Goal: Transaction & Acquisition: Purchase product/service

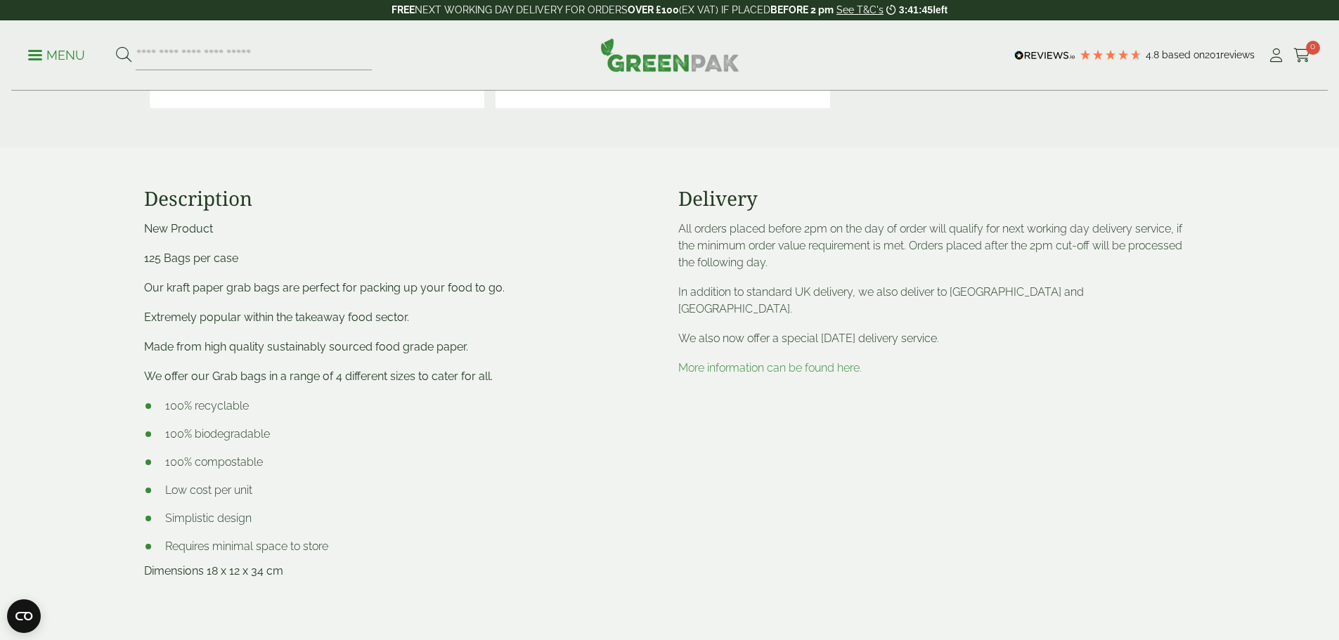
scroll to position [492, 0]
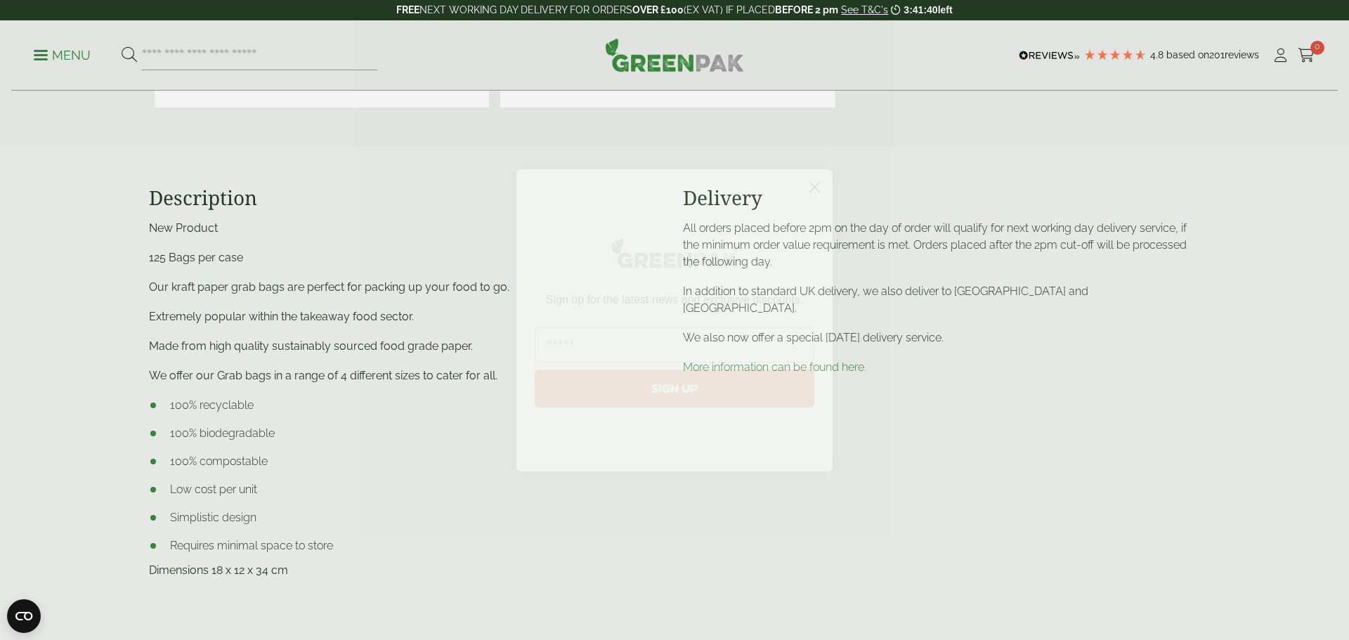
click at [816, 189] on icon "Close dialog" at bounding box center [815, 187] width 10 height 10
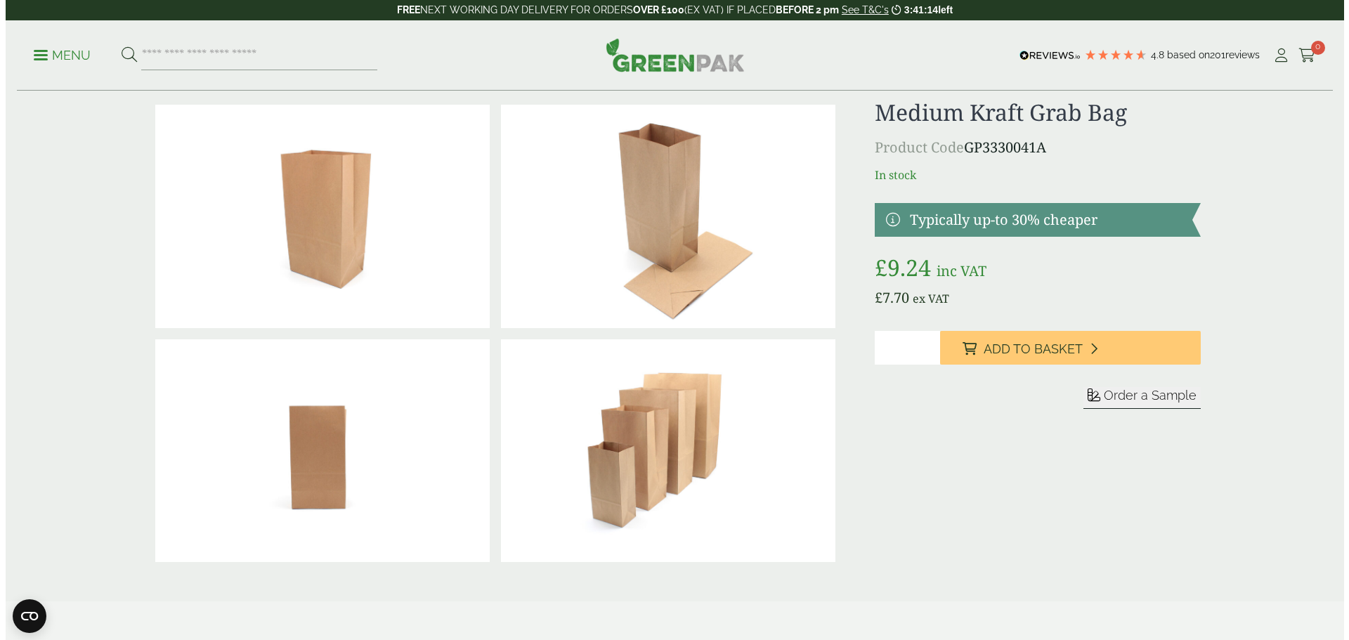
scroll to position [0, 0]
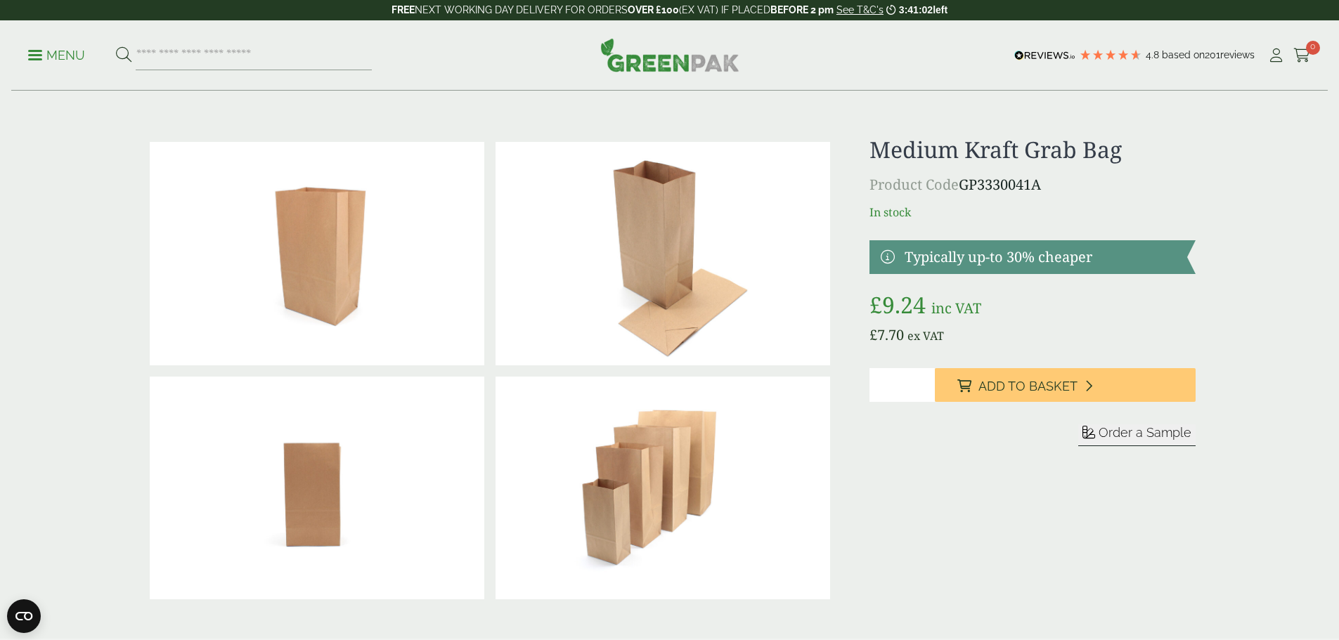
click at [922, 379] on input "*" at bounding box center [901, 385] width 65 height 34
type input "*"
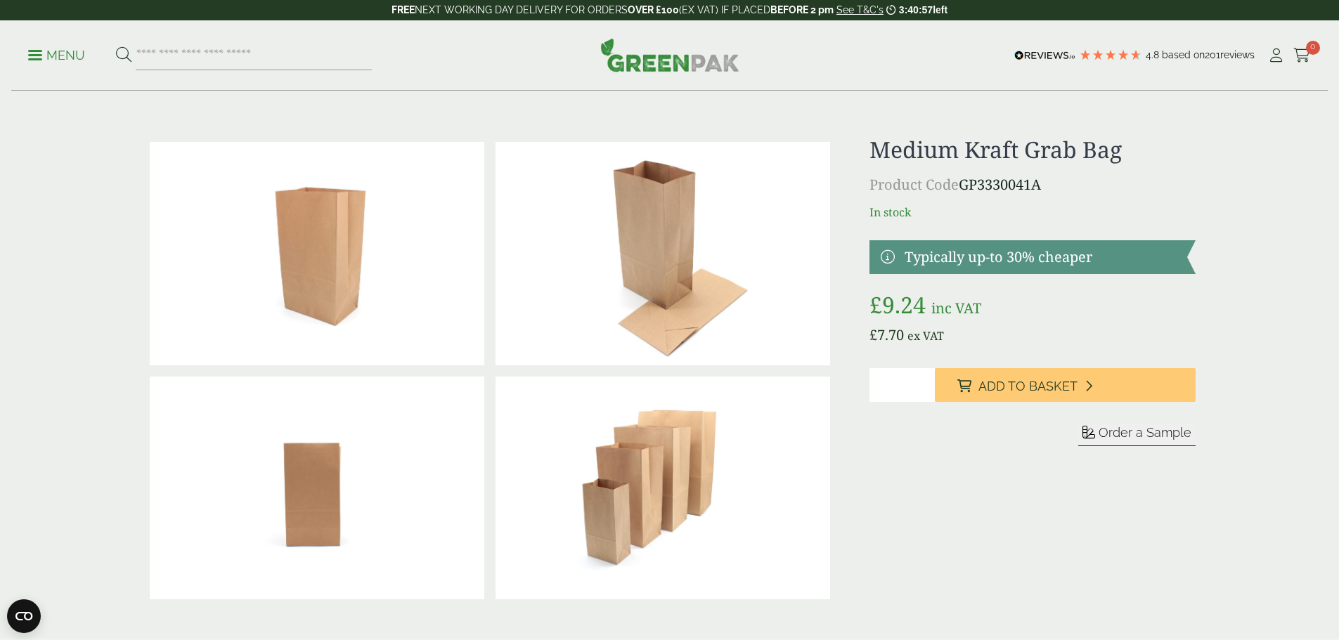
click at [922, 379] on input "*" at bounding box center [901, 385] width 65 height 34
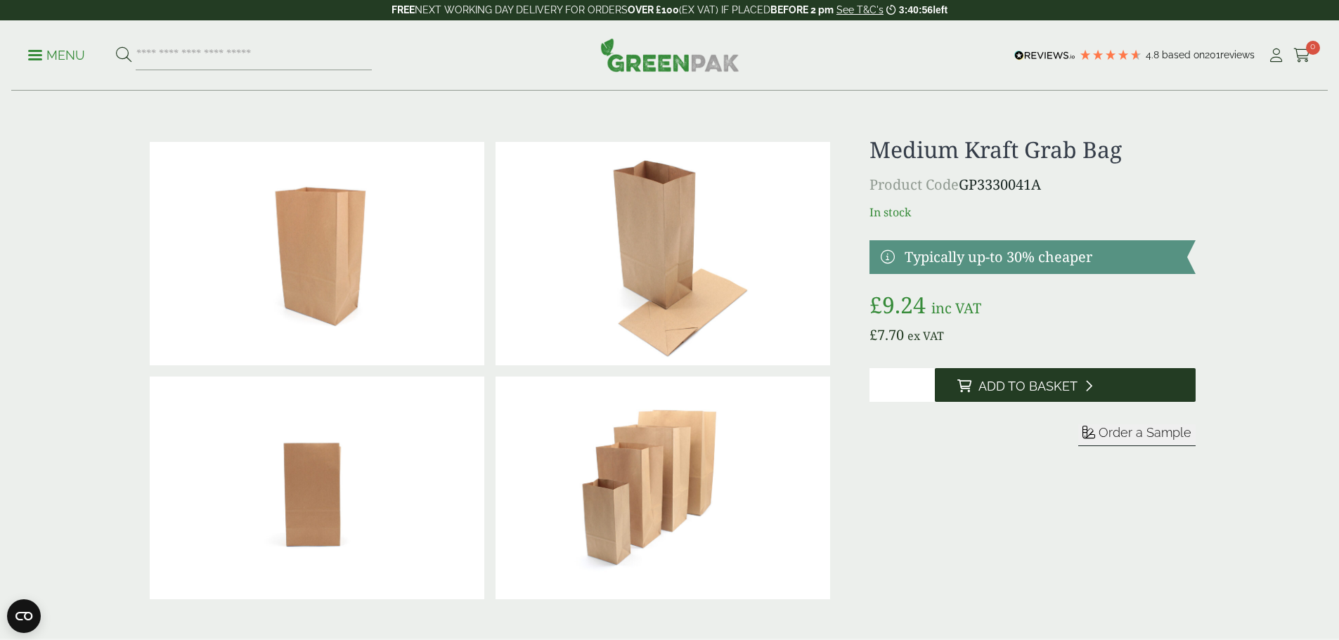
click at [974, 387] on button "Add to Basket" at bounding box center [1064, 385] width 261 height 34
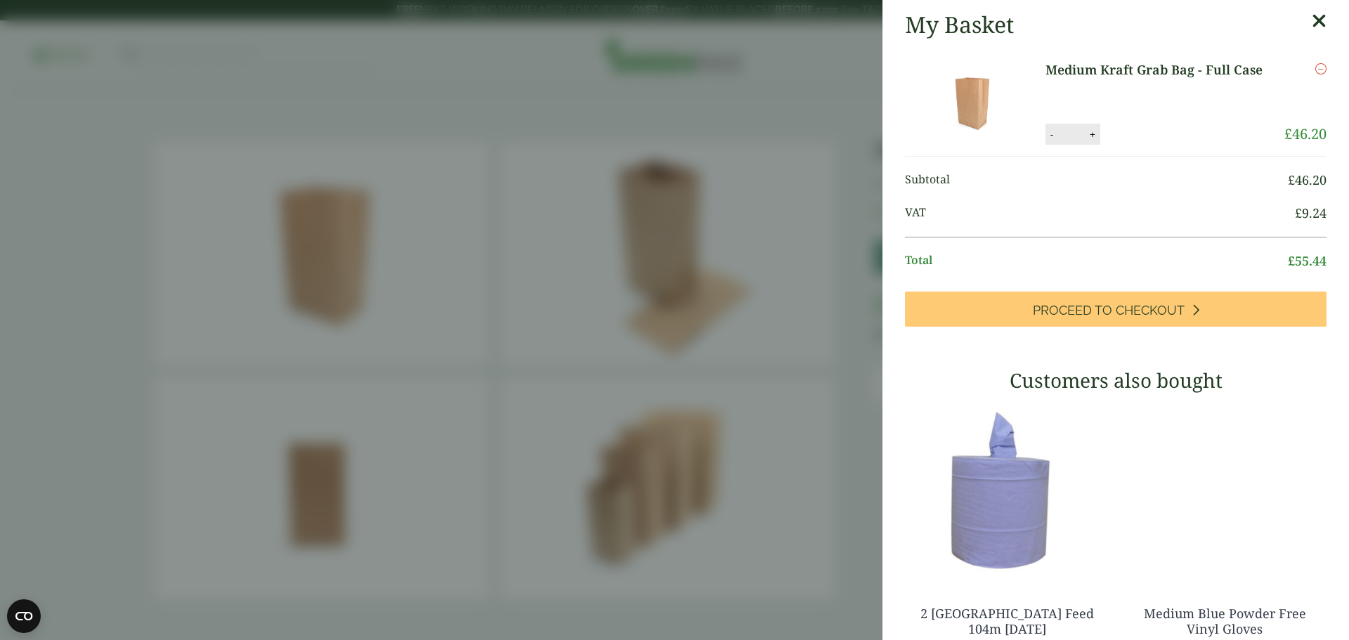
click at [1151, 72] on link "Medium Kraft Grab Bag - Full Case" at bounding box center [1160, 69] width 228 height 19
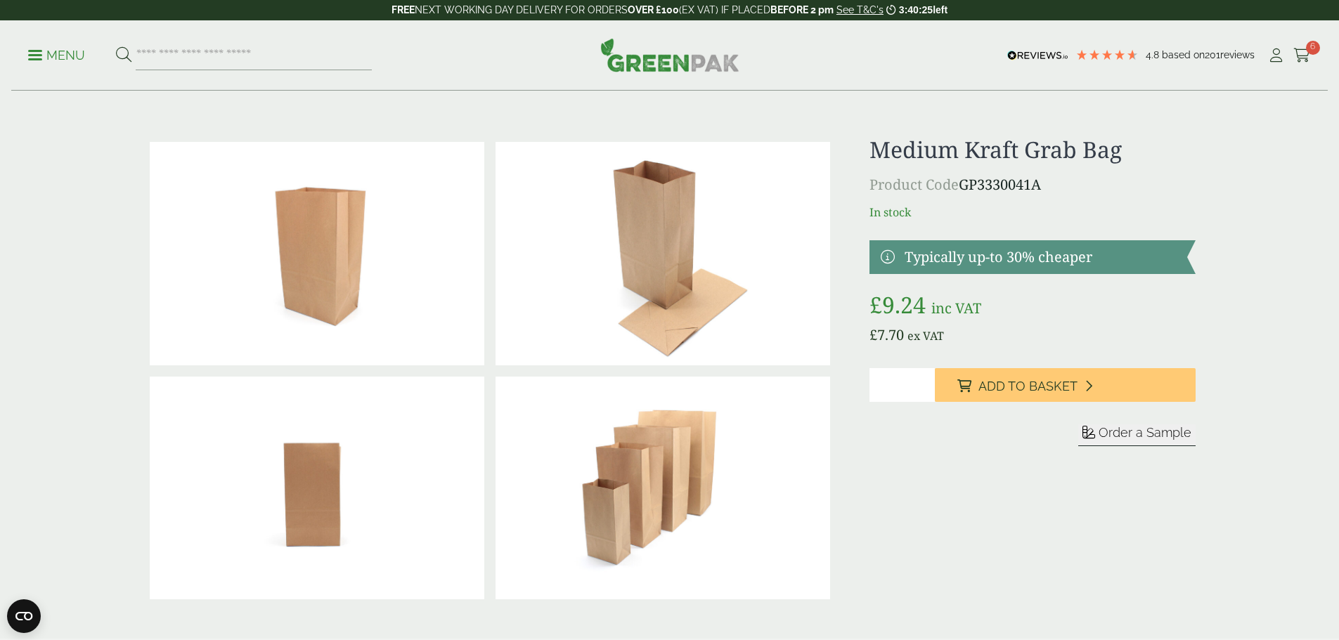
click at [611, 289] on img at bounding box center [662, 253] width 334 height 223
click at [56, 58] on p "Menu" at bounding box center [56, 55] width 57 height 17
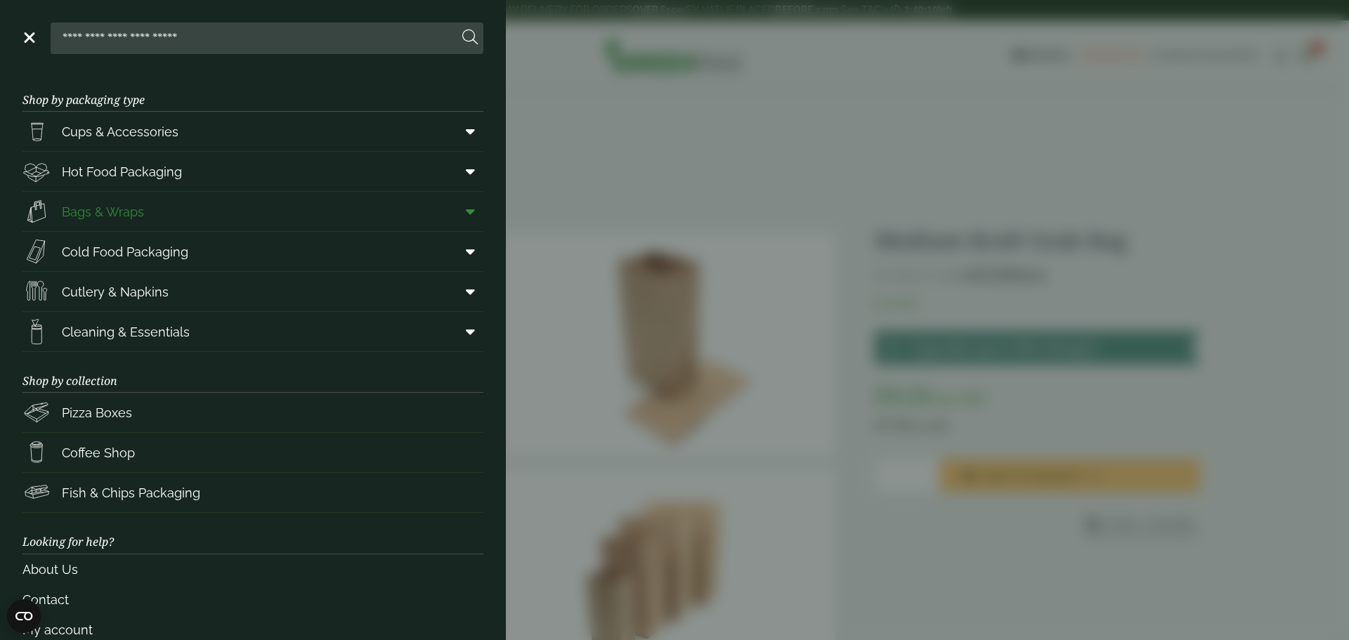
click at [123, 210] on span "Bags & Wraps" at bounding box center [103, 211] width 82 height 19
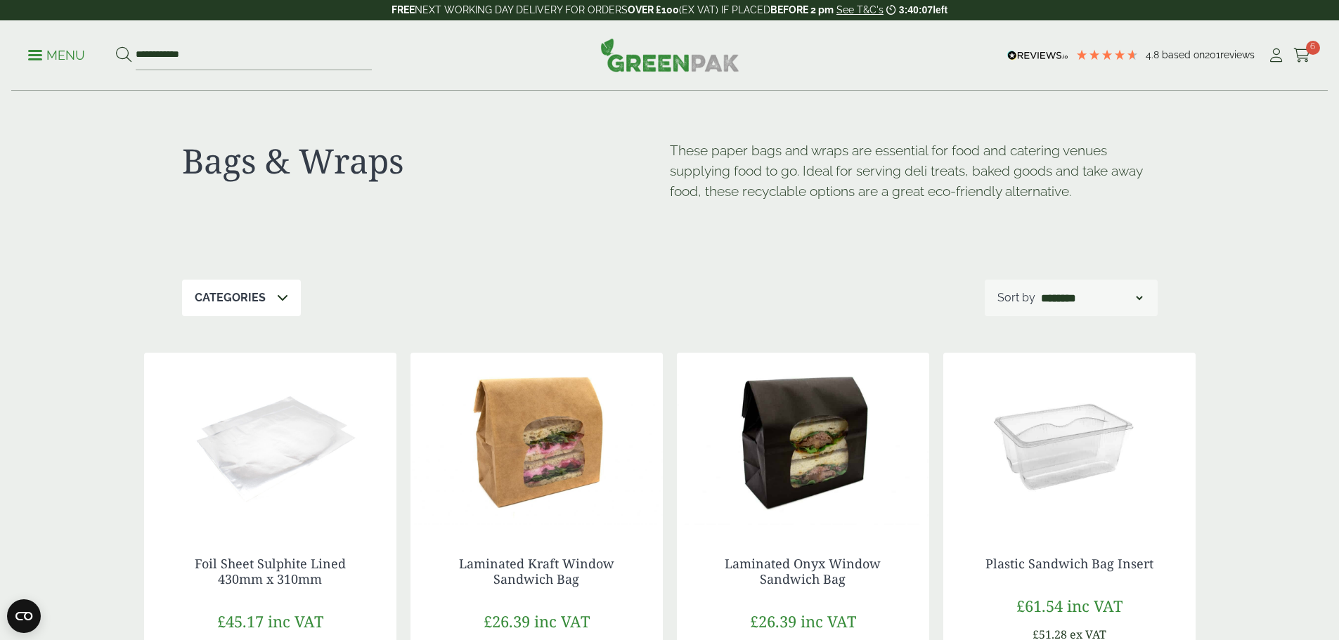
click at [286, 301] on div "Categories" at bounding box center [241, 298] width 119 height 37
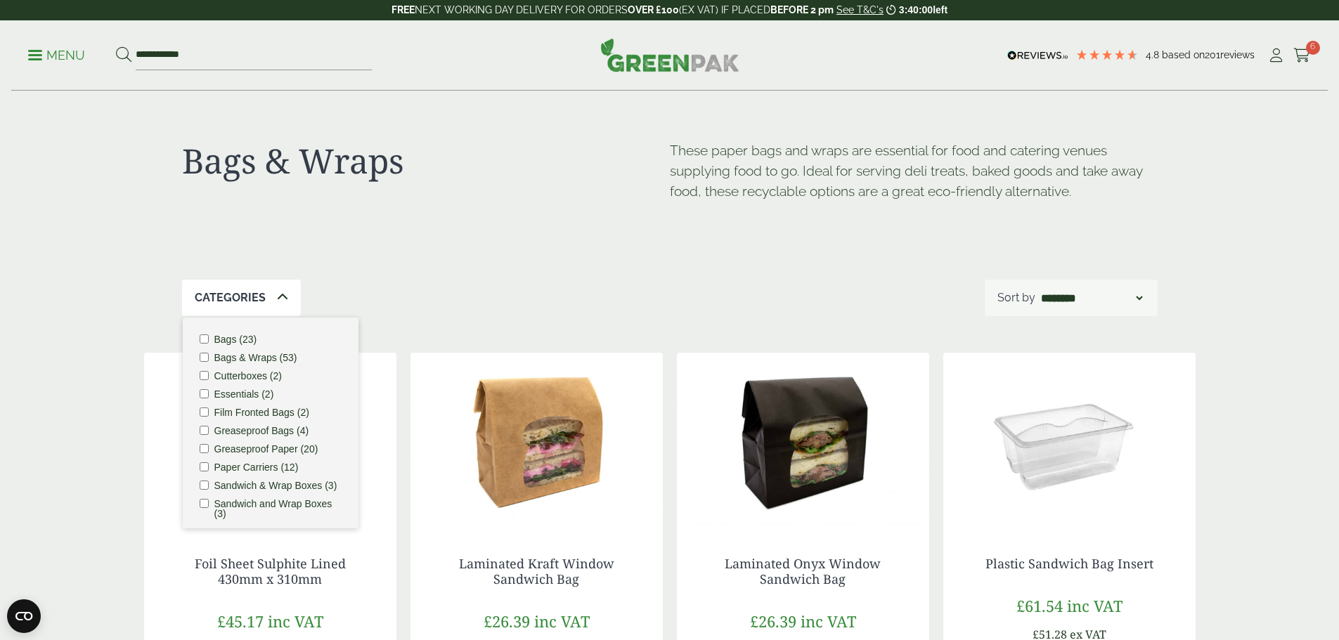
click at [228, 339] on label "Bags (23)" at bounding box center [235, 339] width 43 height 10
click at [209, 470] on li "Paper Carriers (12)" at bounding box center [271, 467] width 142 height 10
click at [1142, 301] on select "**********" at bounding box center [1091, 297] width 107 height 17
select select "*********"
click at [1038, 289] on select "**********" at bounding box center [1091, 297] width 107 height 17
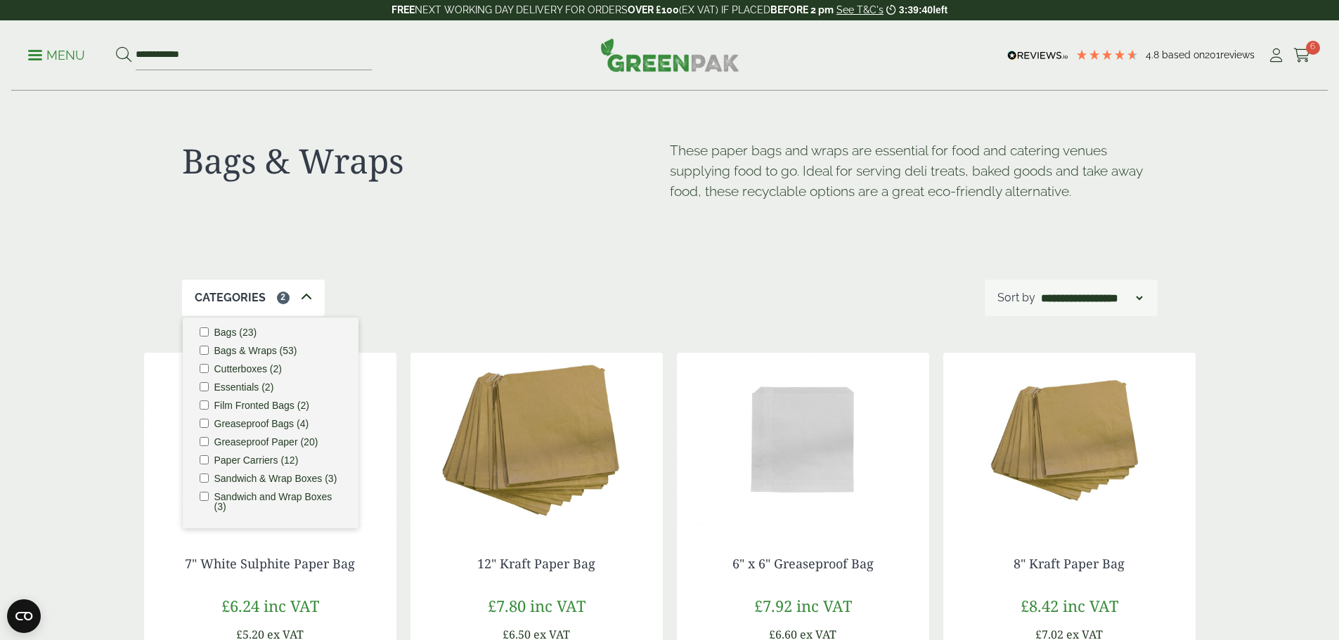
click at [475, 280] on div "Categories 2 Bags (23) Bags & Wraps (53) Cutterboxes (2) Essentials (2) Film Fr…" at bounding box center [669, 298] width 975 height 37
click at [314, 282] on div "Categories 2" at bounding box center [253, 298] width 143 height 37
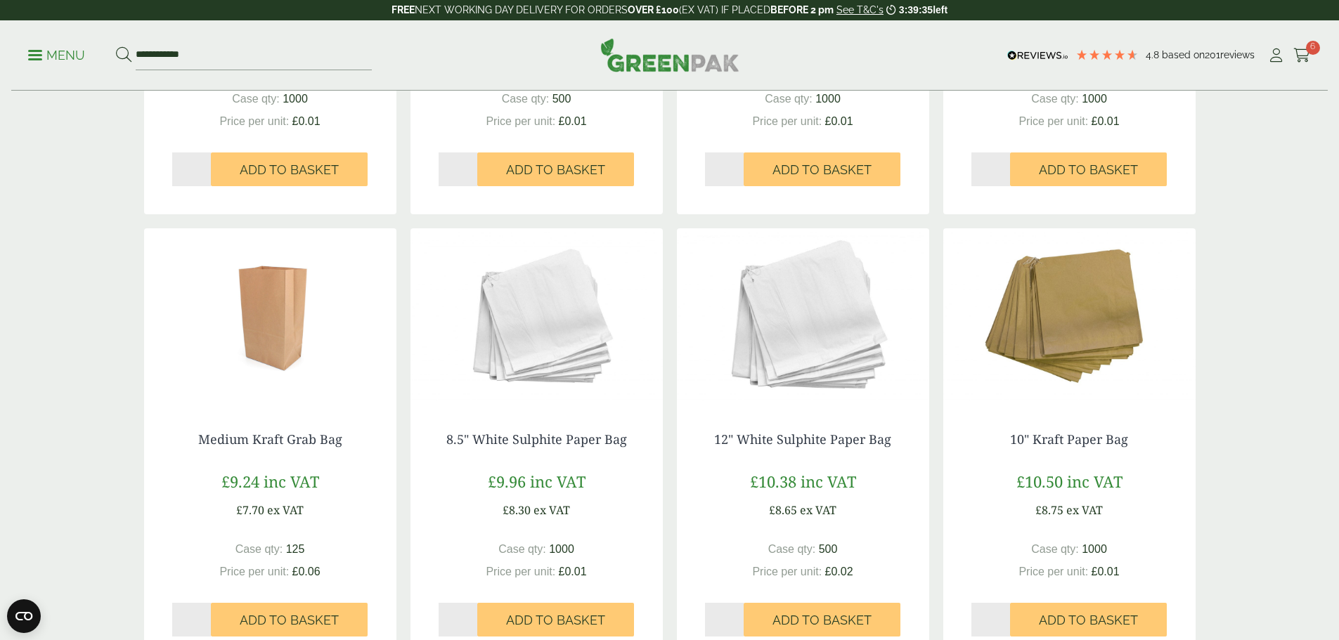
scroll to position [632, 0]
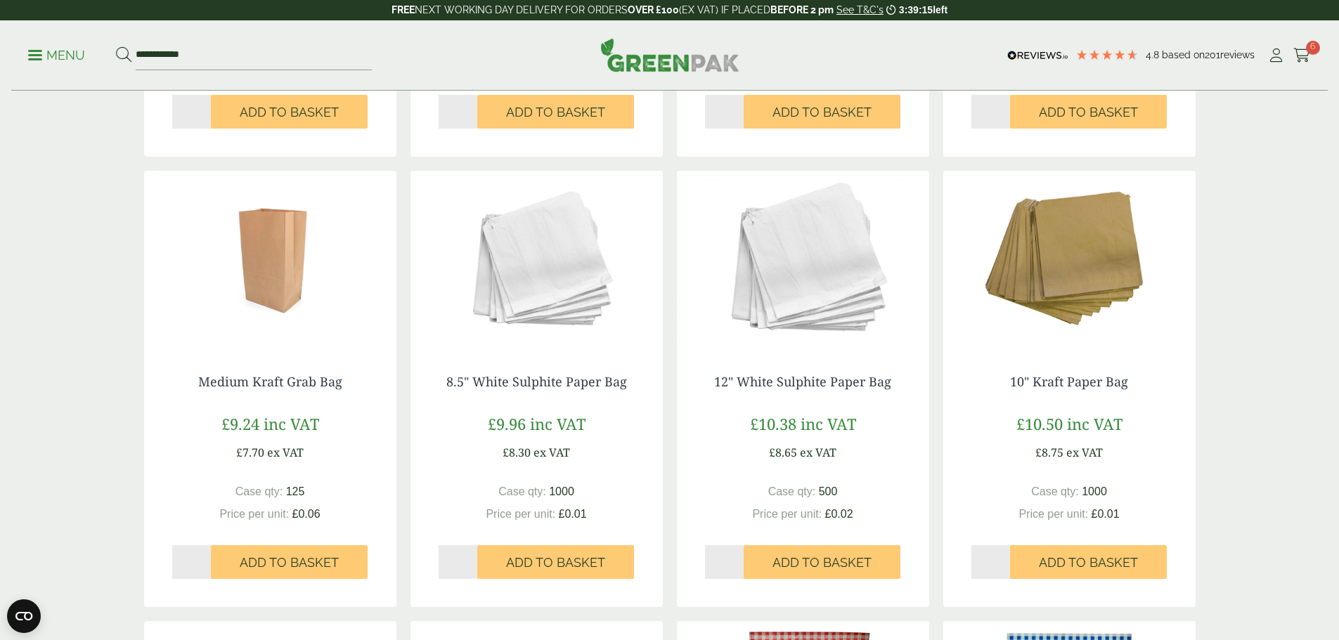
click at [262, 287] on img at bounding box center [270, 259] width 252 height 176
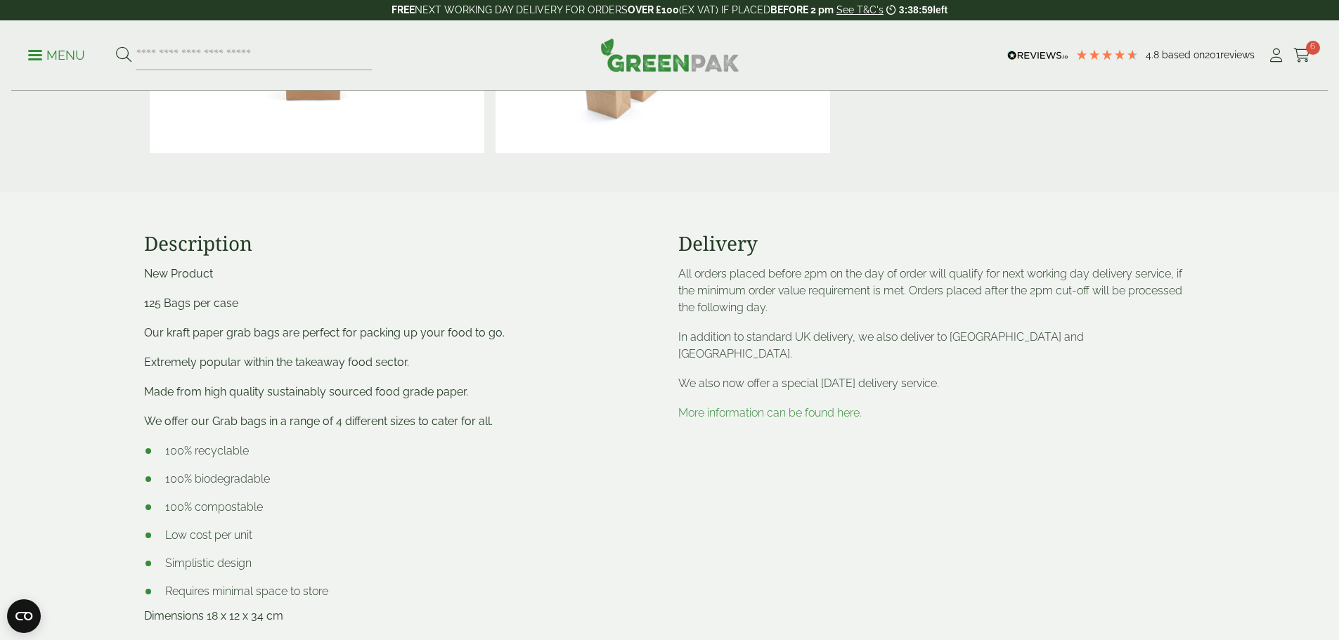
scroll to position [492, 0]
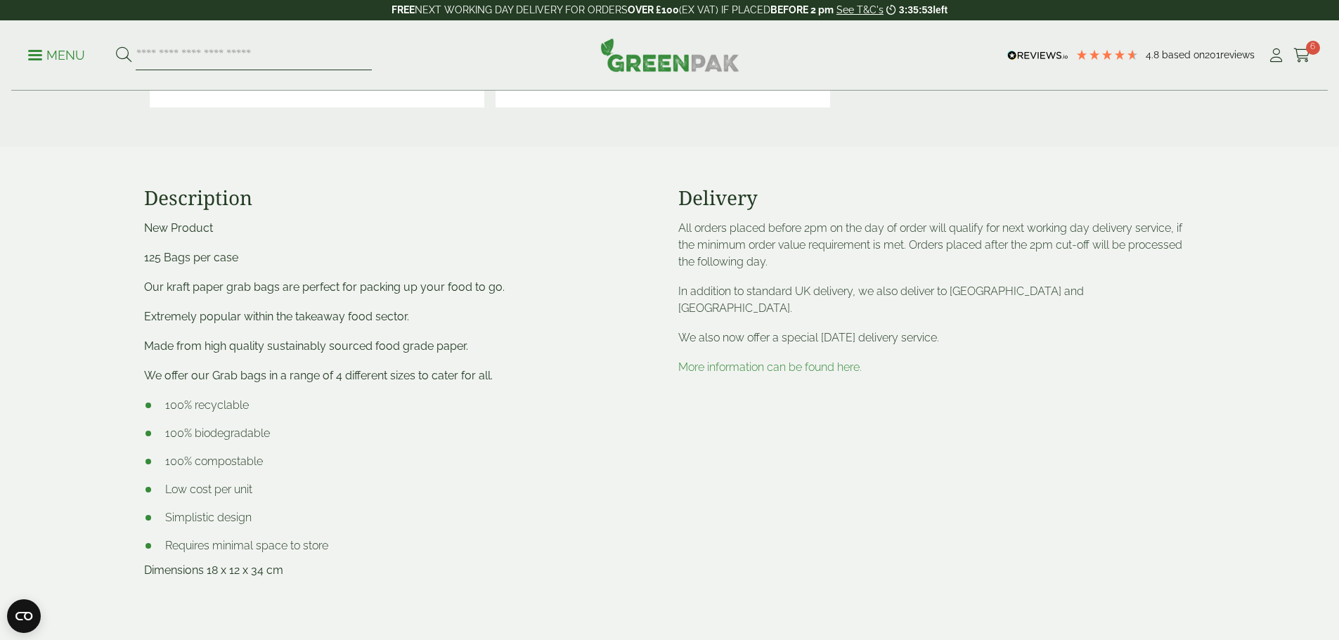
click at [183, 59] on input "search" at bounding box center [254, 56] width 236 height 30
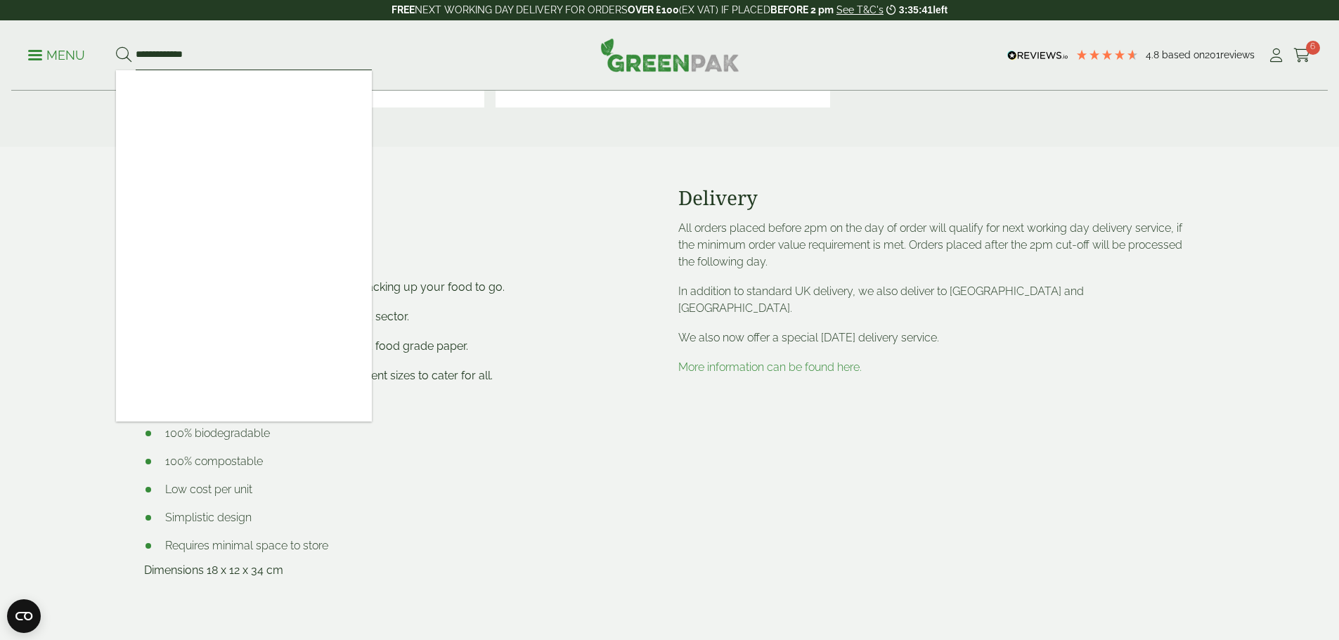
type input "**********"
click at [116, 46] on button at bounding box center [123, 55] width 15 height 18
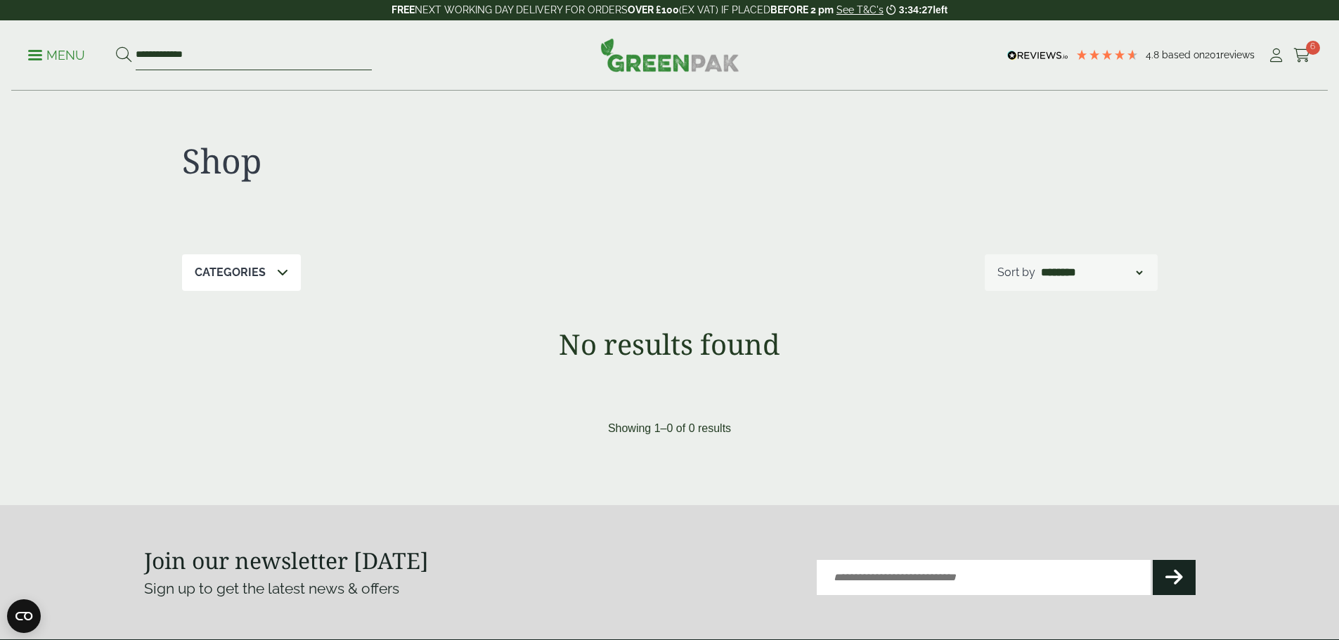
click at [233, 54] on input "**********" at bounding box center [254, 56] width 236 height 30
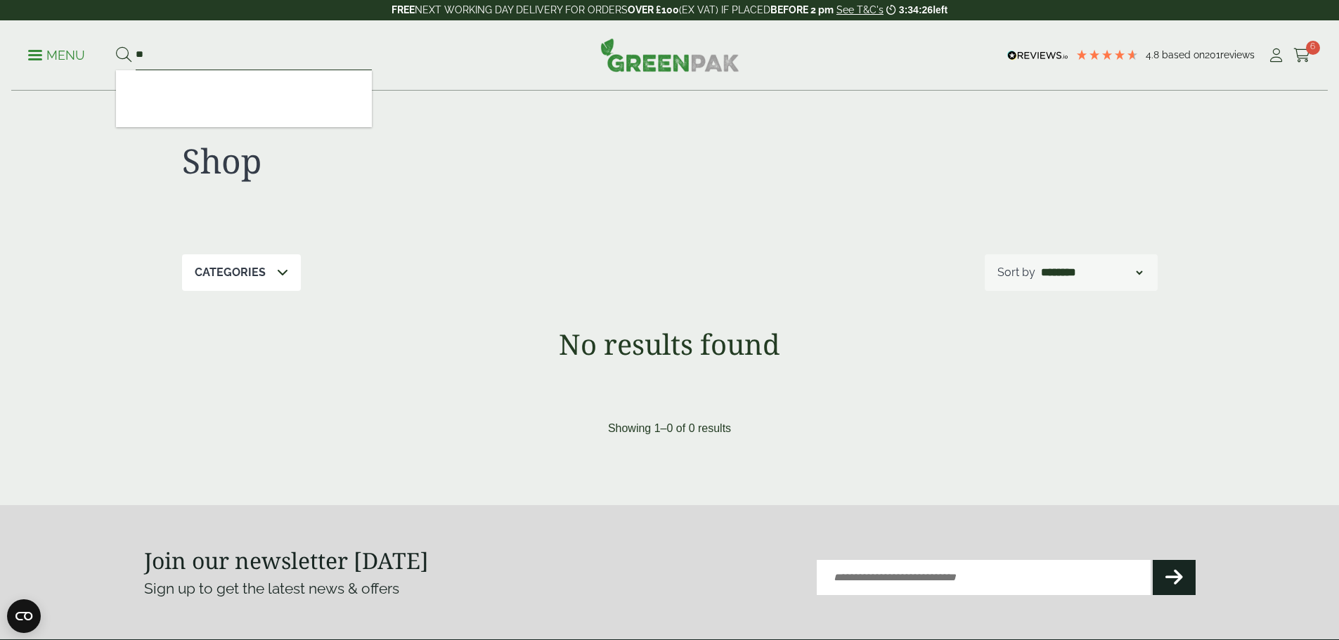
type input "*"
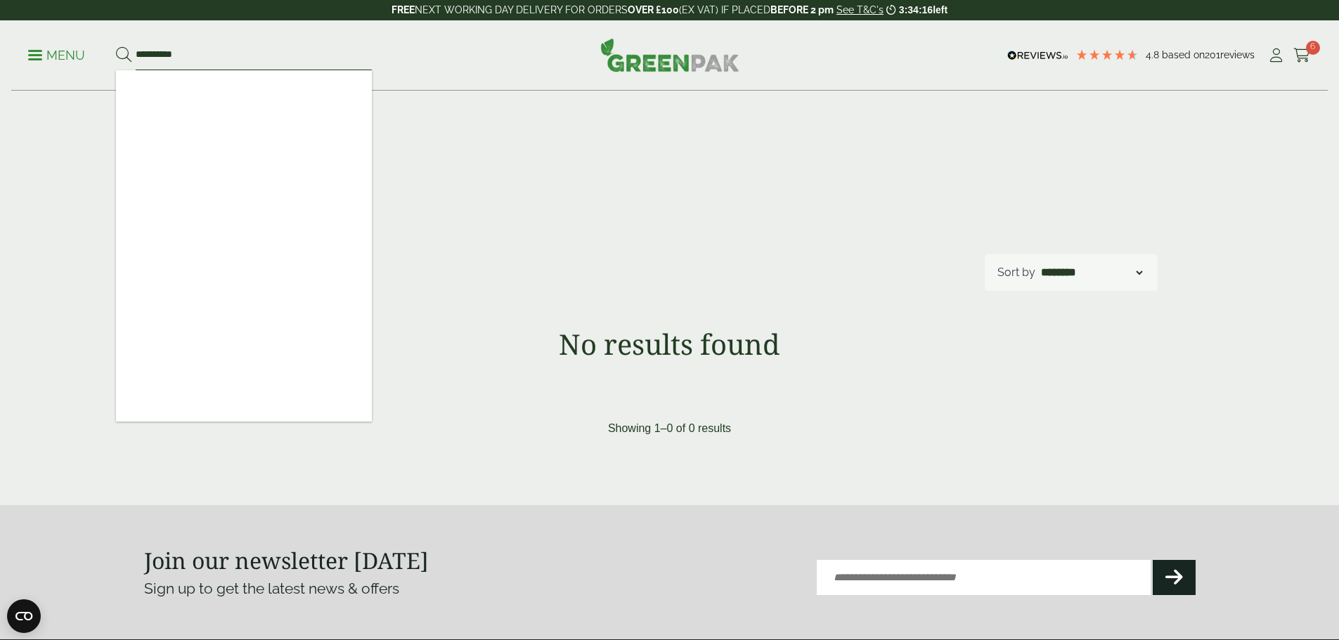
type input "**********"
click at [116, 46] on button at bounding box center [123, 55] width 15 height 18
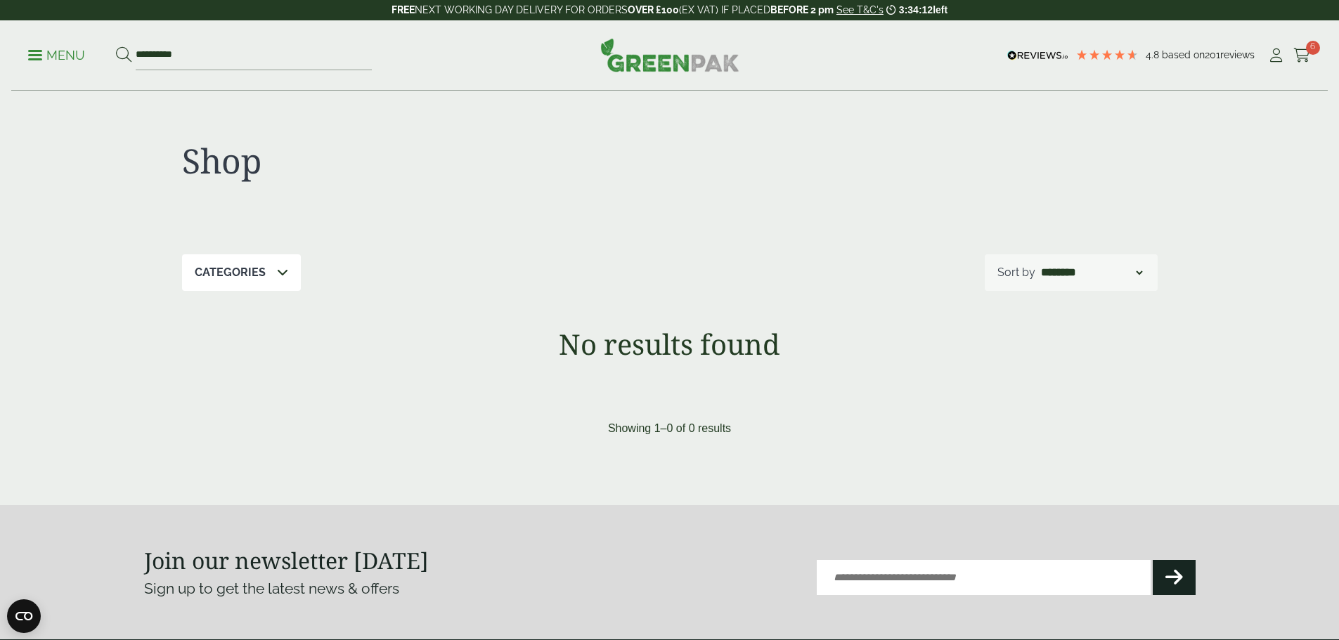
click at [44, 52] on link "Menu" at bounding box center [56, 54] width 57 height 14
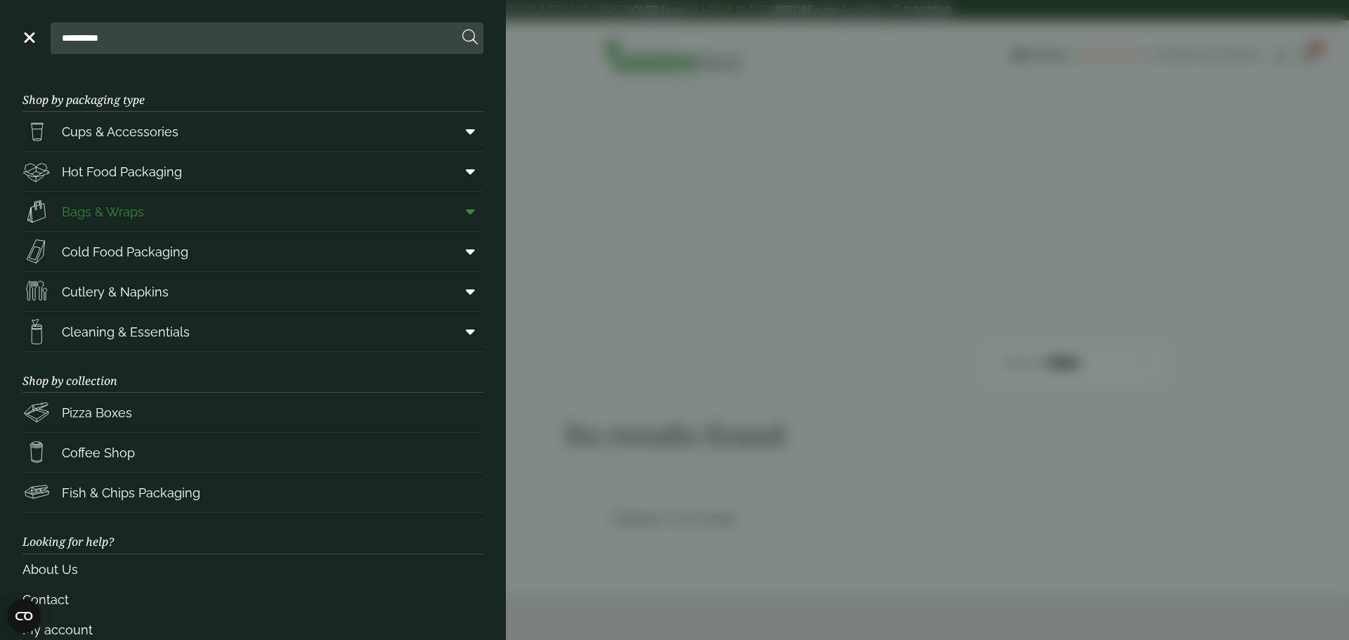
click at [110, 216] on span "Bags & Wraps" at bounding box center [103, 211] width 82 height 19
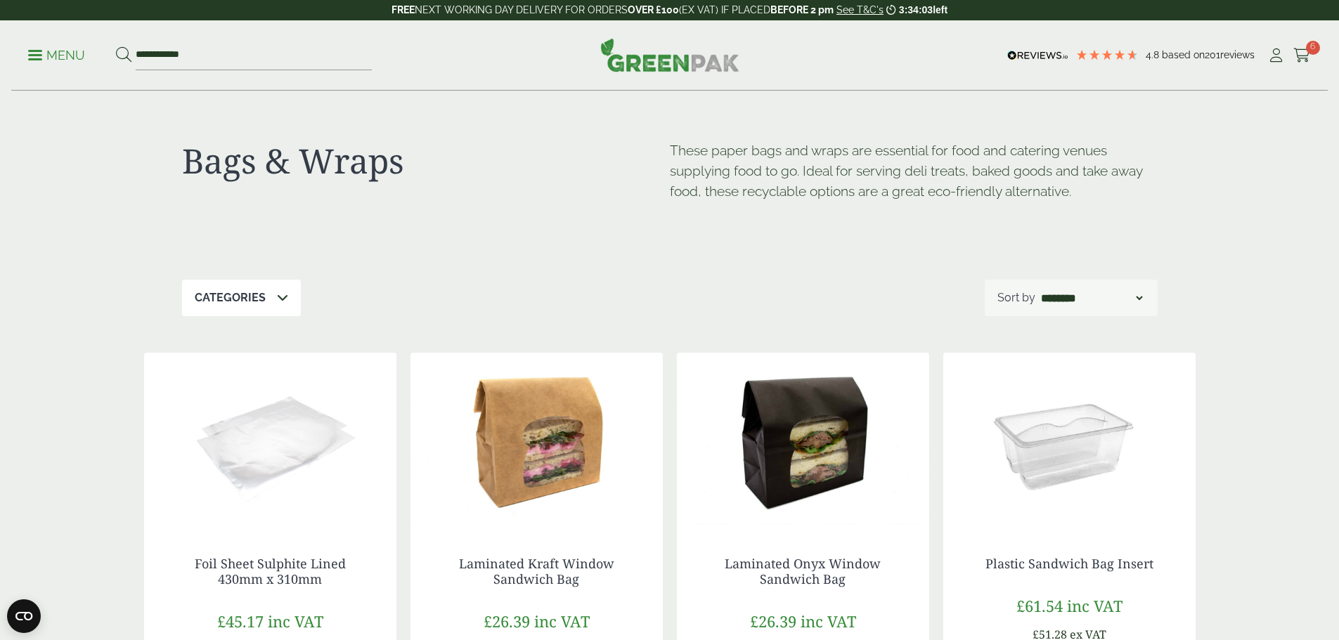
click at [284, 299] on icon at bounding box center [282, 297] width 11 height 11
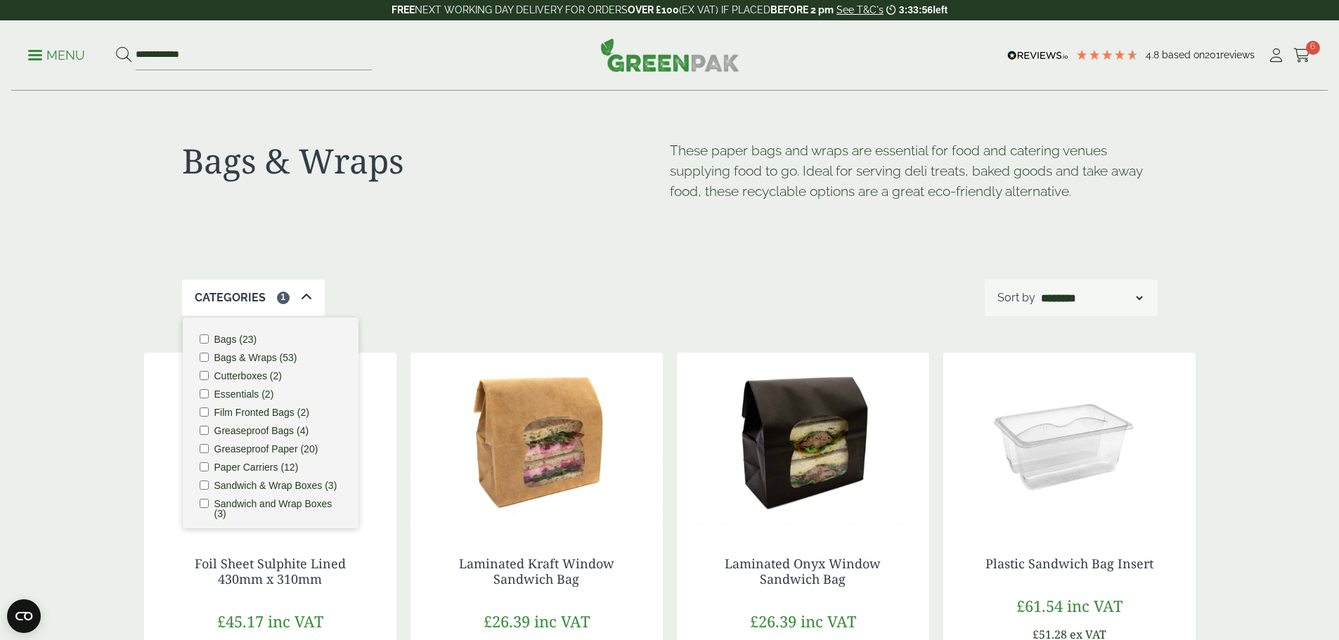
click at [577, 276] on div "Bags & Wraps These paper bags and wraps are essential for food and catering ven…" at bounding box center [669, 185] width 975 height 188
click at [549, 271] on div "Bags & Wraps These paper bags and wraps are essential for food and catering ven…" at bounding box center [669, 185] width 975 height 188
click at [554, 271] on div "Bags & Wraps These paper bags and wraps are essential for food and catering ven…" at bounding box center [669, 185] width 975 height 188
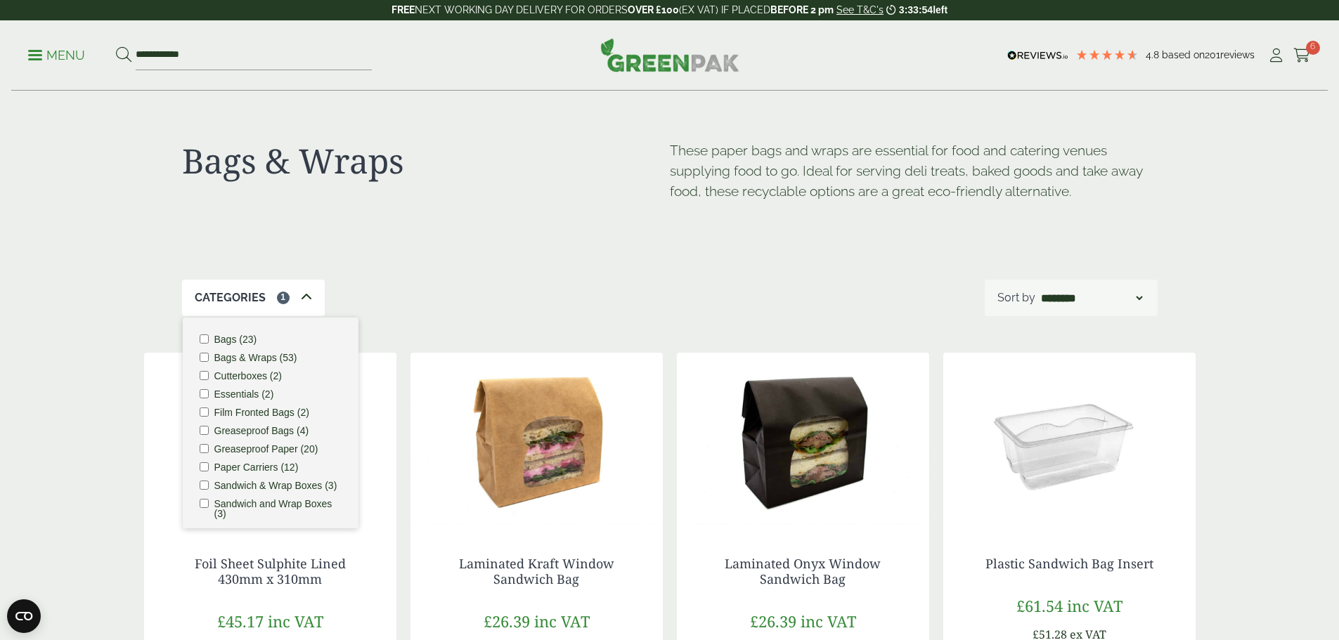
click at [554, 271] on div "Bags & Wraps These paper bags and wraps are essential for food and catering ven…" at bounding box center [669, 185] width 975 height 188
click at [302, 294] on icon at bounding box center [306, 297] width 11 height 11
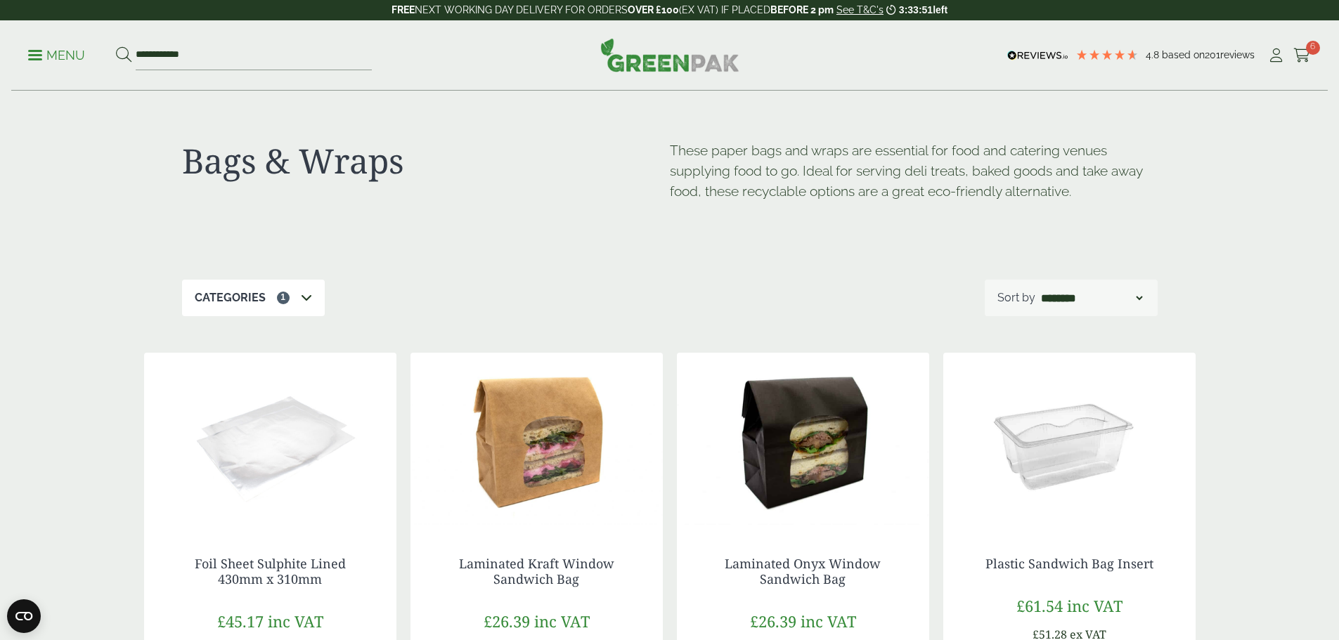
click at [301, 297] on icon at bounding box center [306, 297] width 11 height 11
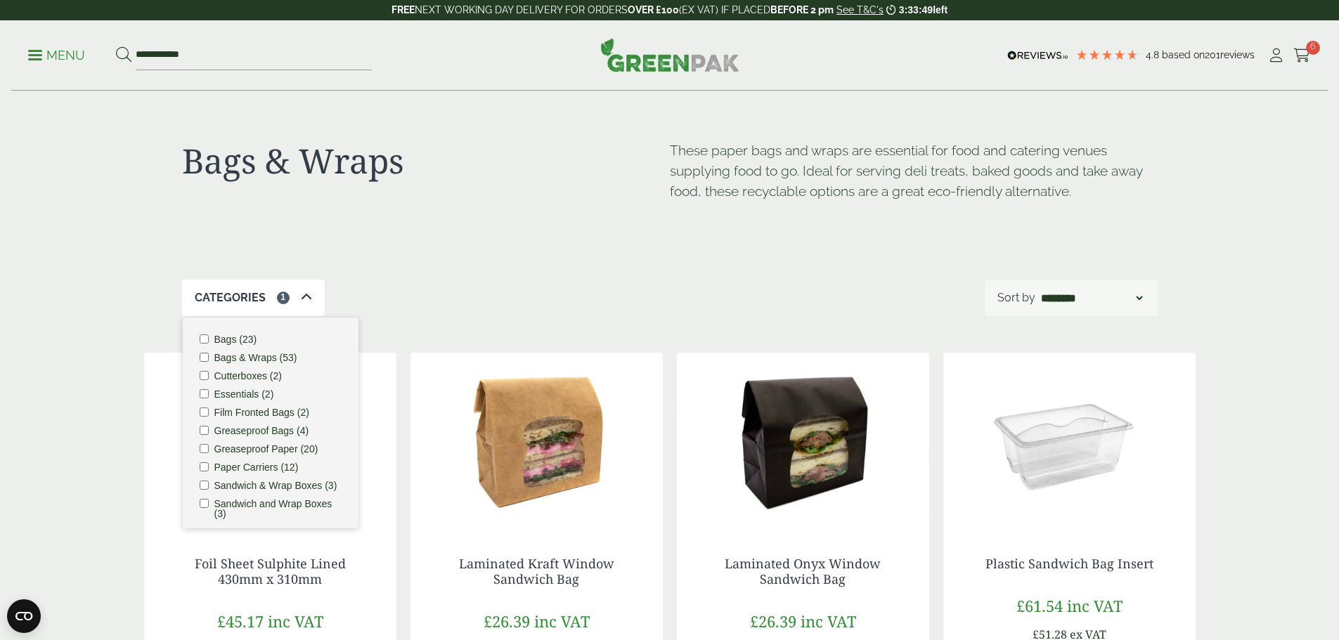
click at [233, 394] on label "Essentials (2)" at bounding box center [244, 394] width 60 height 10
click at [400, 297] on div "Categories 3 Bags (23) Bags & Wraps (53) Cutterboxes (2) Essentials (2) Film Fr…" at bounding box center [669, 298] width 975 height 37
click at [407, 299] on div "Categories 3 Bags (23) Bags & Wraps (53) Cutterboxes (2) Essentials (2) Film Fr…" at bounding box center [669, 298] width 975 height 37
click at [411, 300] on div "Categories 3 Bags (23) Bags & Wraps (53) Cutterboxes (2) Essentials (2) Film Fr…" at bounding box center [669, 298] width 975 height 37
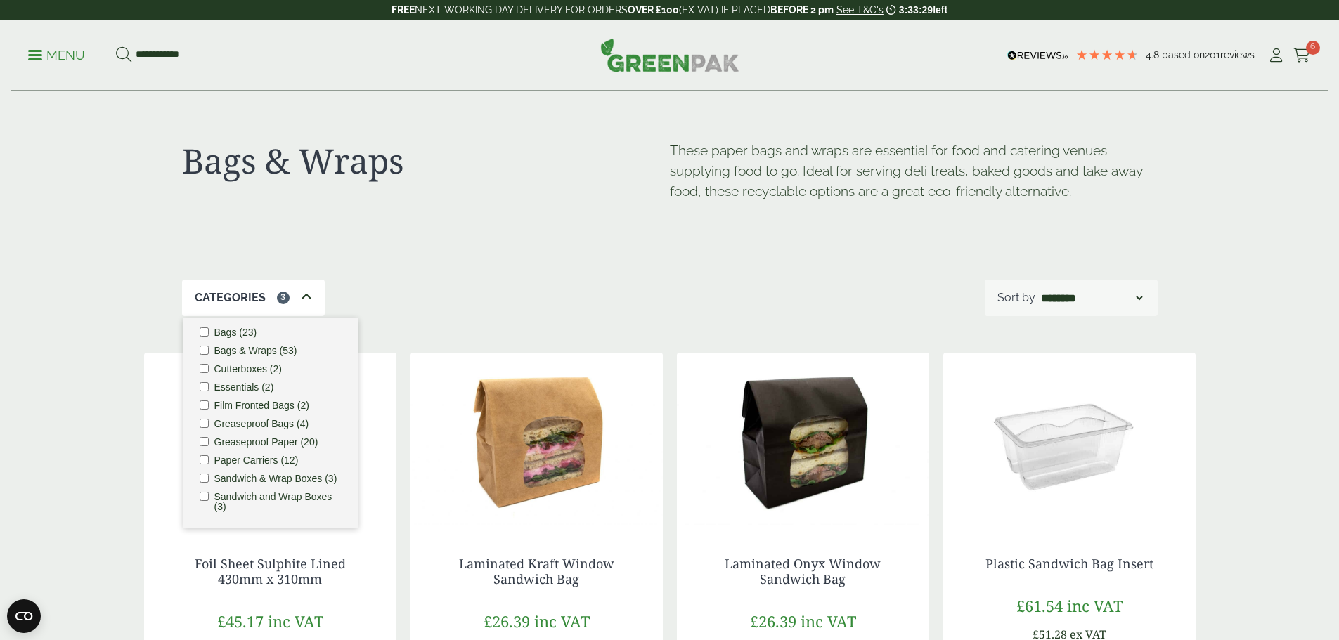
click at [869, 282] on div "Categories 3 Bags (23) Bags & Wraps (53) Cutterboxes (2) Essentials (2) Film Fr…" at bounding box center [669, 298] width 975 height 37
click at [307, 297] on icon at bounding box center [306, 297] width 11 height 11
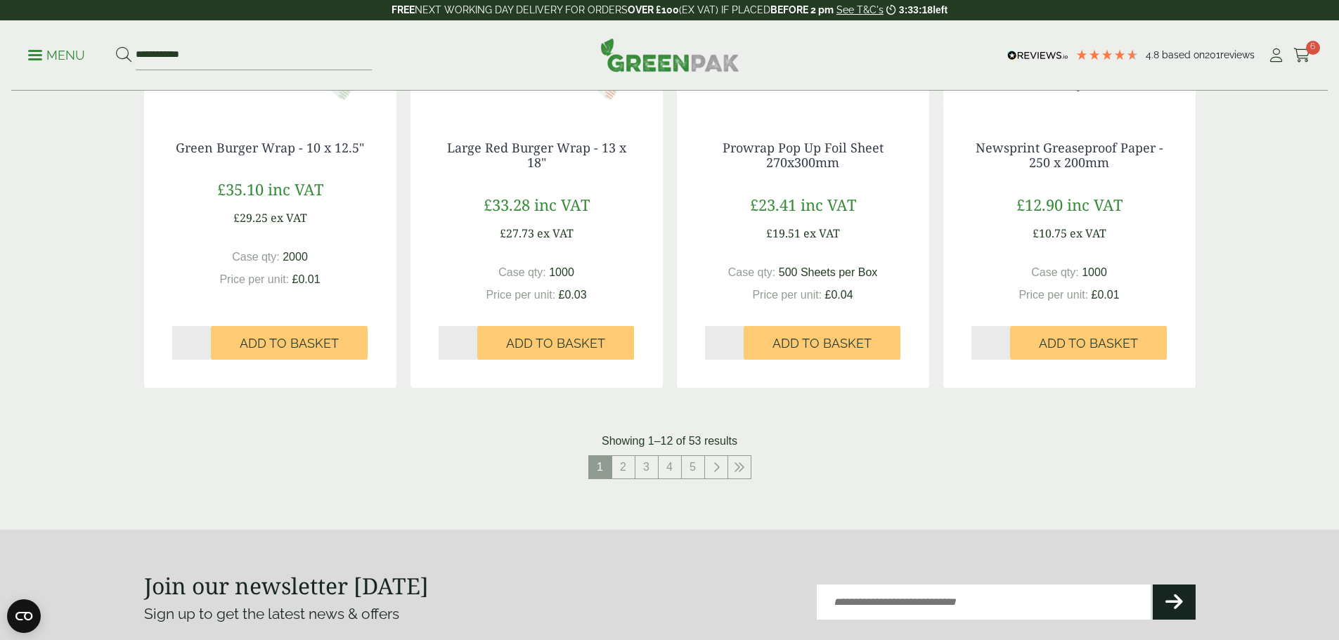
scroll to position [1335, 0]
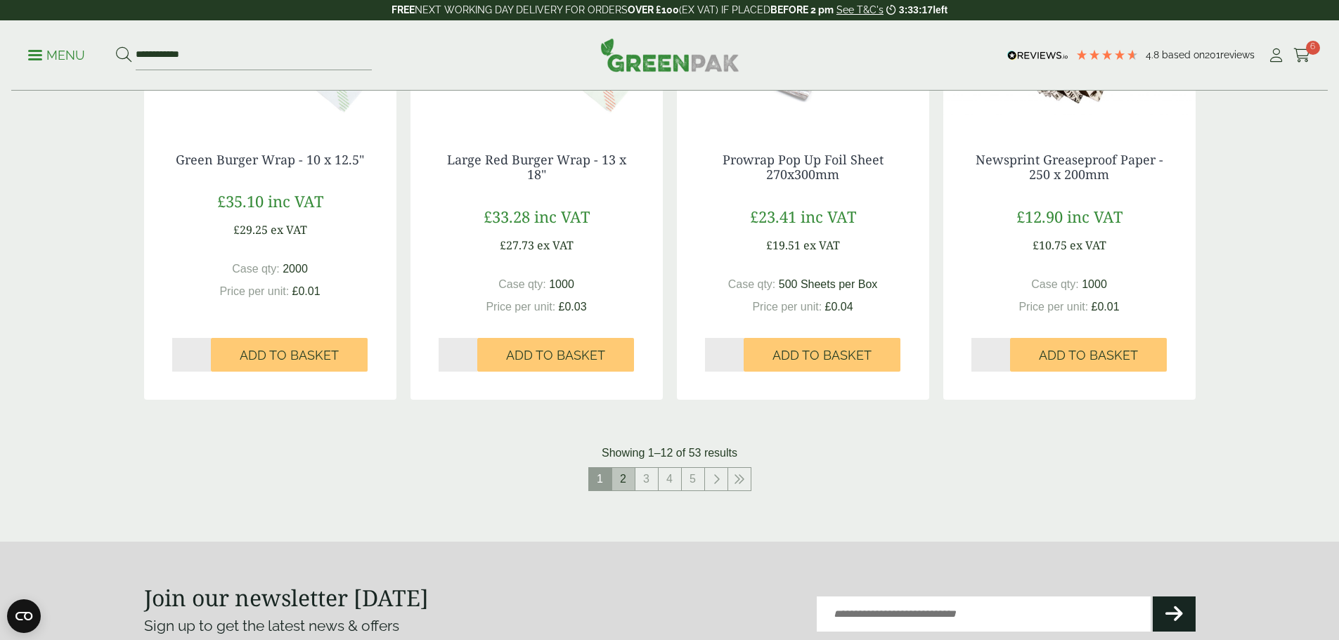
click at [623, 480] on link "2" at bounding box center [623, 479] width 22 height 22
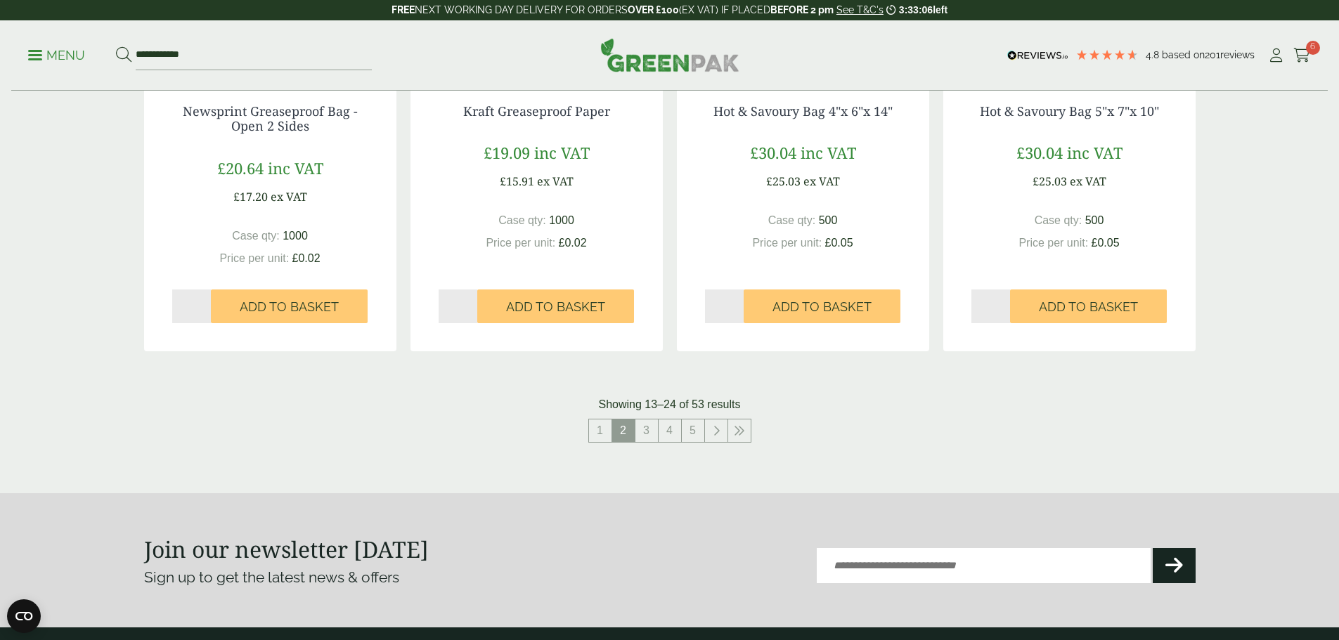
scroll to position [1405, 0]
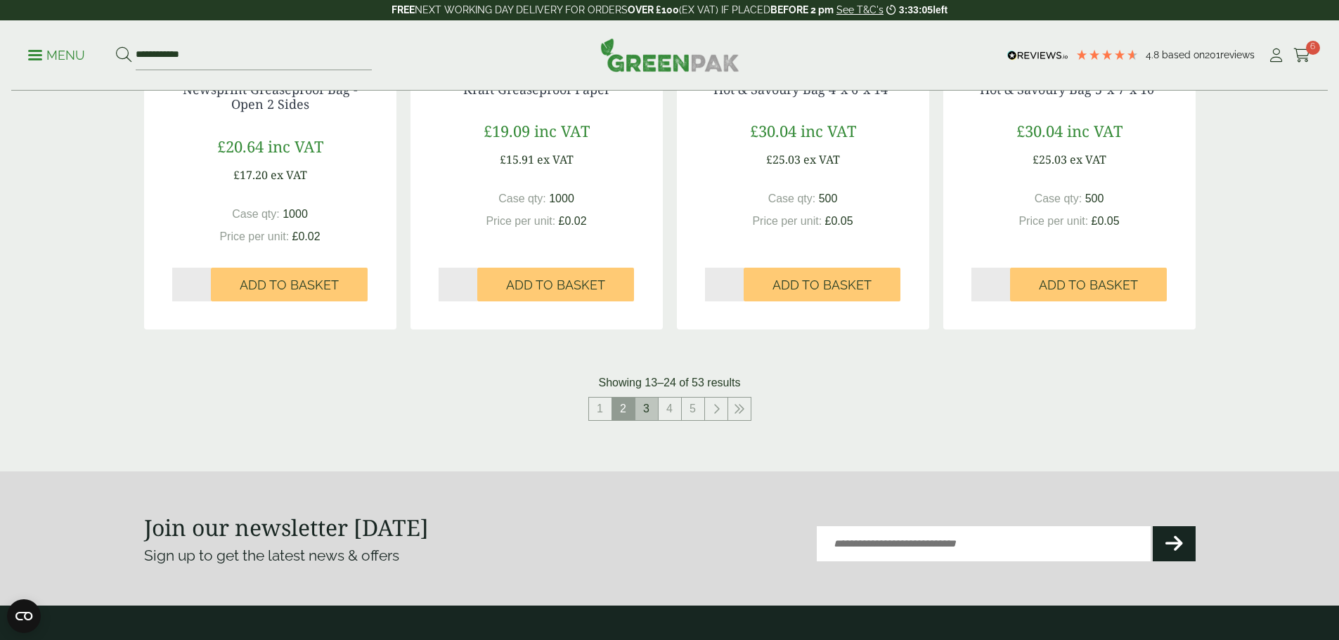
click at [647, 404] on link "3" at bounding box center [646, 409] width 22 height 22
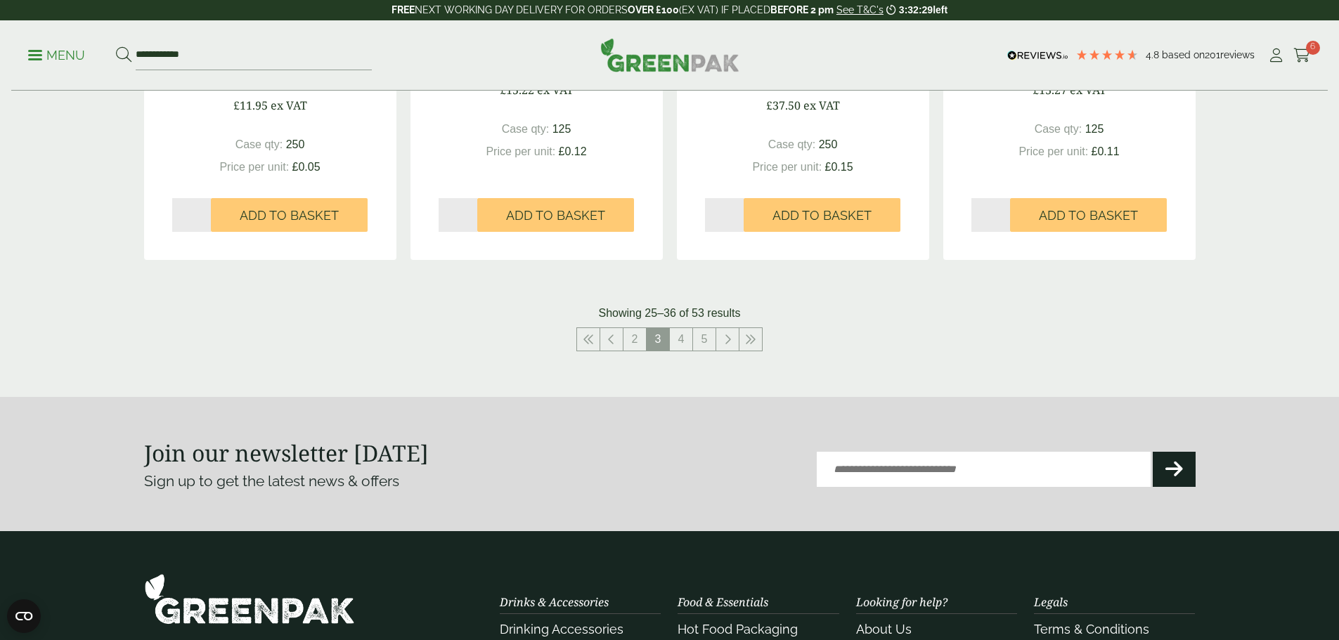
scroll to position [1476, 0]
click at [682, 346] on link "4" at bounding box center [681, 338] width 22 height 22
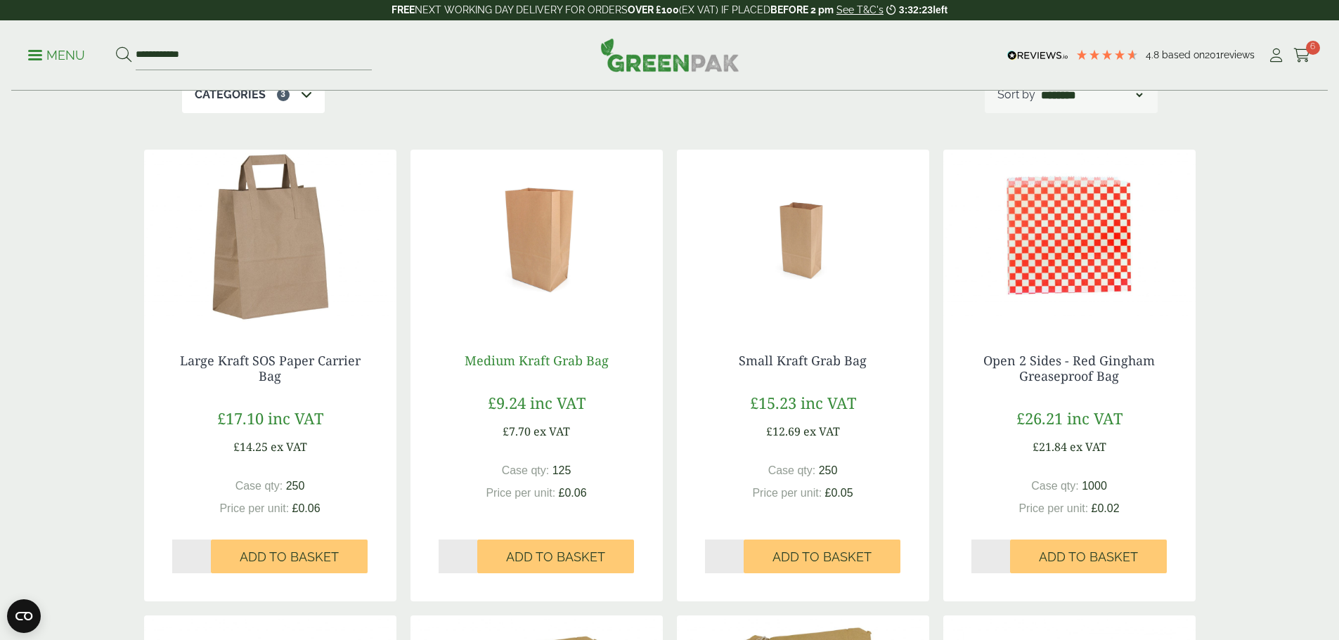
scroll to position [211, 0]
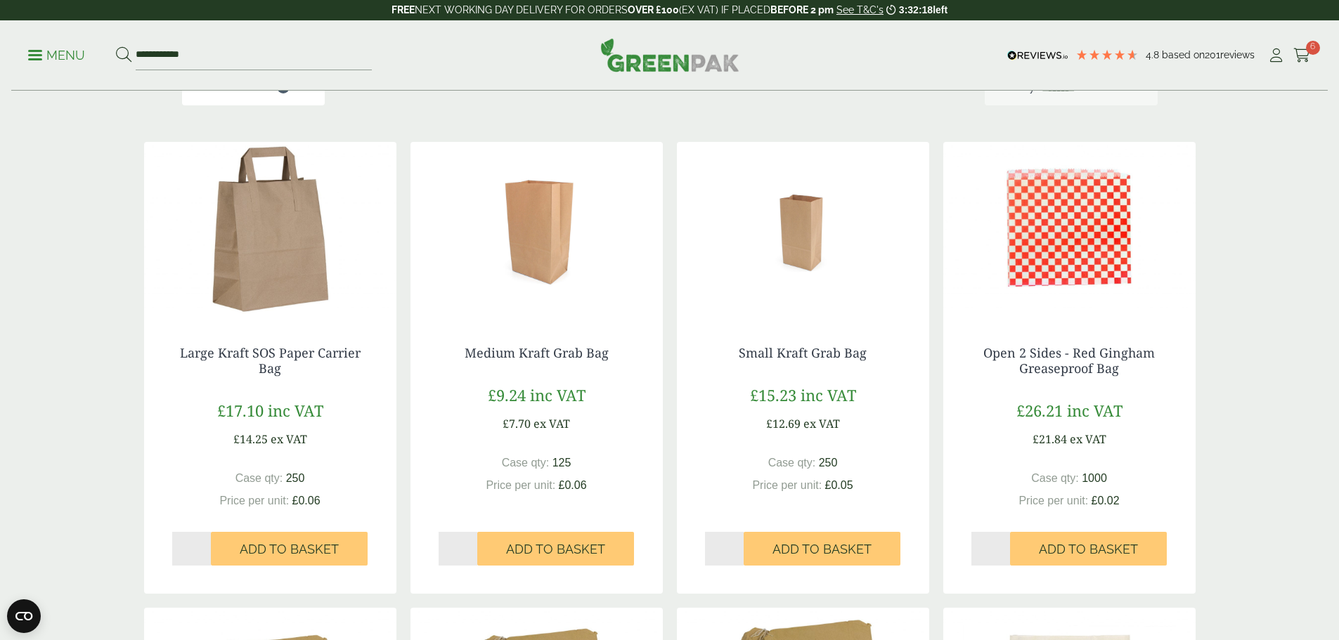
click at [797, 237] on img at bounding box center [803, 230] width 252 height 176
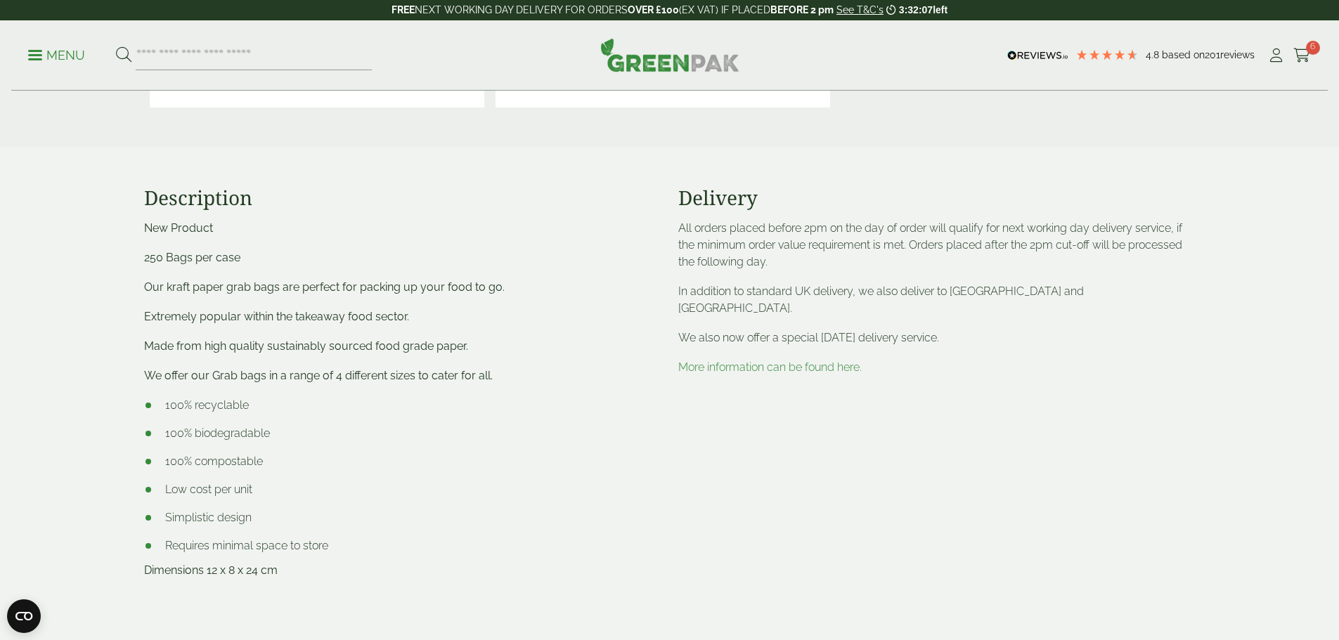
scroll to position [562, 0]
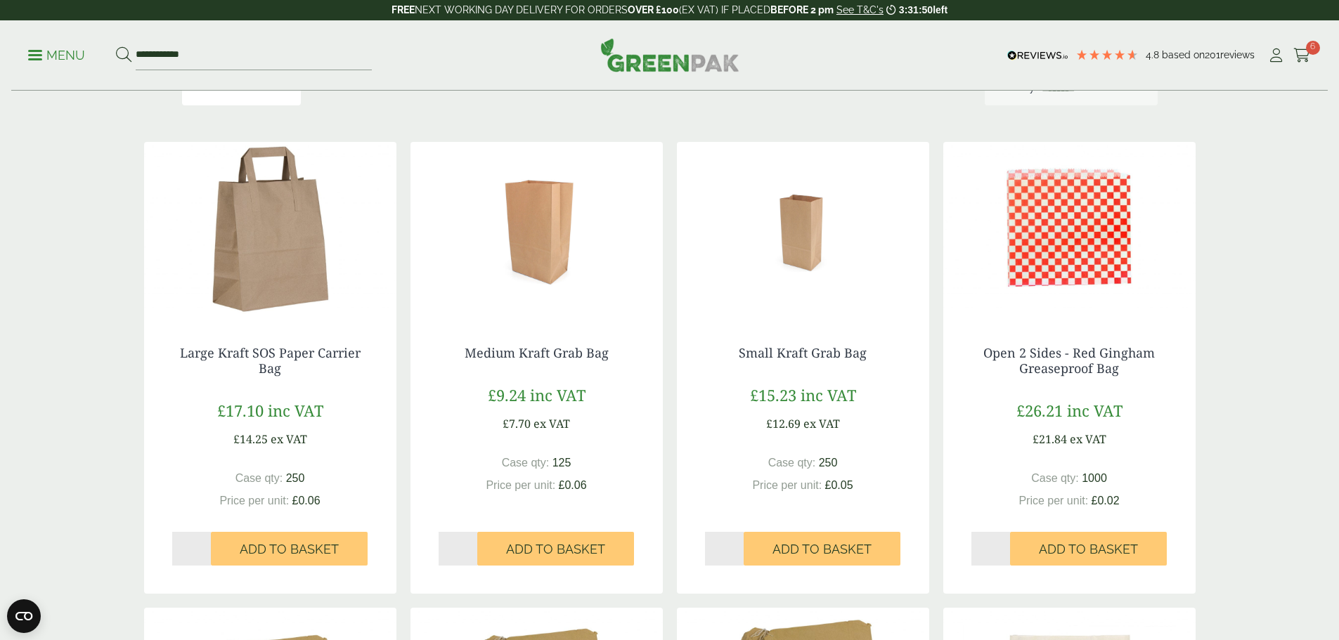
click at [539, 289] on img at bounding box center [536, 230] width 252 height 176
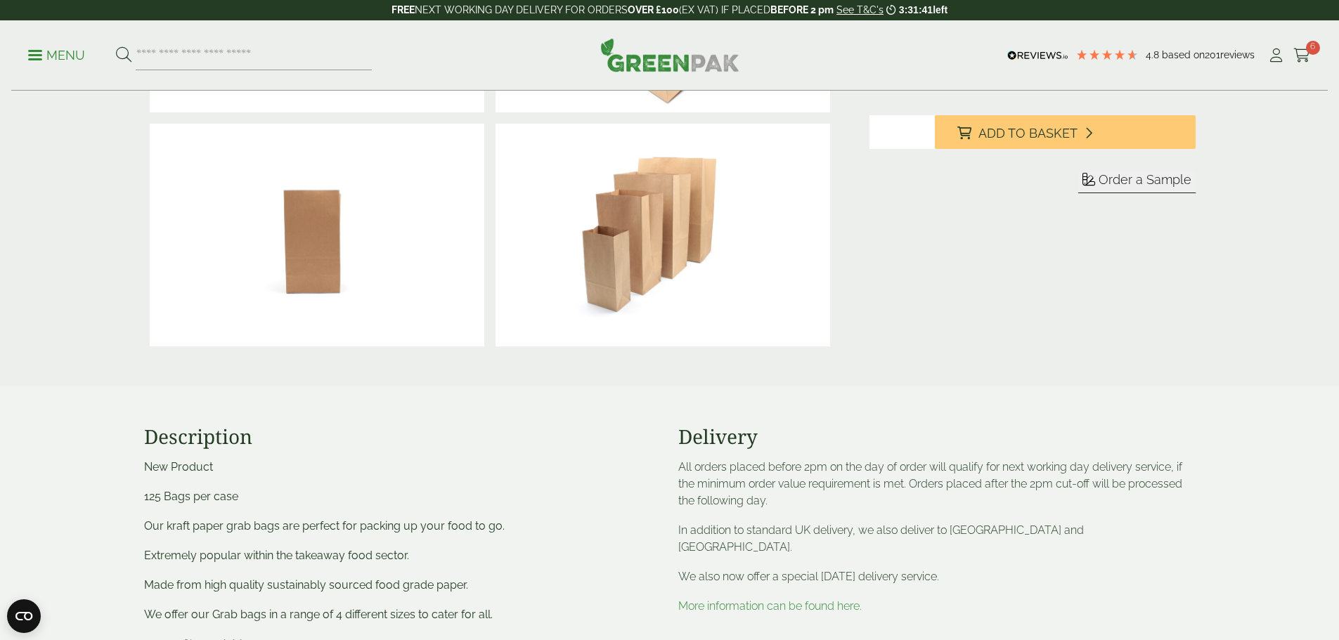
scroll to position [492, 0]
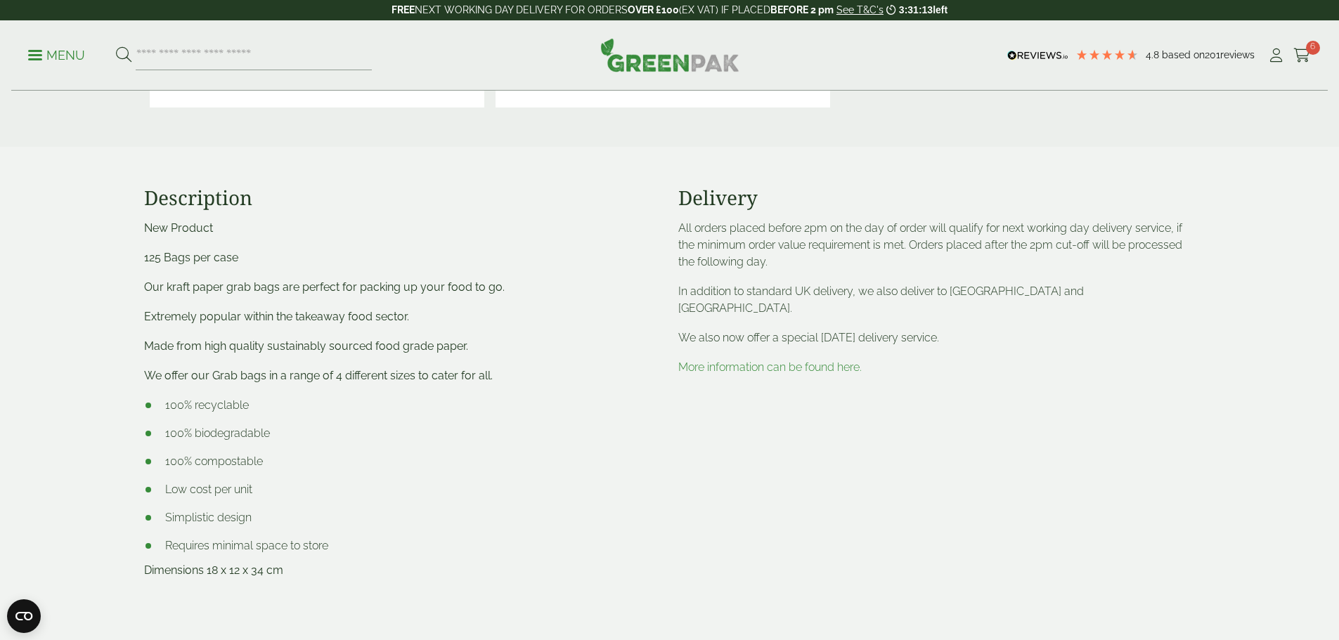
click at [740, 360] on link "More information can be found here." at bounding box center [769, 366] width 183 height 13
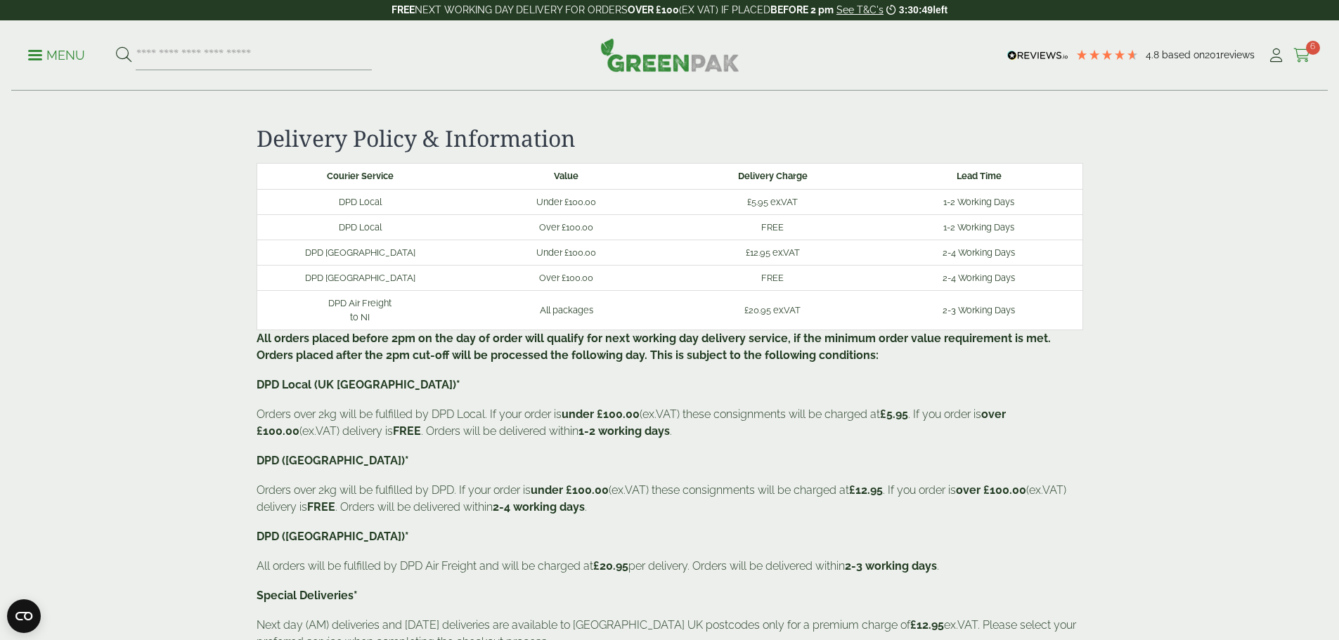
click at [1297, 55] on icon at bounding box center [1302, 55] width 18 height 14
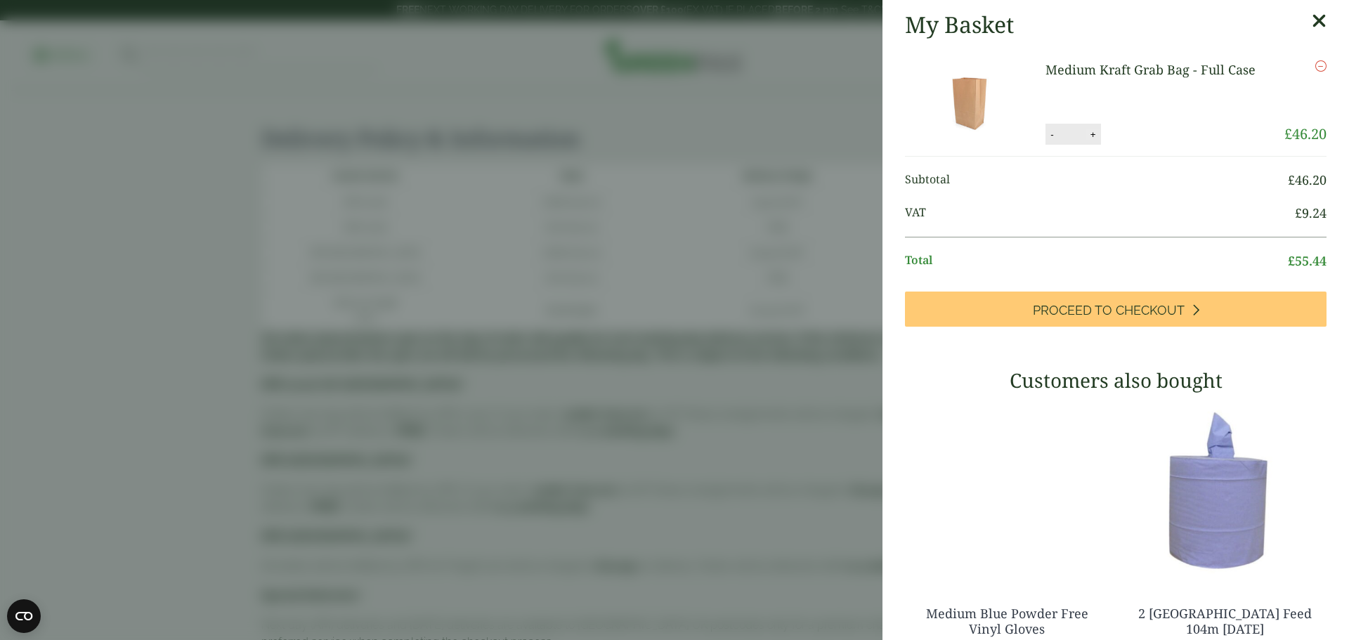
click at [1086, 136] on button "+" at bounding box center [1093, 135] width 14 height 12
type input "*"
click at [1144, 138] on button "Update" at bounding box center [1139, 134] width 70 height 21
click at [1087, 132] on button "+" at bounding box center [1093, 135] width 14 height 12
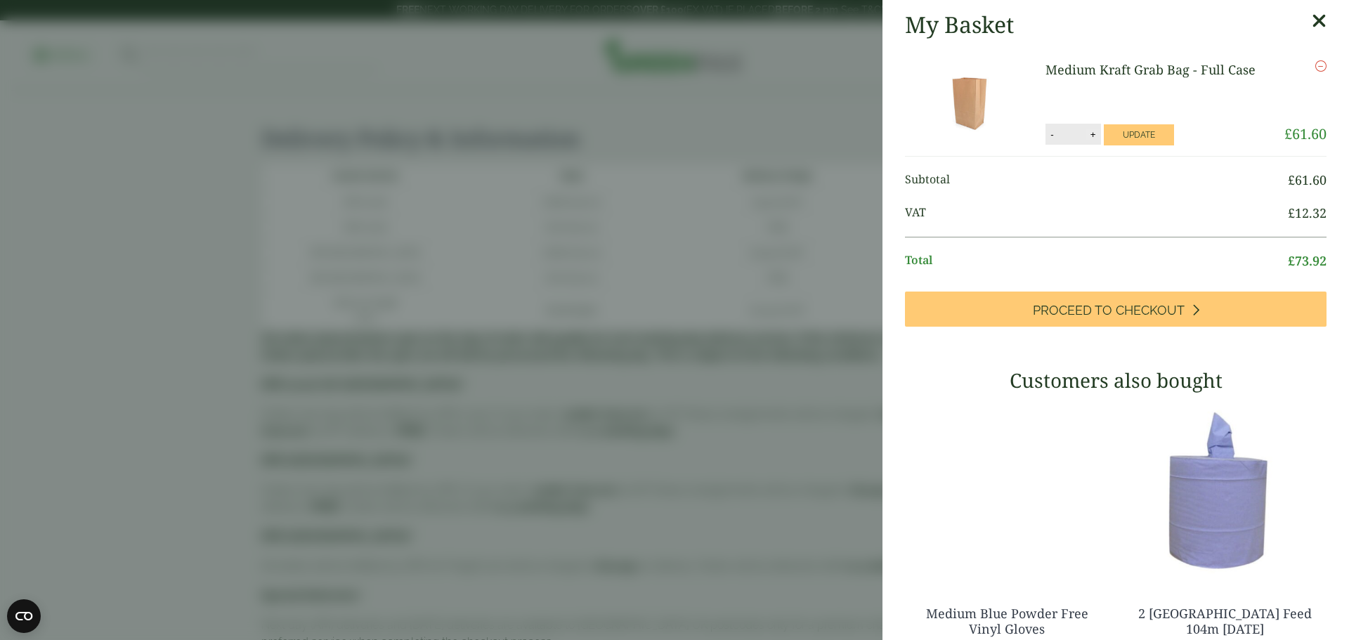
click at [1087, 132] on button "+" at bounding box center [1093, 135] width 14 height 12
type input "**"
click at [1115, 129] on button "Update" at bounding box center [1139, 134] width 70 height 21
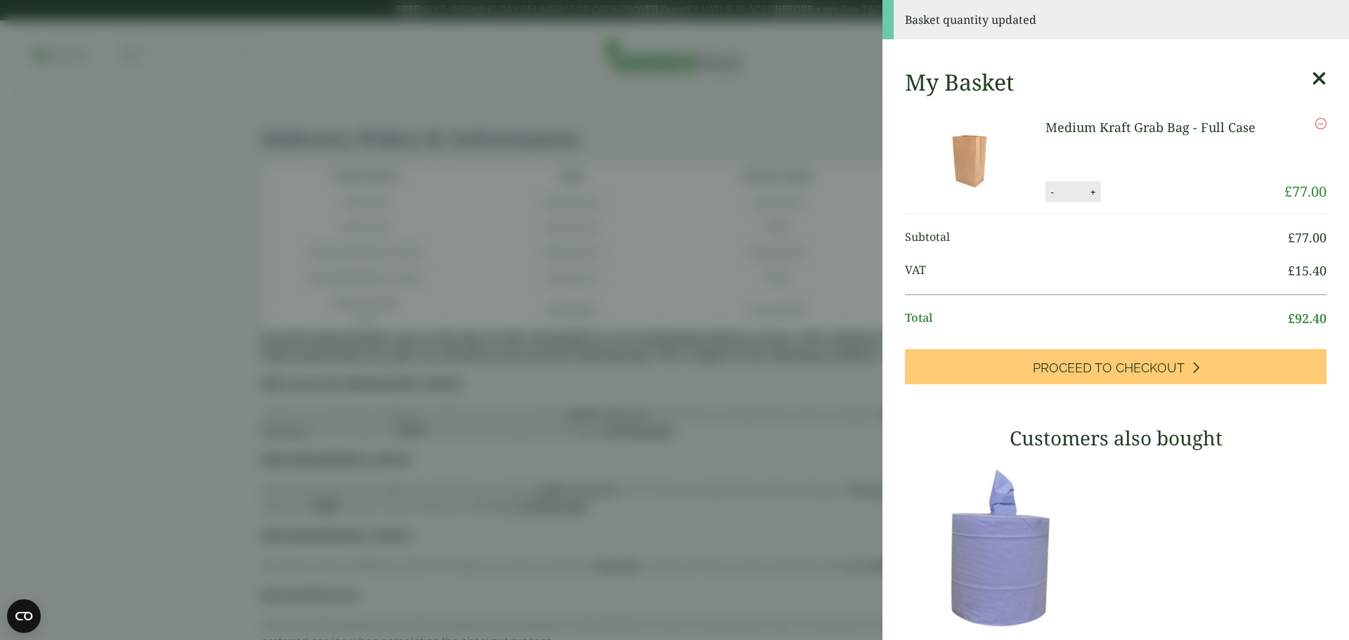
click at [1086, 195] on button "+" at bounding box center [1093, 192] width 14 height 12
type input "**"
click at [1124, 193] on button "Update" at bounding box center [1139, 192] width 70 height 21
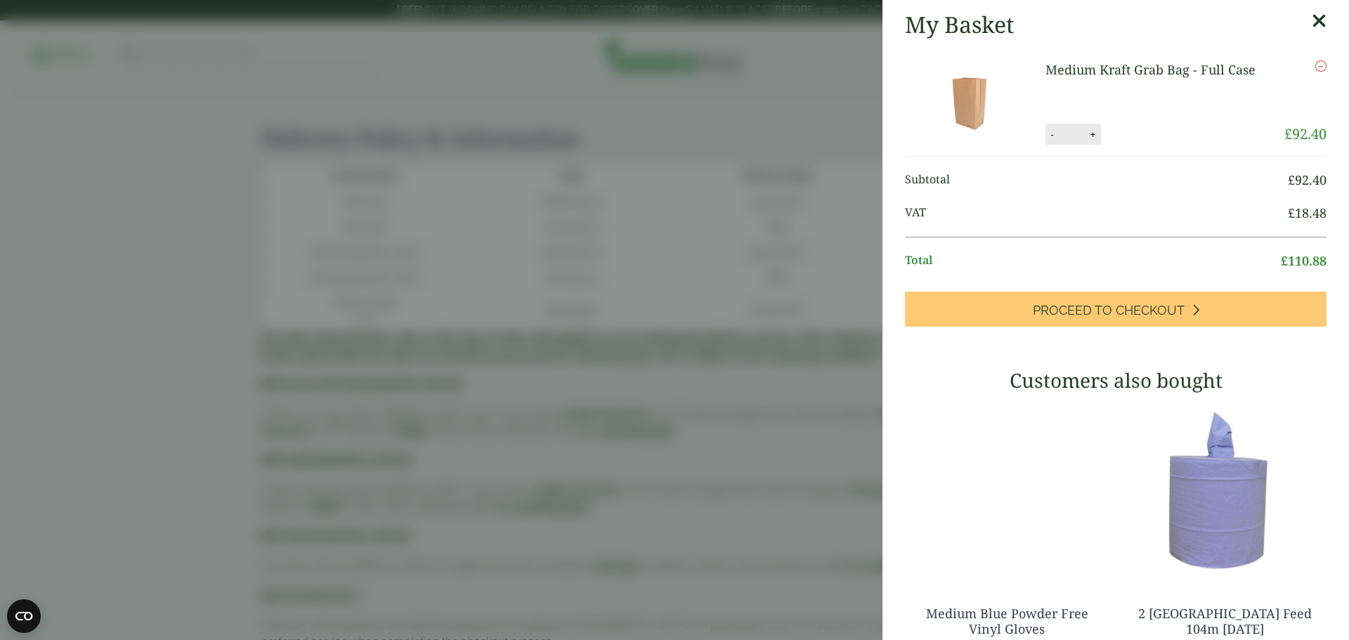
click at [982, 105] on img at bounding box center [968, 102] width 126 height 84
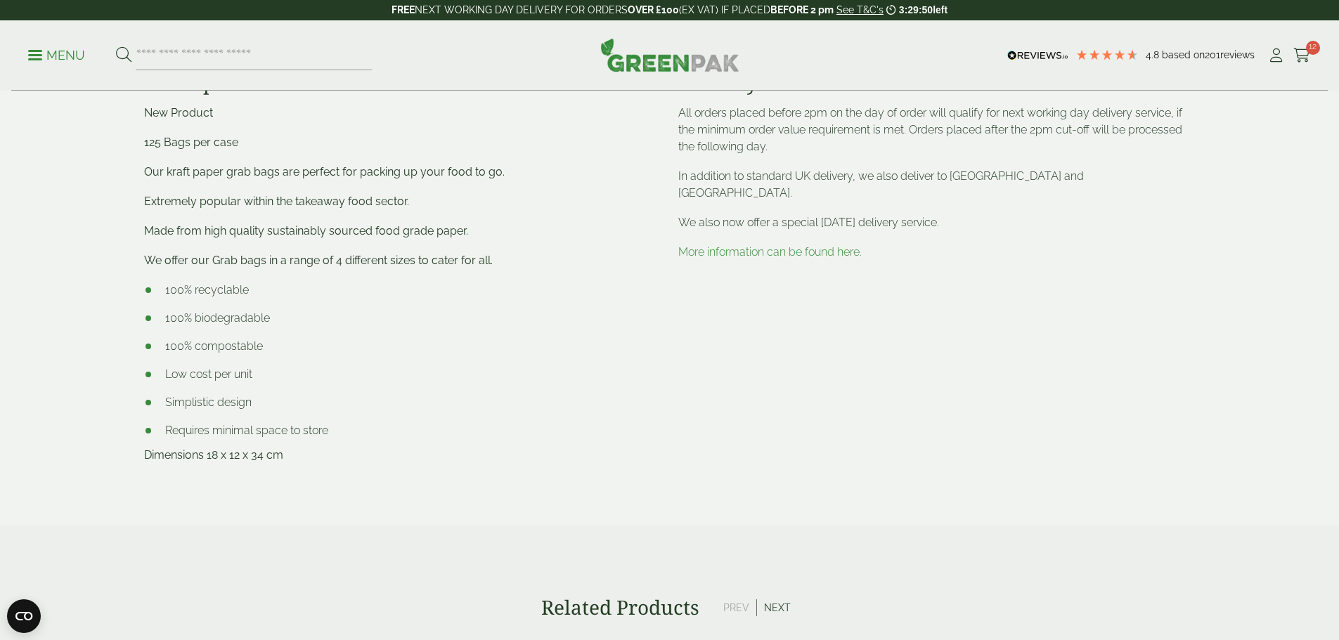
scroll to position [632, 0]
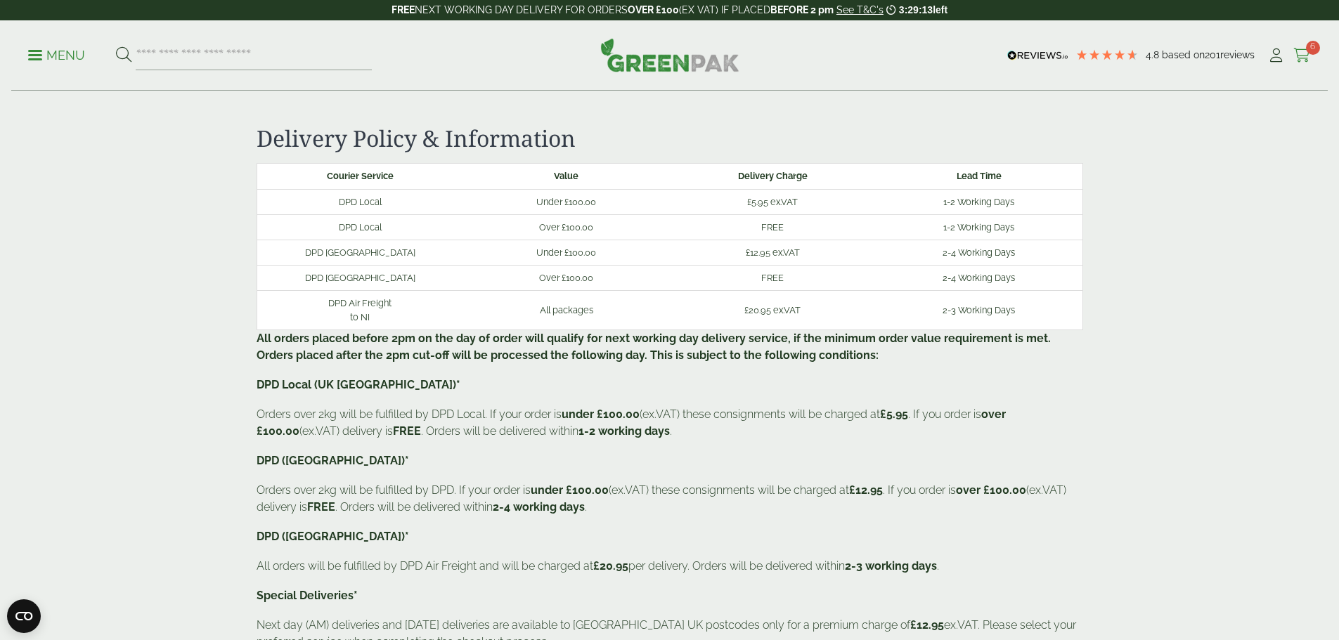
click at [1294, 55] on icon at bounding box center [1302, 55] width 18 height 14
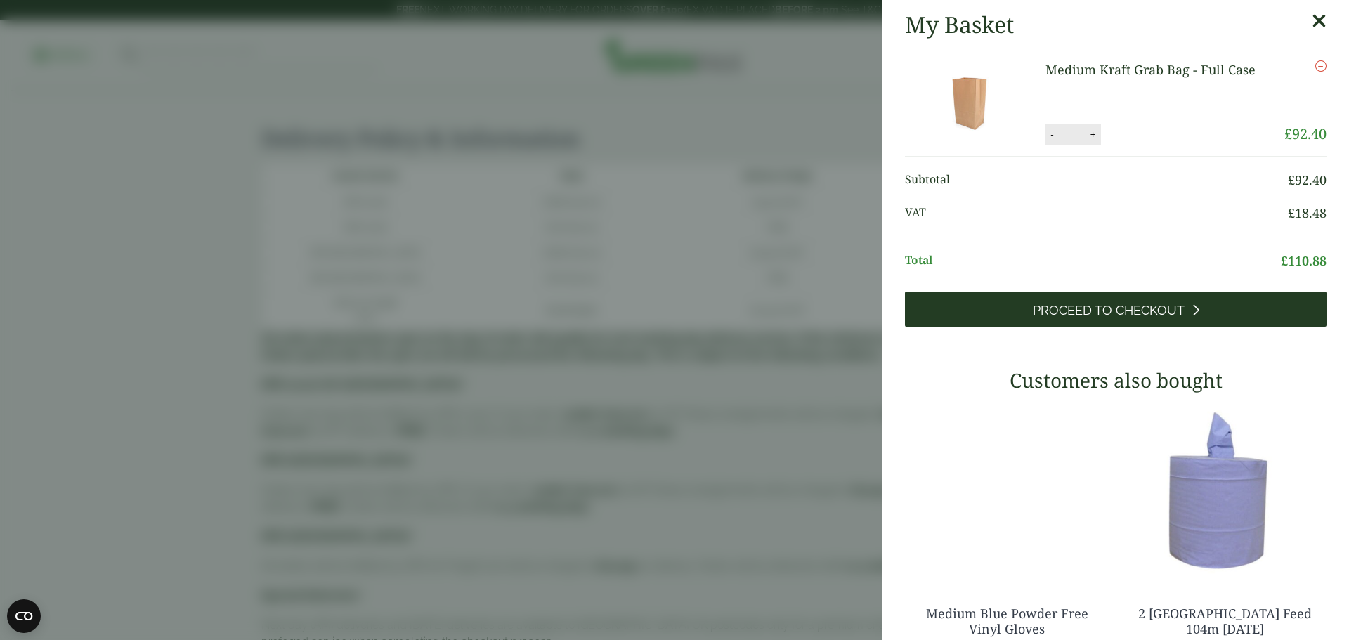
click at [1077, 314] on span "Proceed to Checkout" at bounding box center [1109, 310] width 152 height 15
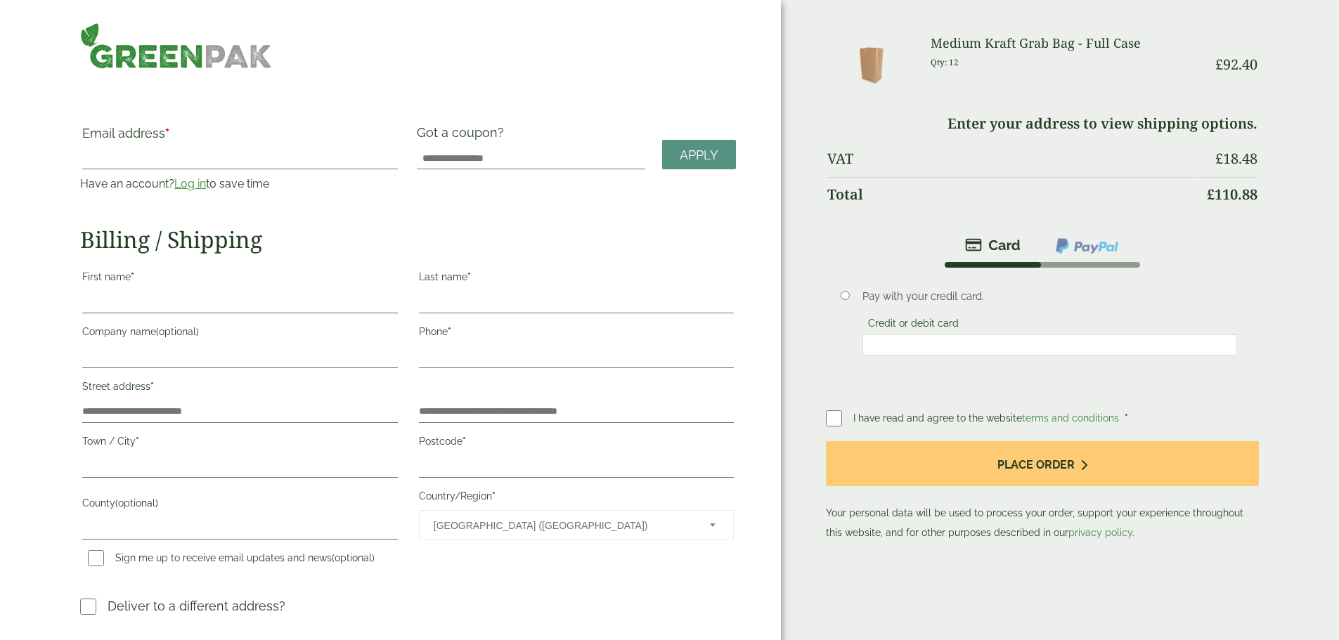
click at [222, 291] on input "First name *" at bounding box center [239, 302] width 315 height 22
type input "****"
click at [551, 279] on label "Last name *" at bounding box center [576, 279] width 315 height 24
click at [551, 291] on input "Last name *" at bounding box center [576, 302] width 315 height 22
type input "********"
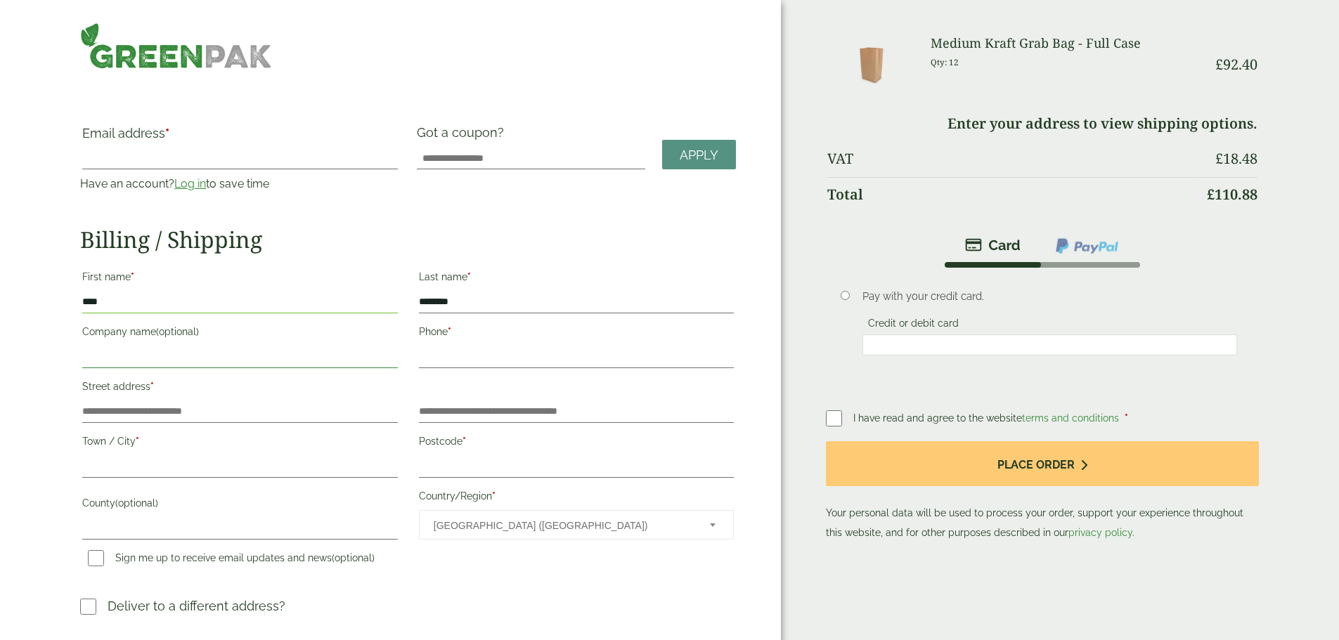
click at [210, 348] on input "Company name (optional)" at bounding box center [239, 357] width 315 height 22
type input "********"
click at [471, 400] on input "Flat, suite, unit, etc. (optional)" at bounding box center [576, 411] width 315 height 22
drag, startPoint x: 590, startPoint y: 407, endPoint x: 455, endPoint y: 405, distance: 134.2
click at [455, 405] on div "**********" at bounding box center [576, 413] width 336 height 32
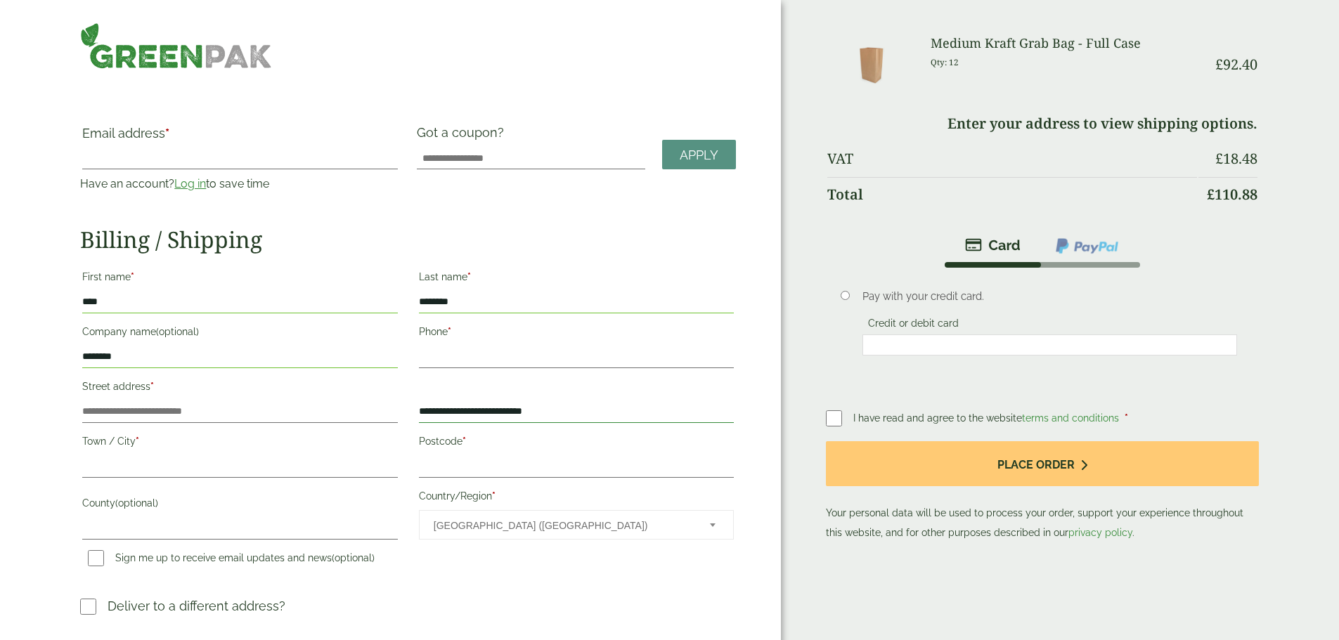
type input "**********"
drag, startPoint x: 476, startPoint y: 404, endPoint x: 367, endPoint y: 398, distance: 108.4
click at [367, 400] on input "Street address *" at bounding box center [239, 411] width 315 height 22
click at [193, 400] on input "Street address *" at bounding box center [239, 411] width 315 height 22
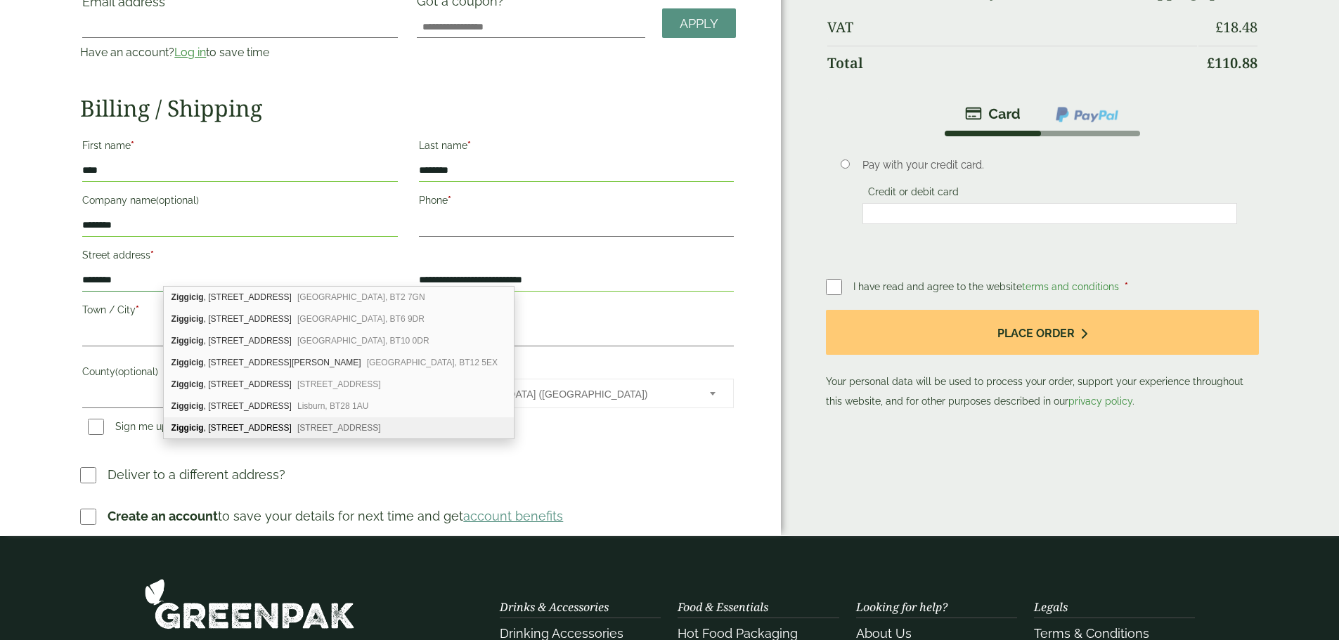
scroll to position [141, 0]
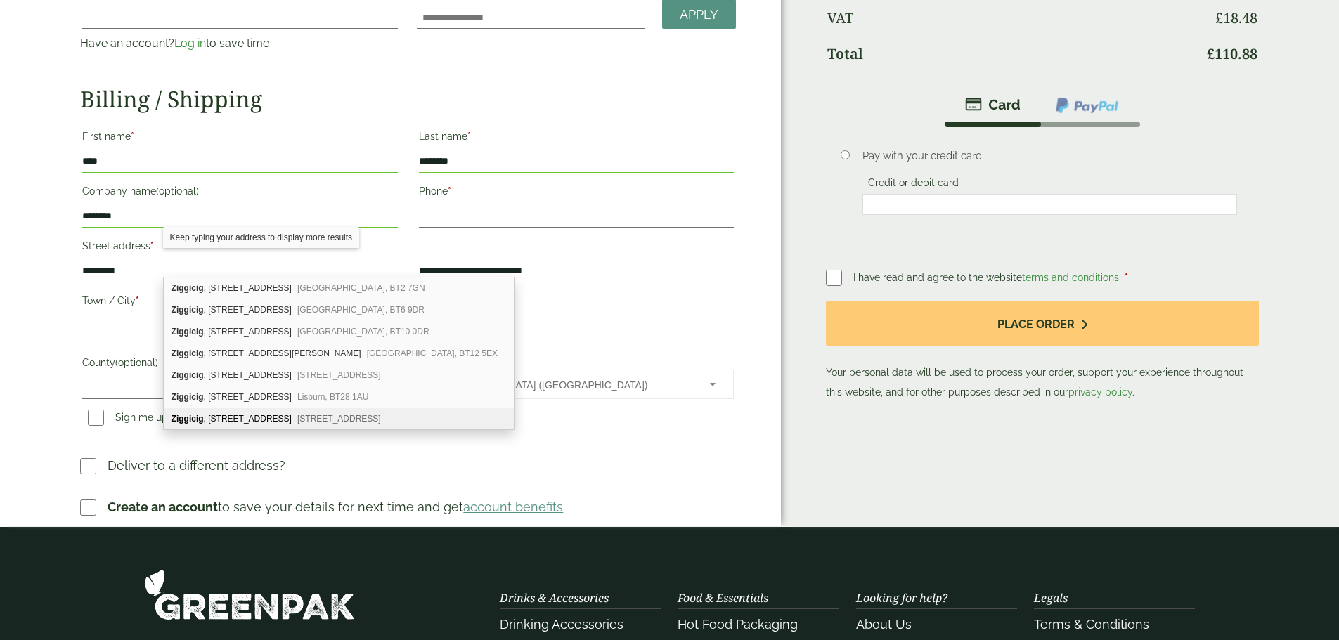
type input "********"
click at [641, 315] on input "Postcode *" at bounding box center [576, 326] width 315 height 22
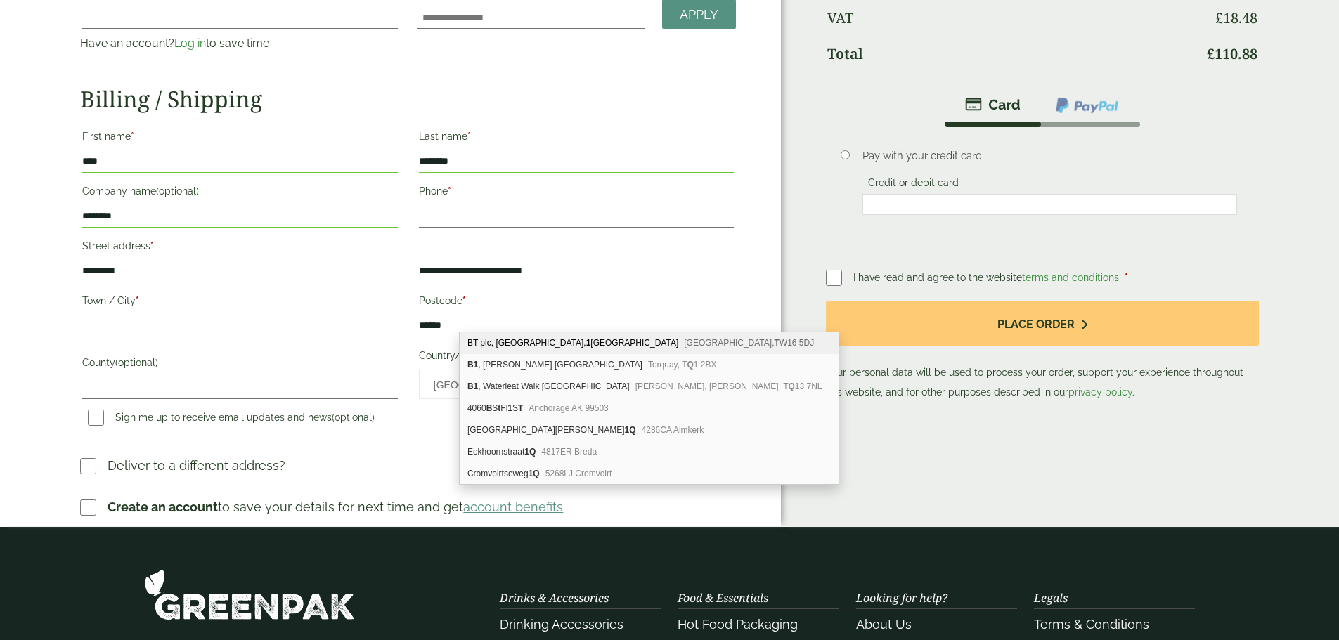
click at [474, 319] on input "******" at bounding box center [576, 326] width 315 height 22
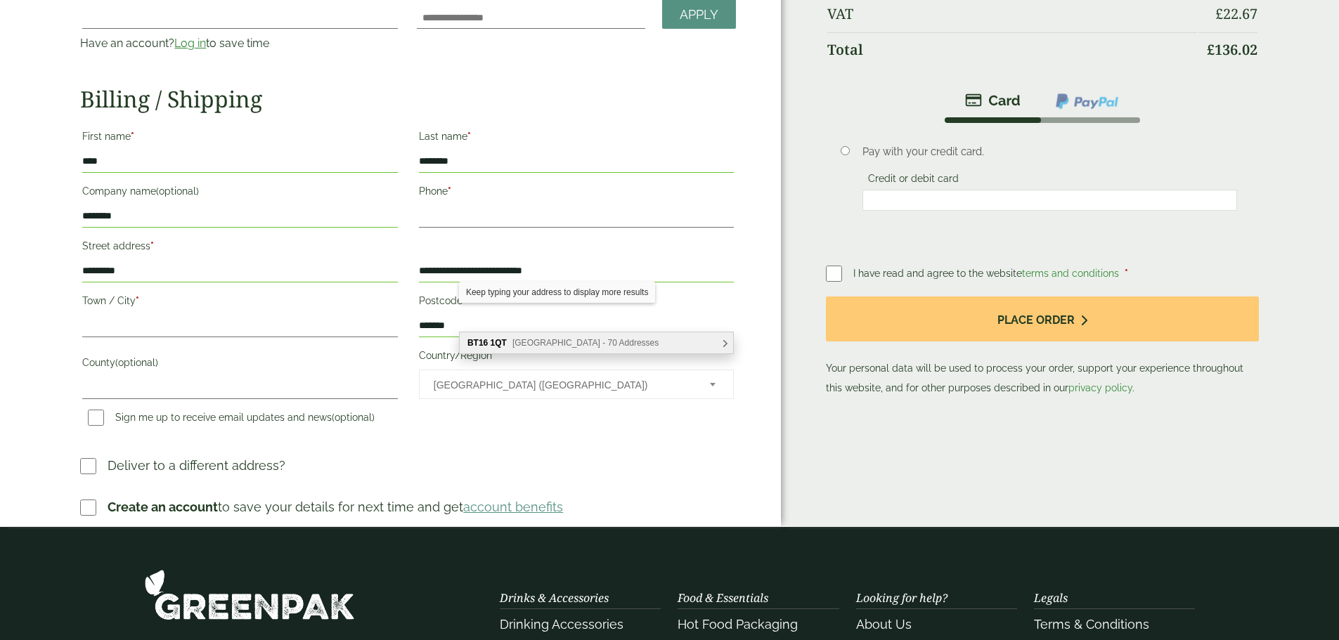
click at [538, 340] on span "Carrowreagh Road, Belfast - 70 Addresses" at bounding box center [585, 343] width 146 height 10
type input "********"
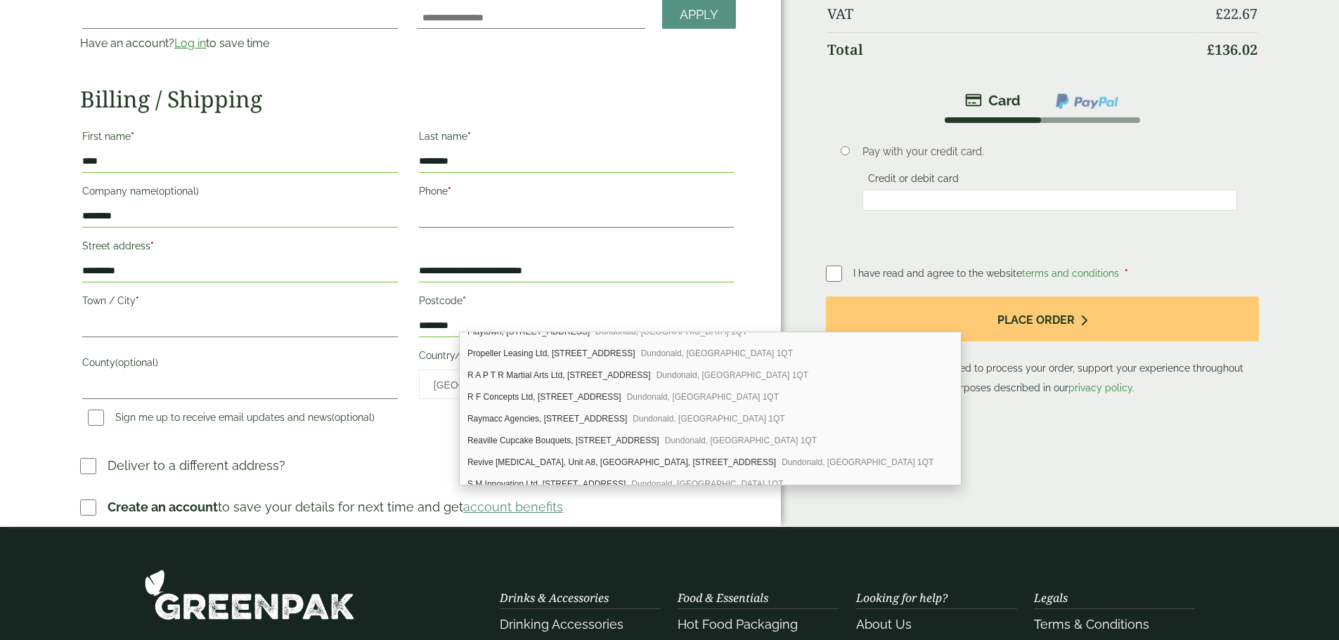
scroll to position [1124, 0]
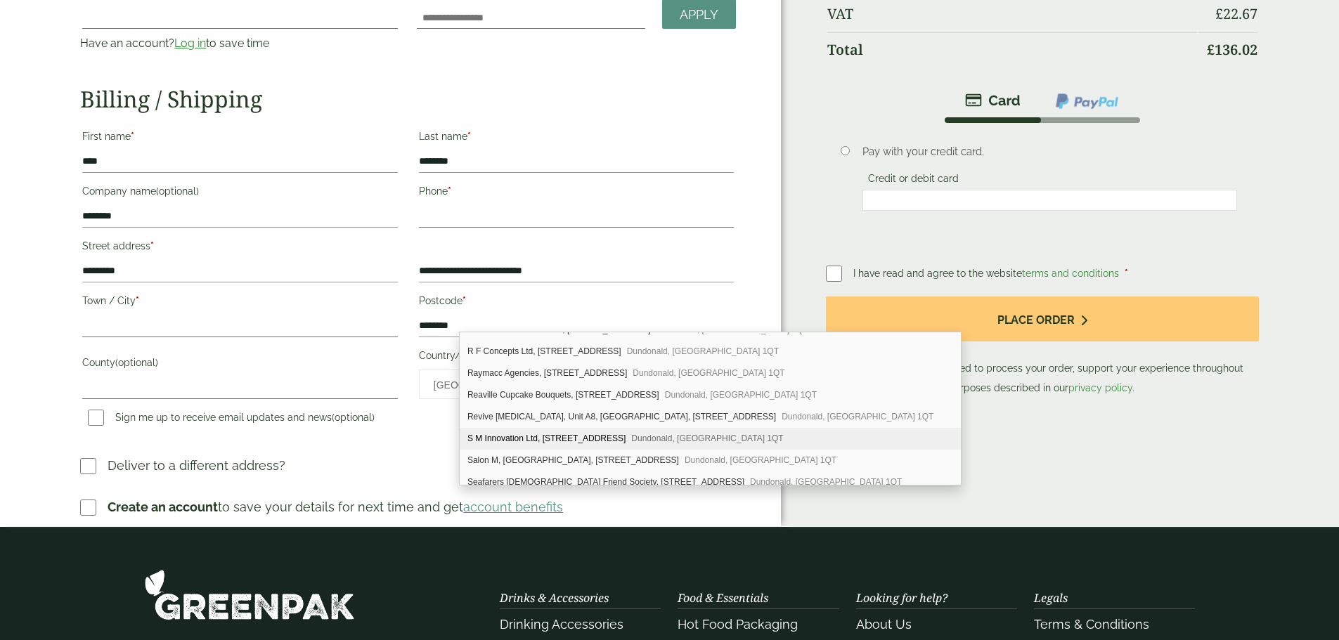
click at [497, 434] on div "S M Innovation Ltd, Unit F8, Inspire Business Park, 16 Carrowreagh Road Dundona…" at bounding box center [710, 439] width 501 height 22
type input "**********"
type input "*******"
type input "**********"
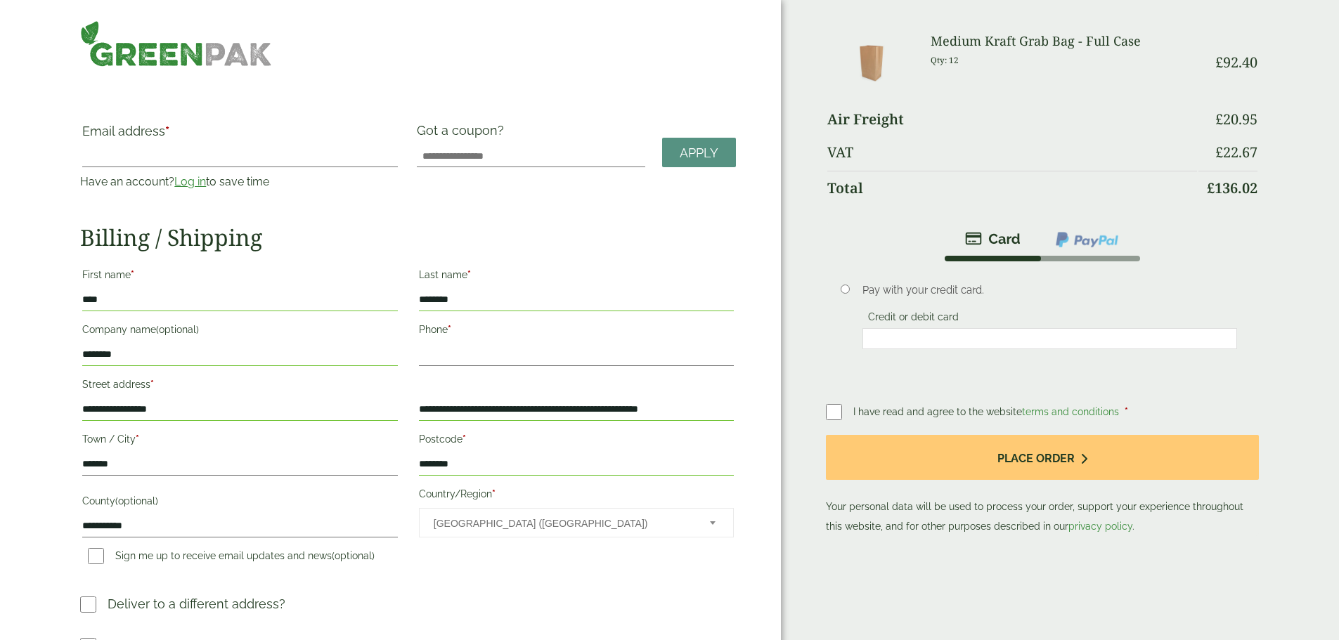
scroll to position [0, 0]
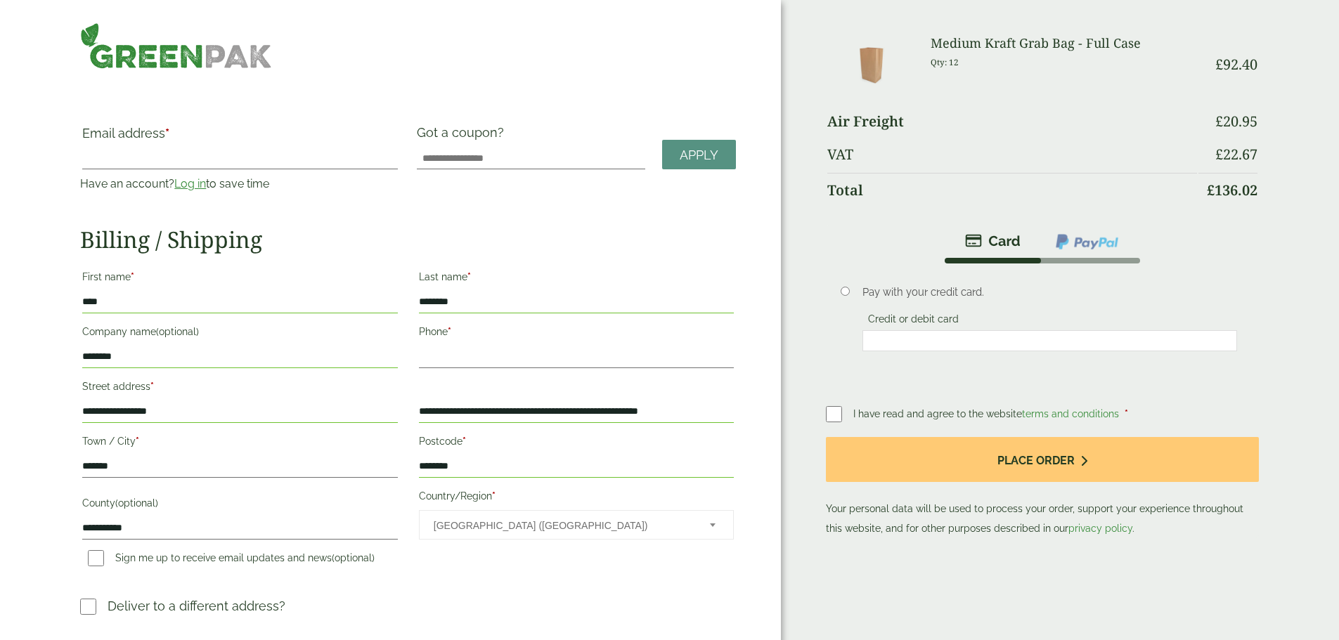
click at [861, 63] on img at bounding box center [870, 65] width 86 height 58
click at [864, 59] on img at bounding box center [870, 65] width 86 height 58
click at [865, 59] on img at bounding box center [870, 65] width 86 height 58
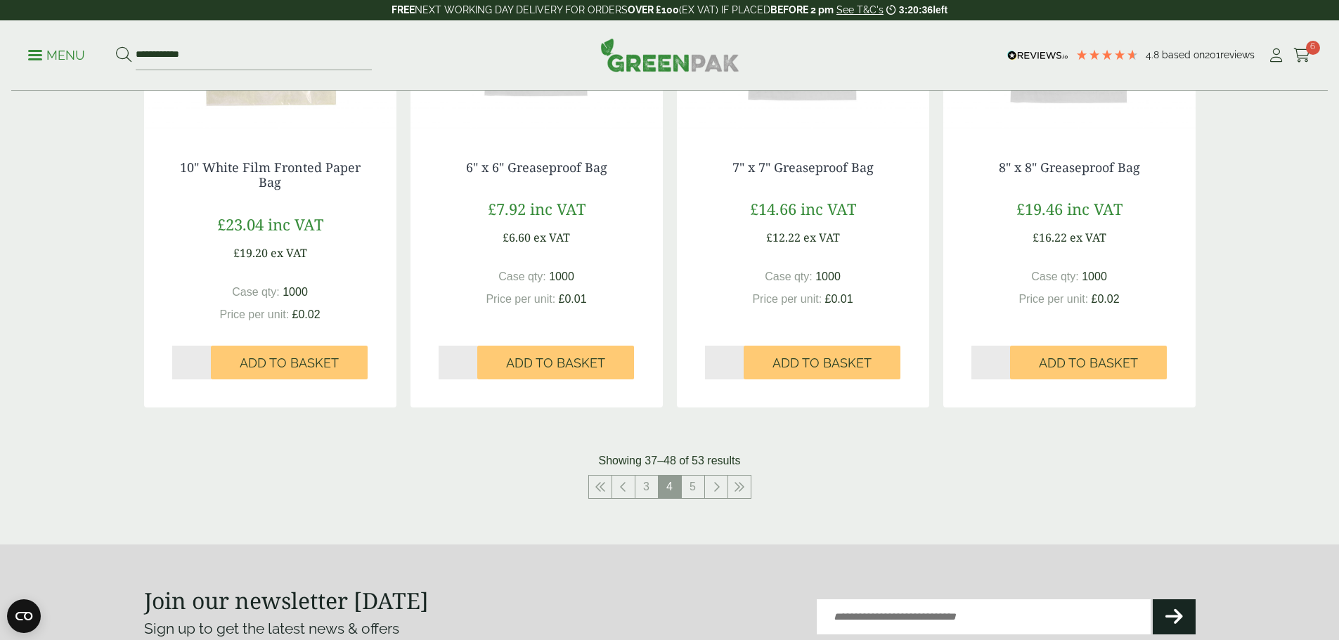
scroll to position [1335, 0]
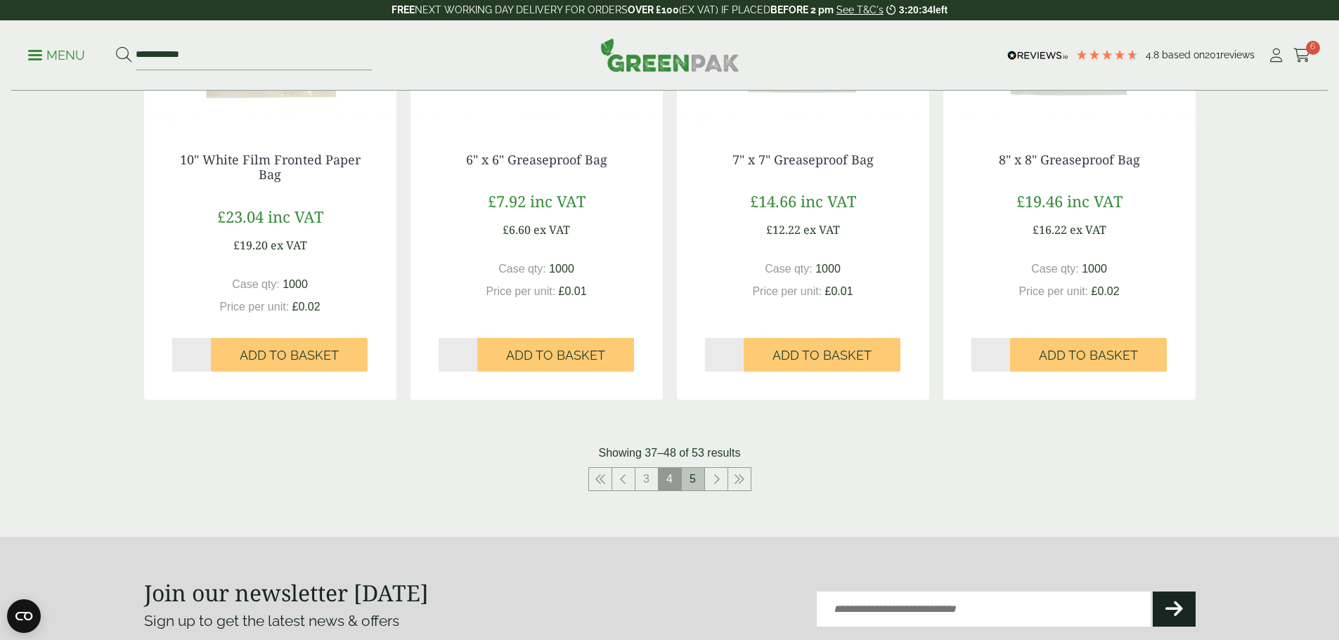
click at [693, 480] on link "5" at bounding box center [693, 479] width 22 height 22
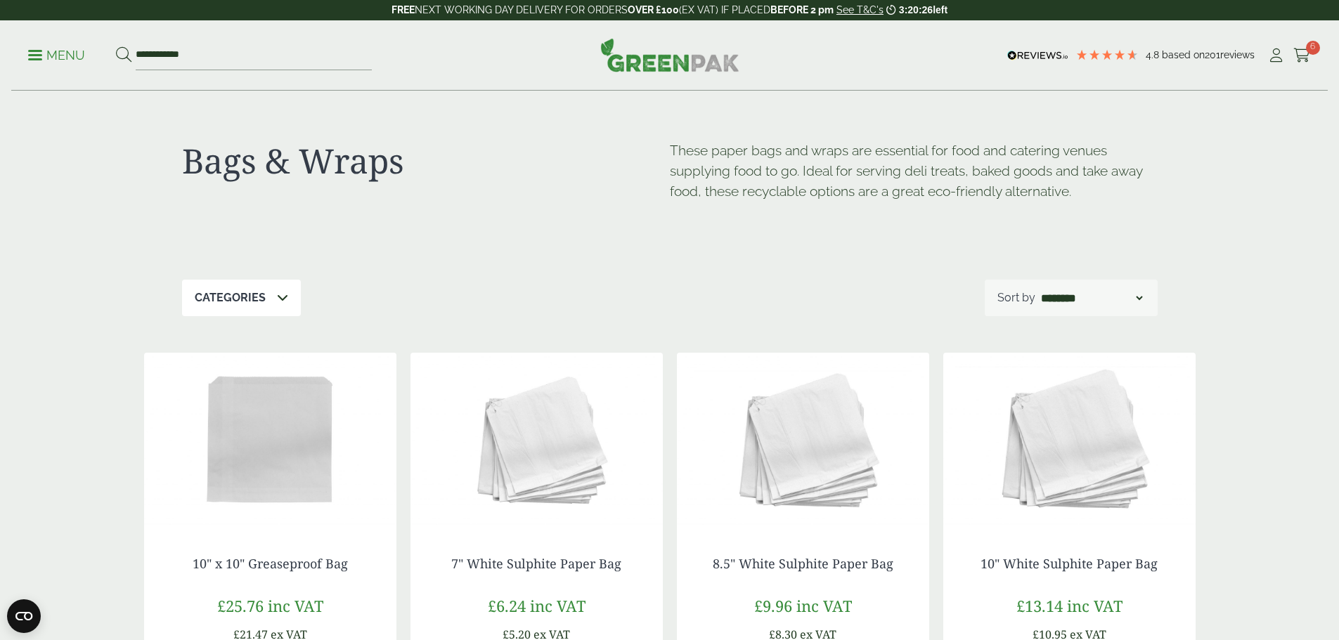
click at [277, 296] on icon at bounding box center [282, 297] width 11 height 11
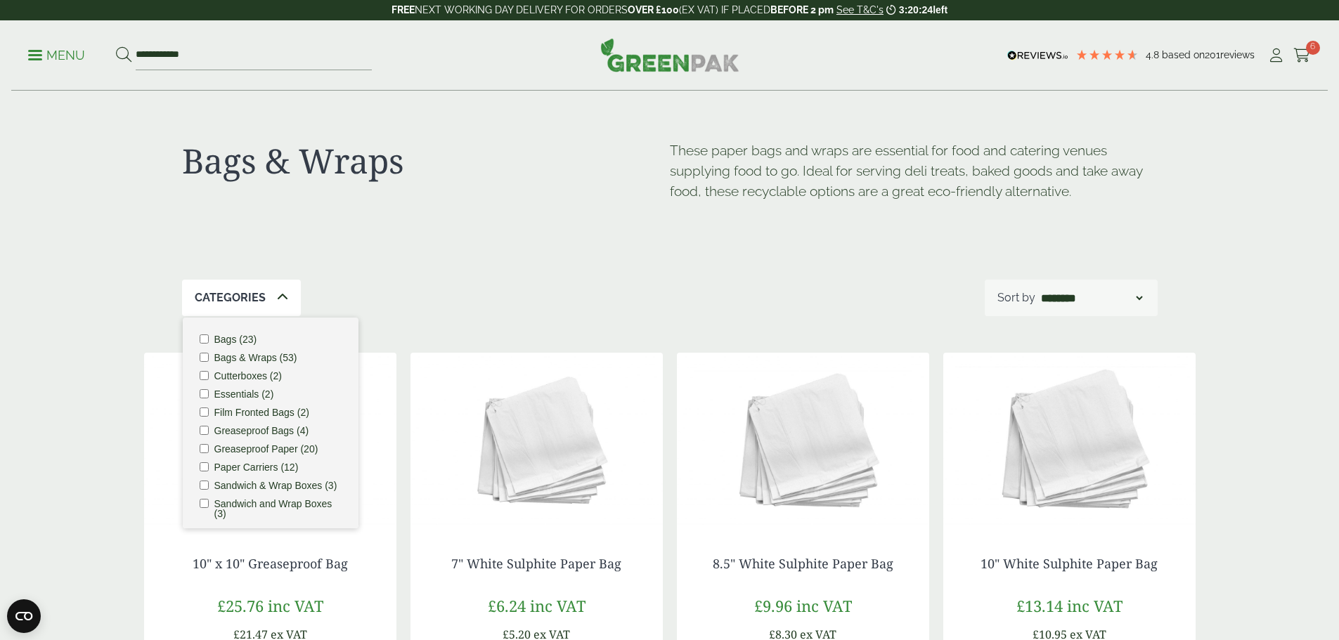
click at [592, 287] on div "Categories Bags (23) Bags & Wraps (53) Cutterboxes (2) Essentials (2) Film Fron…" at bounding box center [669, 298] width 975 height 37
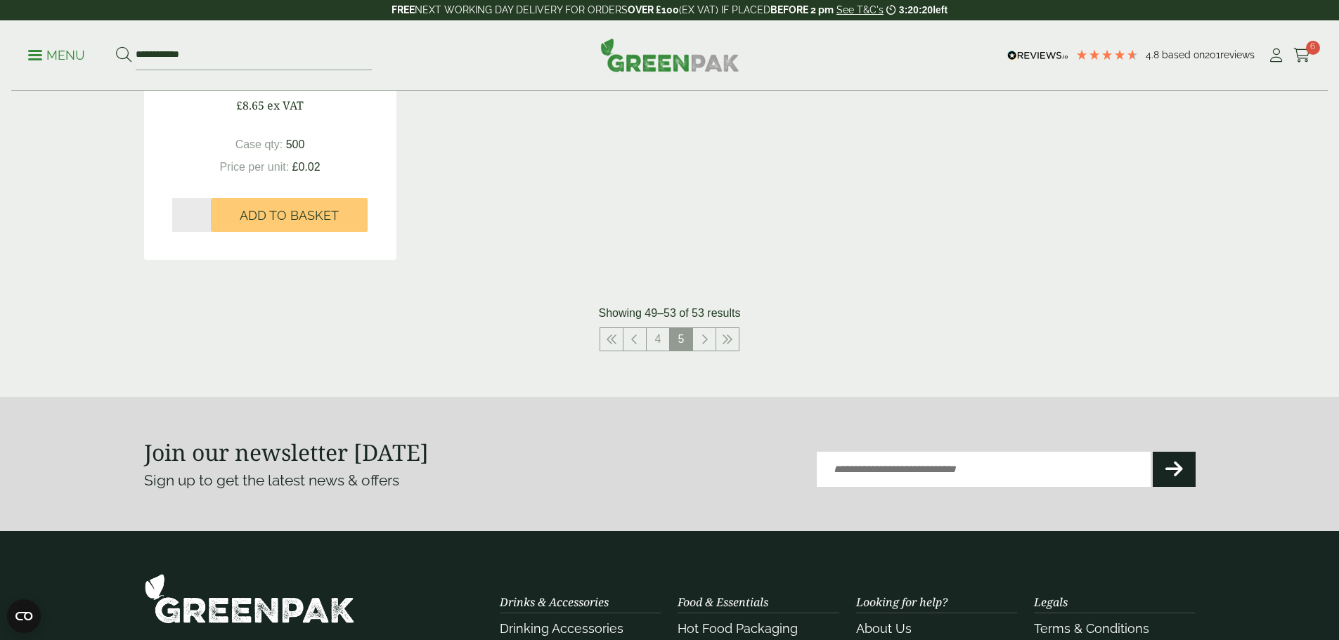
scroll to position [984, 0]
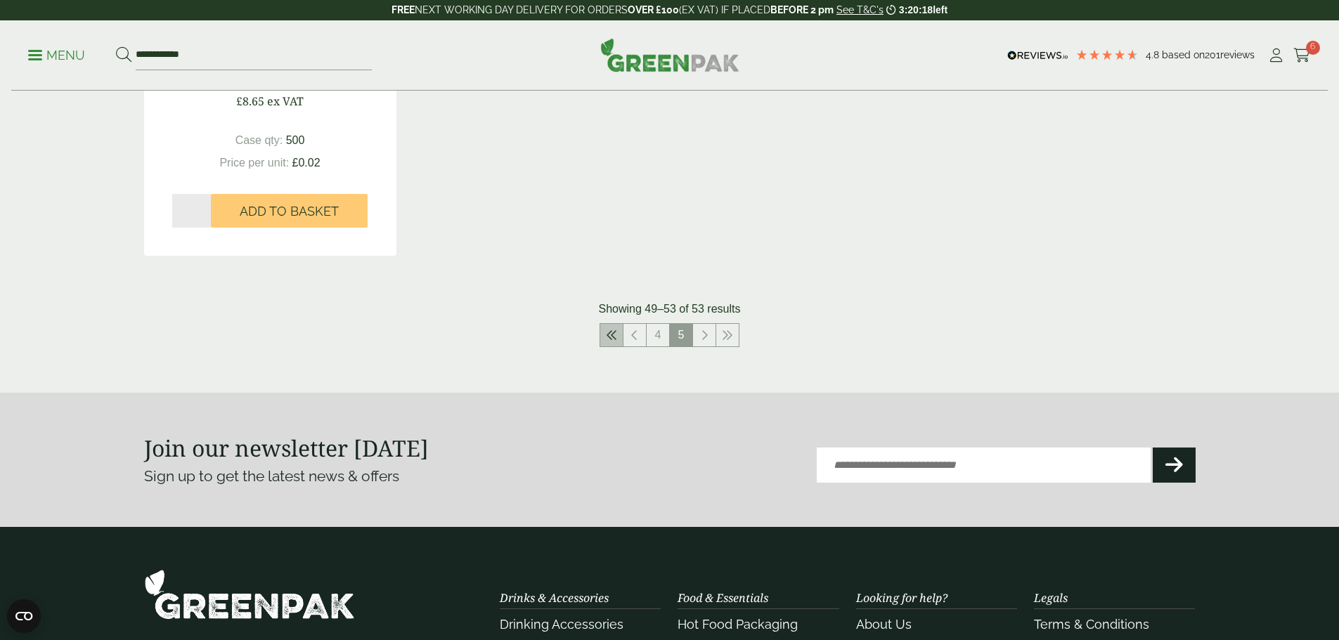
click at [611, 335] on icon at bounding box center [611, 335] width 11 height 11
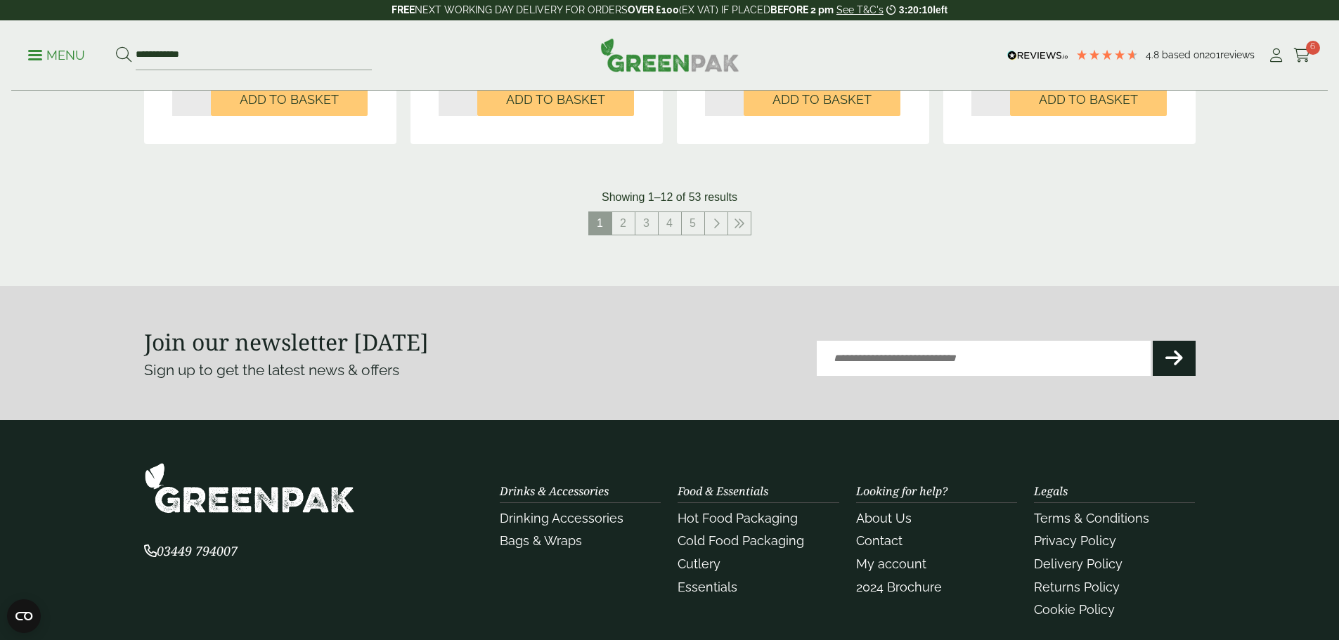
scroll to position [1616, 0]
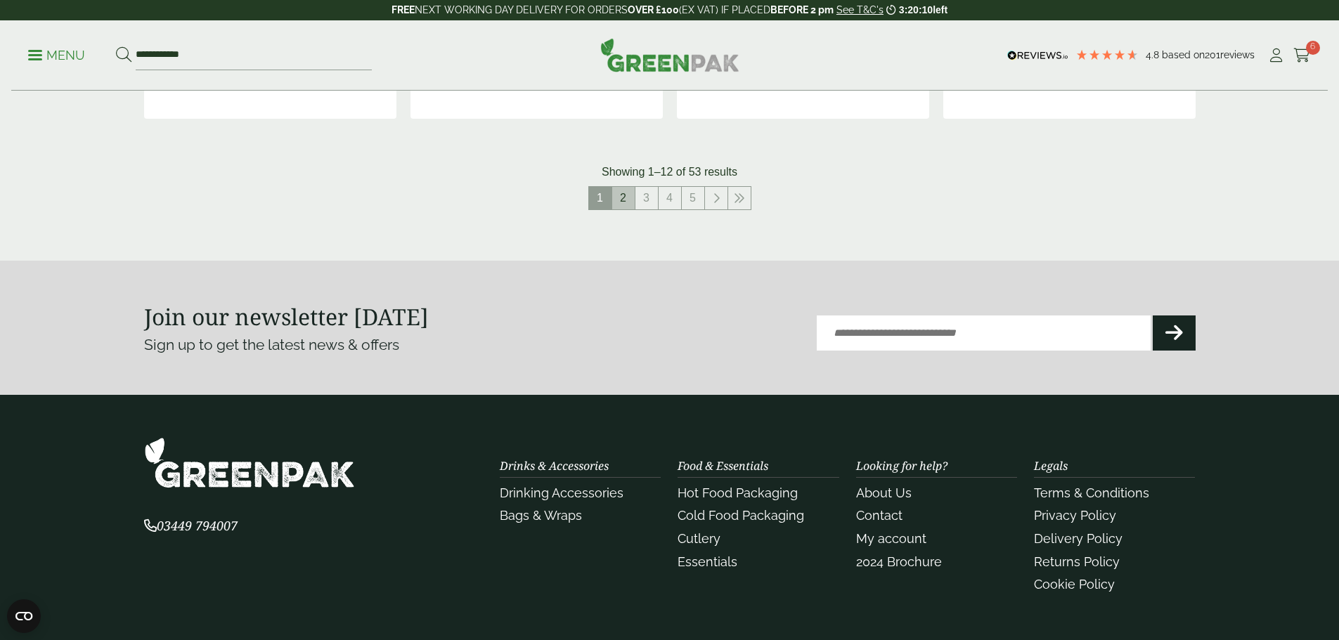
click at [622, 192] on link "2" at bounding box center [623, 198] width 22 height 22
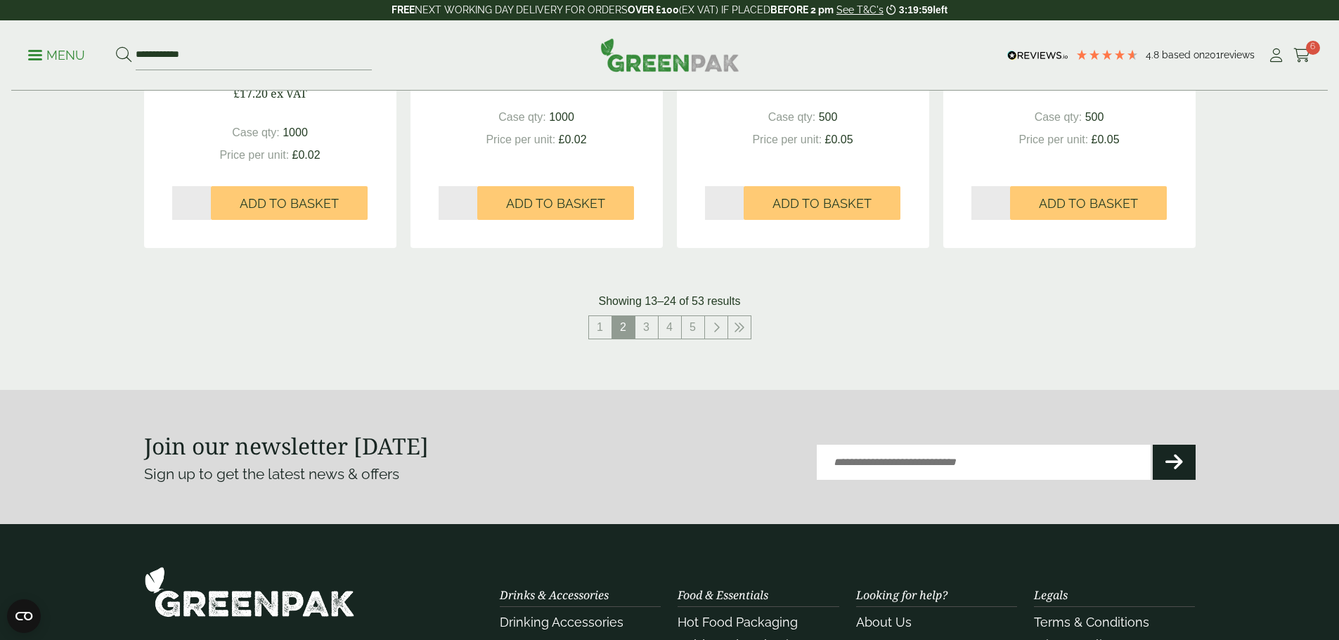
scroll to position [1546, 0]
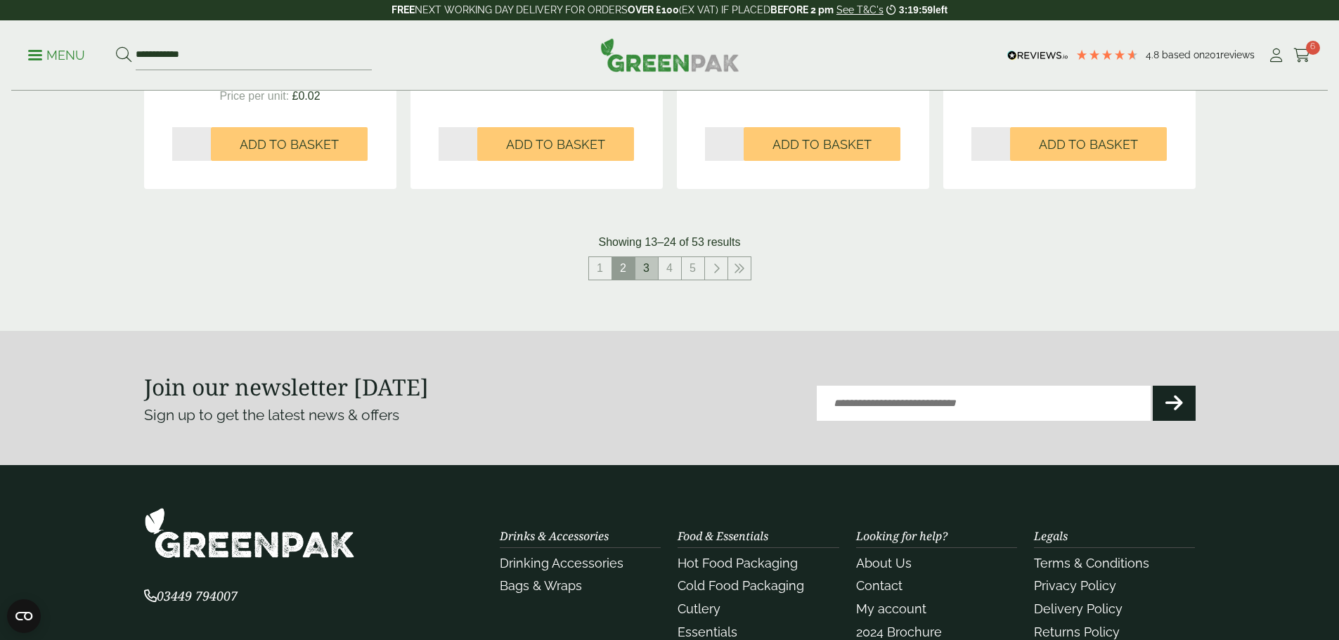
click at [642, 269] on link "3" at bounding box center [646, 268] width 22 height 22
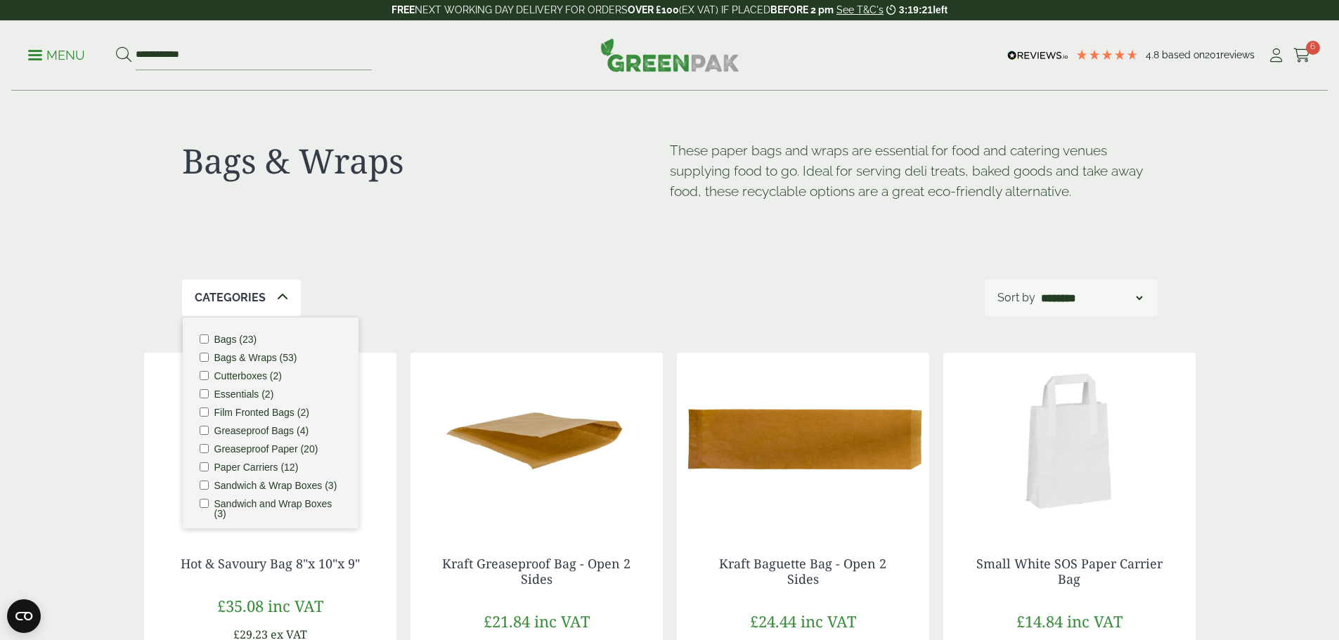
click at [924, 257] on div "Bags & Wraps These paper bags and wraps are essential for food and catering ven…" at bounding box center [669, 185] width 975 height 188
click at [1300, 56] on icon at bounding box center [1302, 55] width 18 height 14
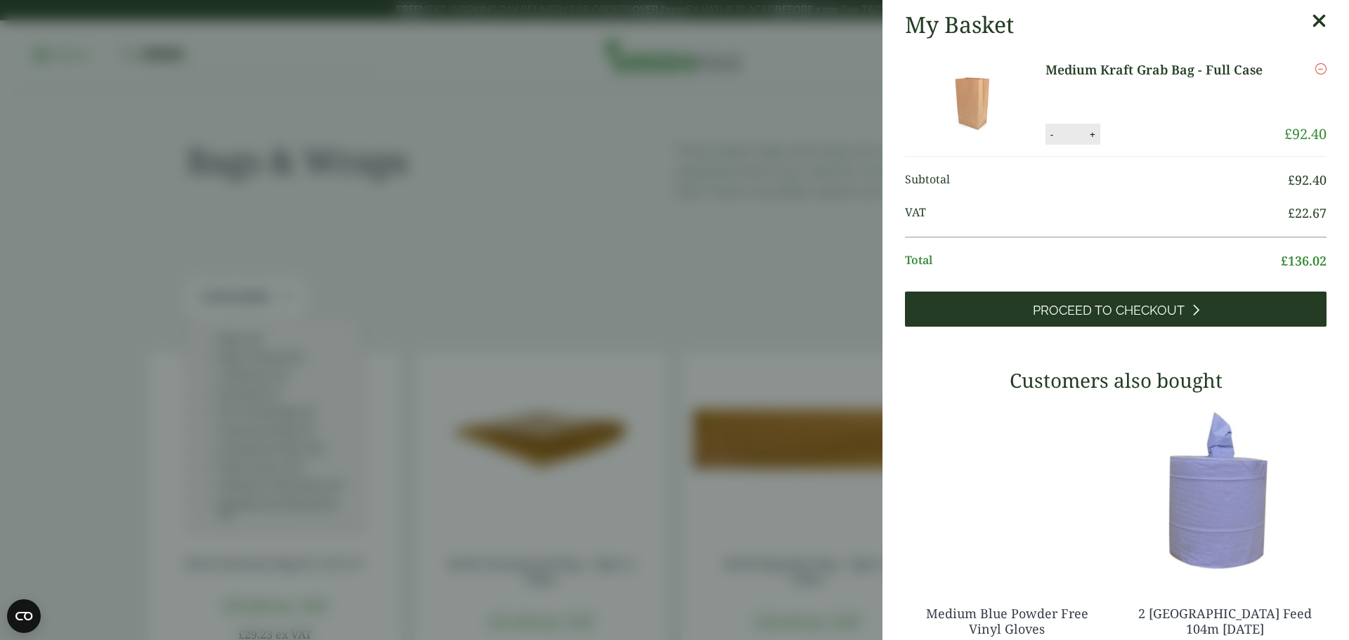
click at [1124, 316] on span "Proceed to Checkout" at bounding box center [1109, 310] width 152 height 15
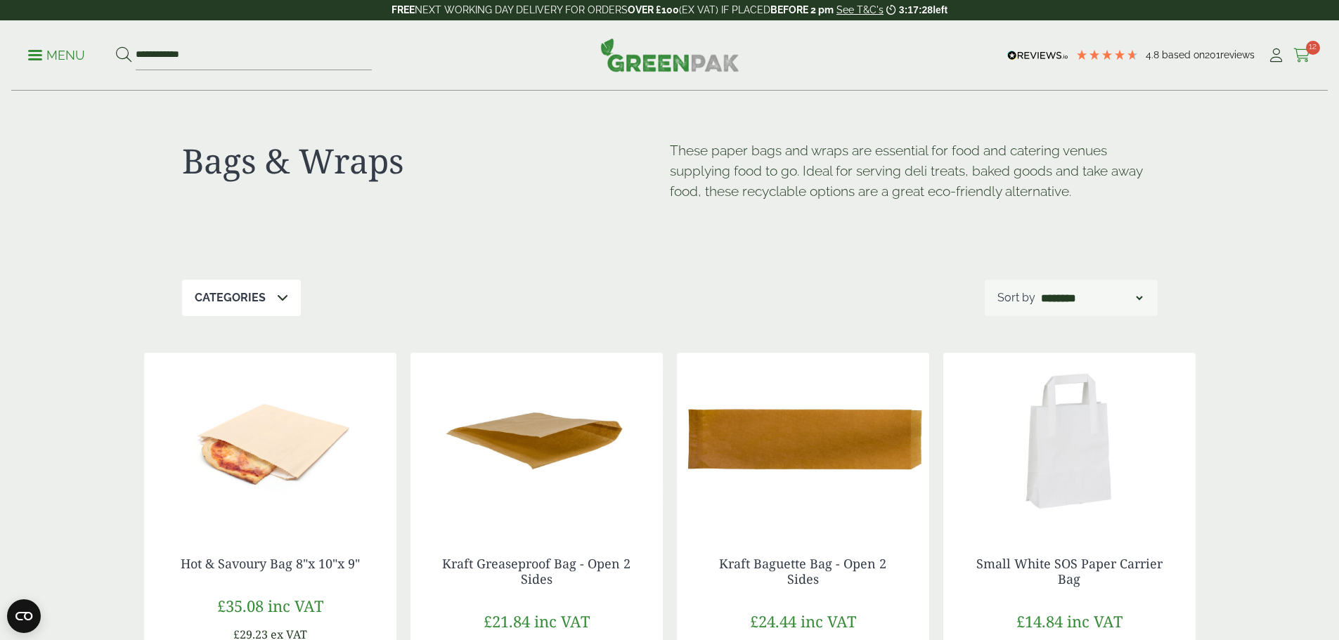
click at [1305, 53] on span "12" at bounding box center [1312, 48] width 14 height 14
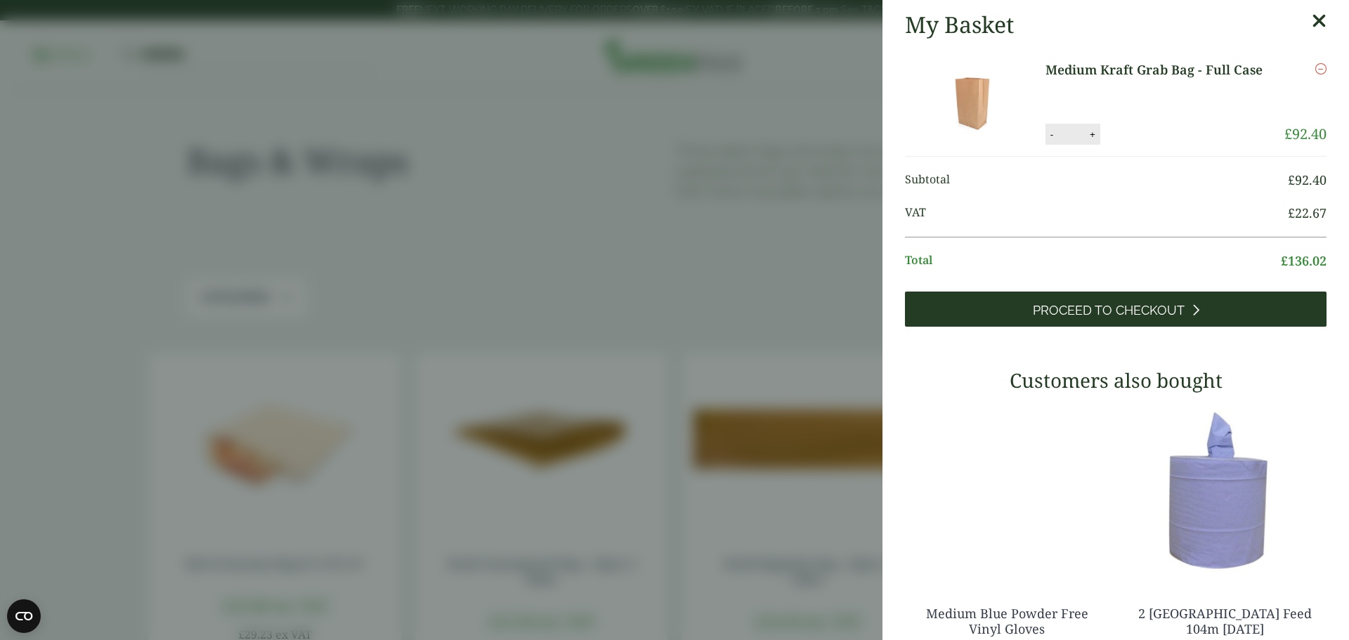
click at [1157, 304] on span "Proceed to Checkout" at bounding box center [1109, 310] width 152 height 15
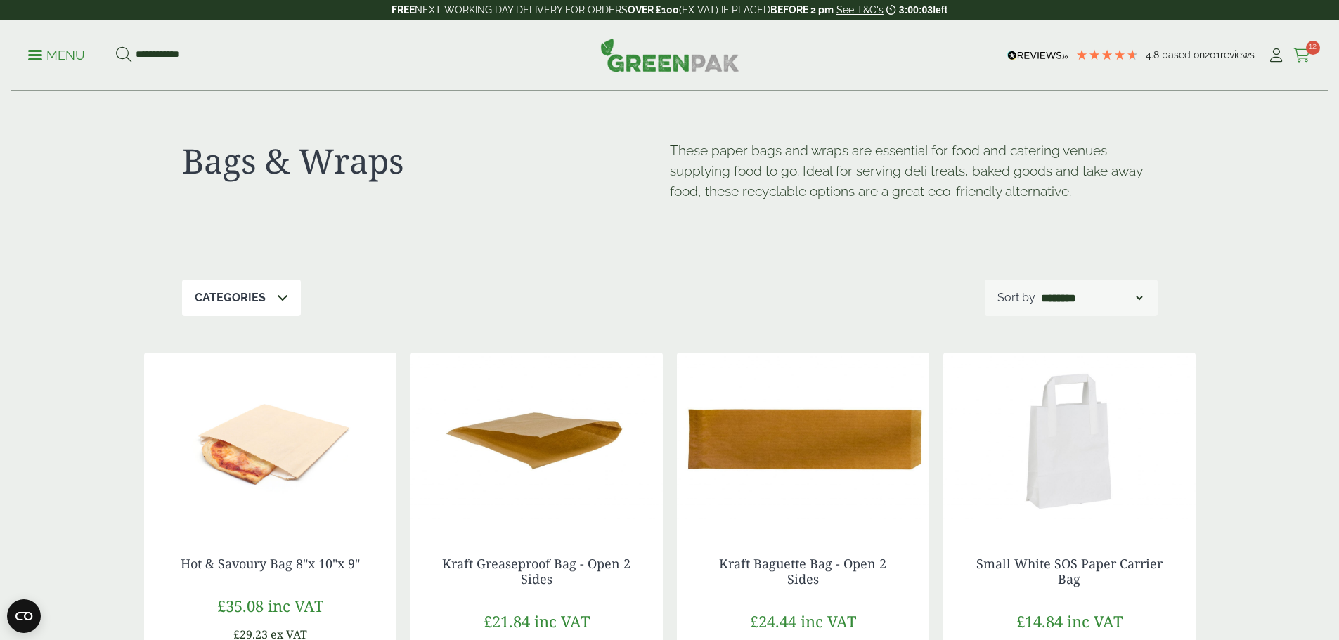
click at [1293, 53] on icon at bounding box center [1302, 55] width 18 height 14
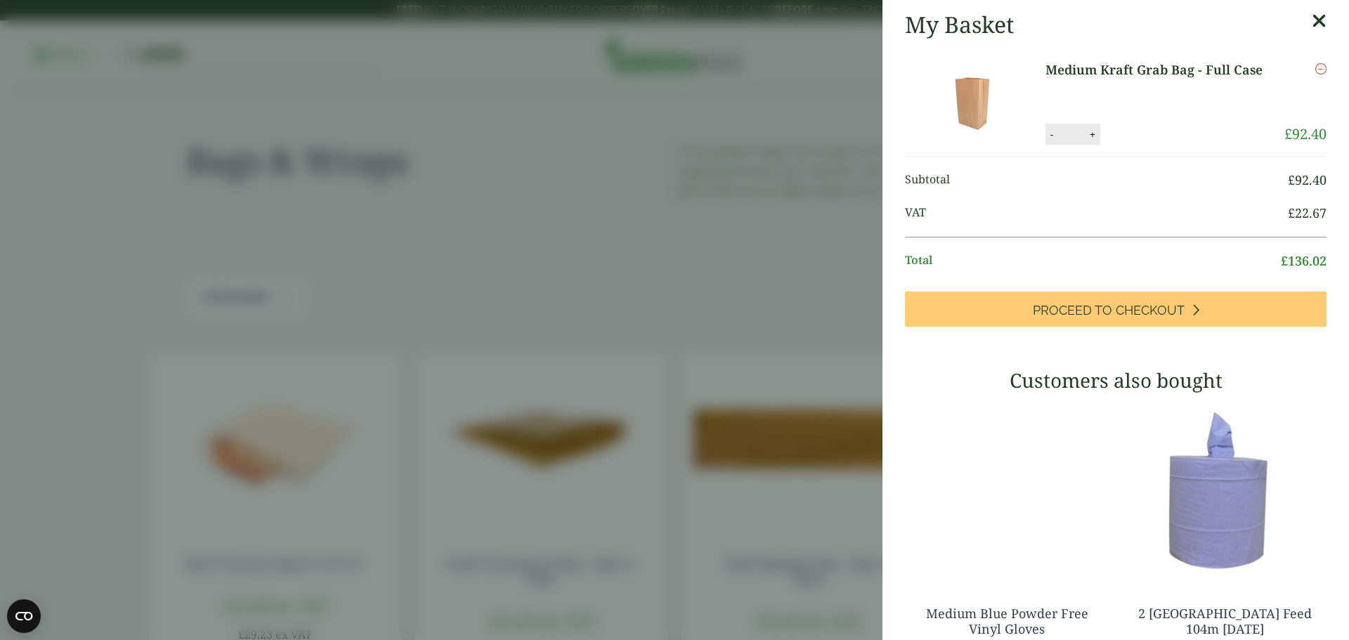
click at [1087, 135] on button "+" at bounding box center [1093, 135] width 14 height 12
click at [1088, 135] on button "+" at bounding box center [1093, 135] width 14 height 12
click at [1088, 136] on button "+" at bounding box center [1093, 135] width 14 height 12
click at [1090, 136] on button "+" at bounding box center [1093, 135] width 14 height 12
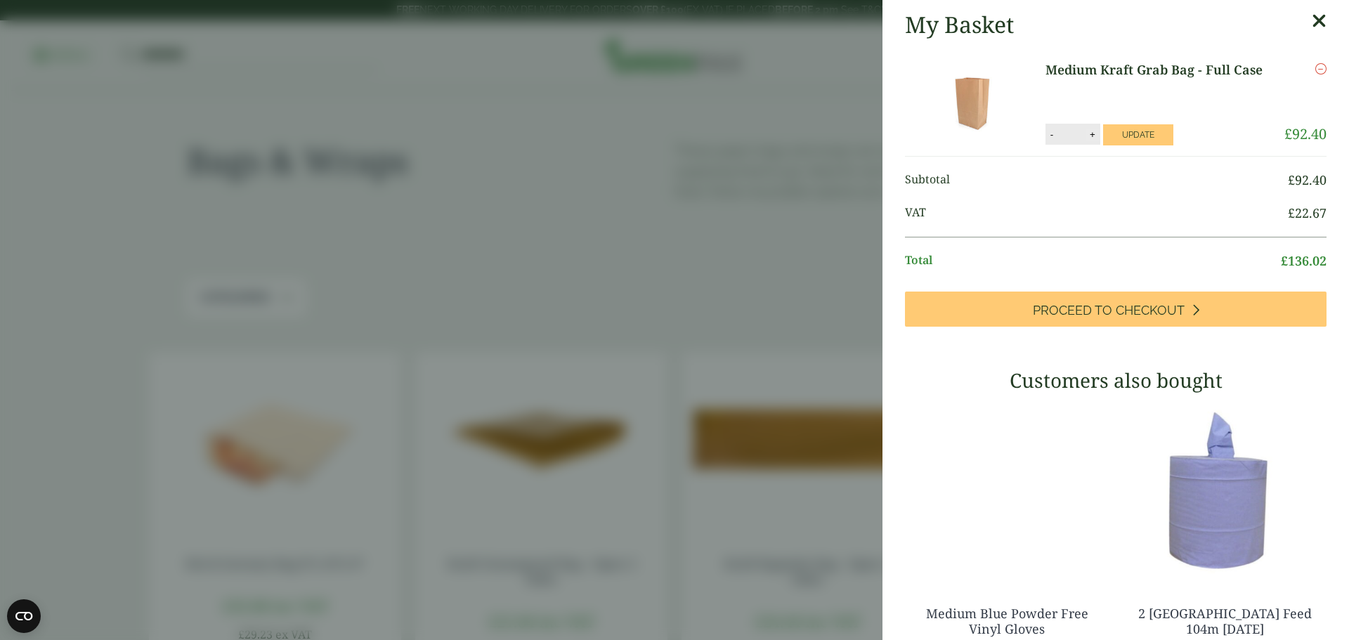
click at [1090, 136] on button "+" at bounding box center [1093, 135] width 14 height 12
click at [1090, 137] on button "+" at bounding box center [1093, 135] width 14 height 12
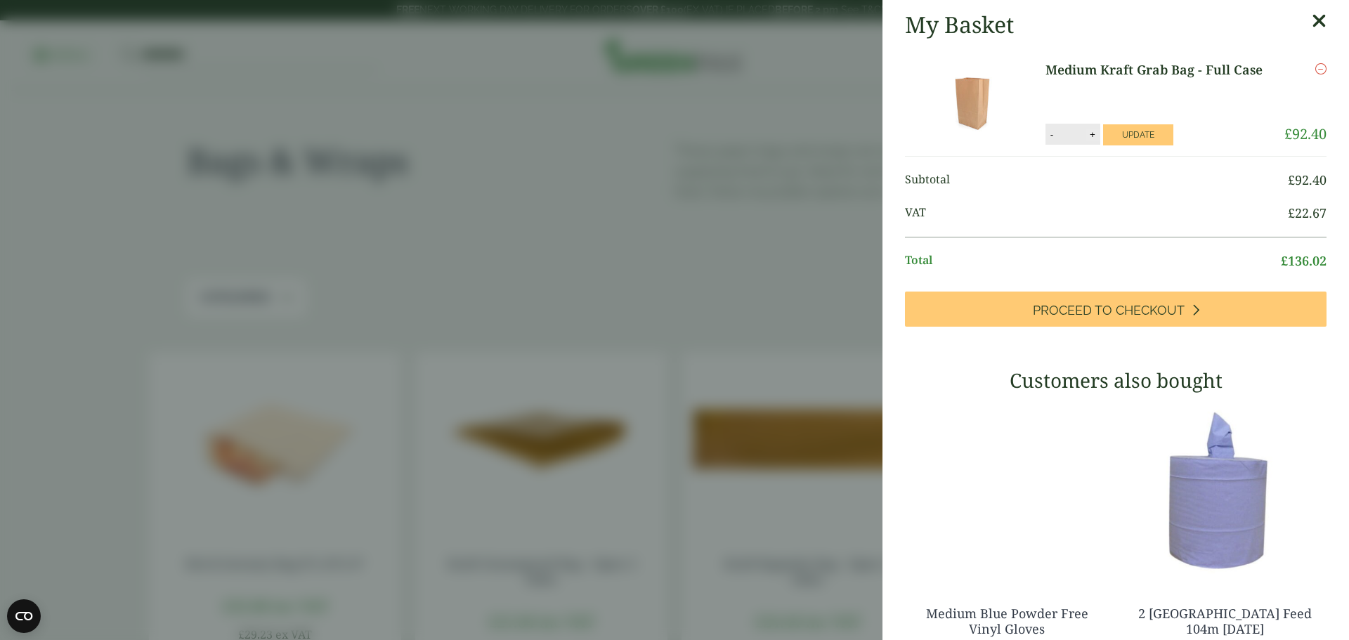
click at [1092, 138] on button "+" at bounding box center [1093, 135] width 14 height 12
click at [1086, 136] on button "+" at bounding box center [1093, 135] width 14 height 12
type input "**"
click at [1133, 137] on button "Update" at bounding box center [1138, 134] width 70 height 21
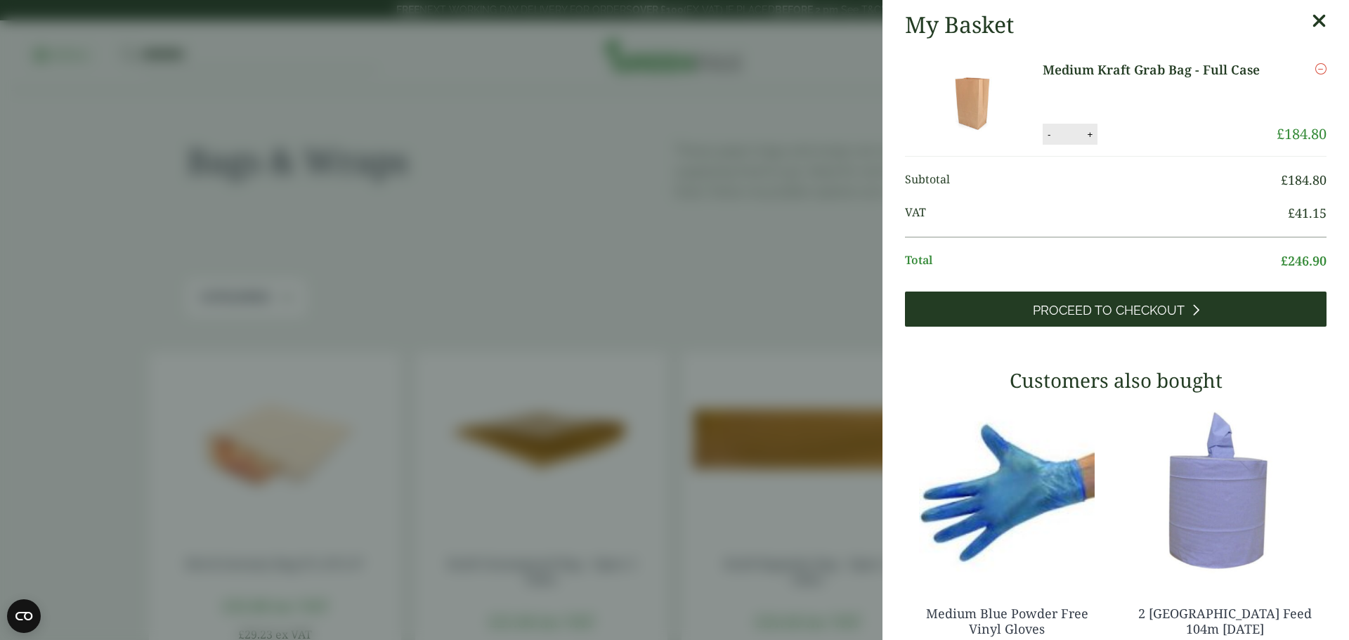
click at [1085, 304] on span "Proceed to Checkout" at bounding box center [1109, 310] width 152 height 15
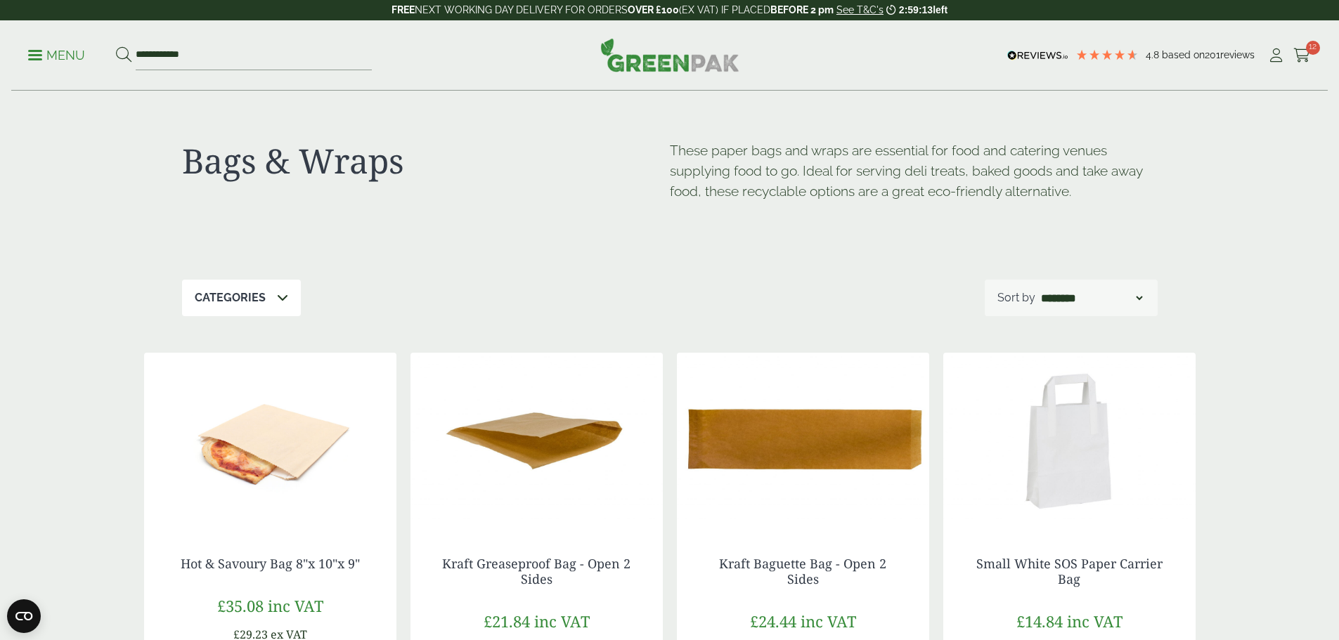
scroll to position [1546, 0]
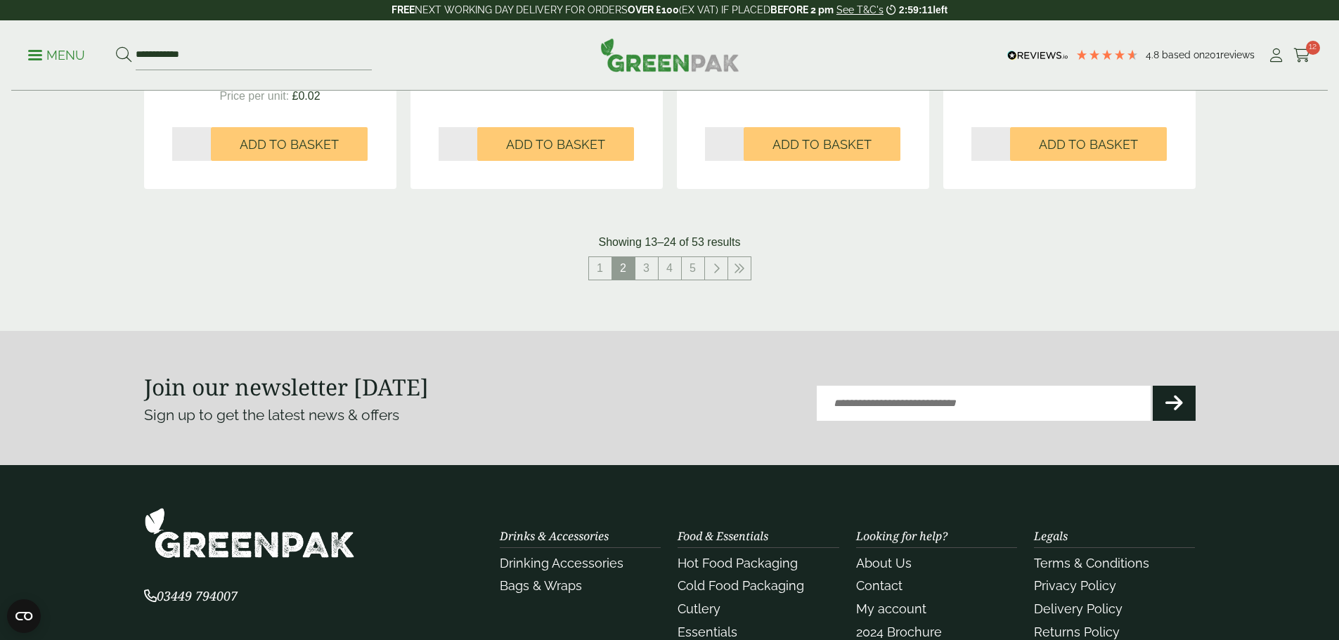
scroll to position [1616, 0]
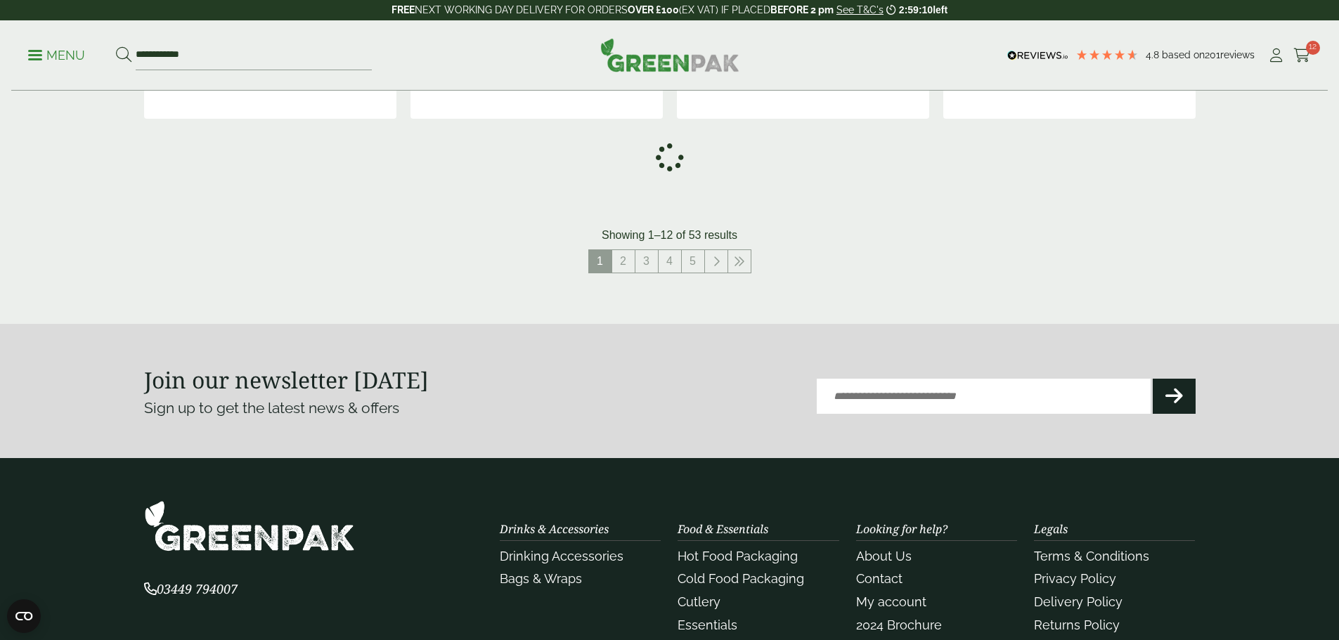
scroll to position [984, 0]
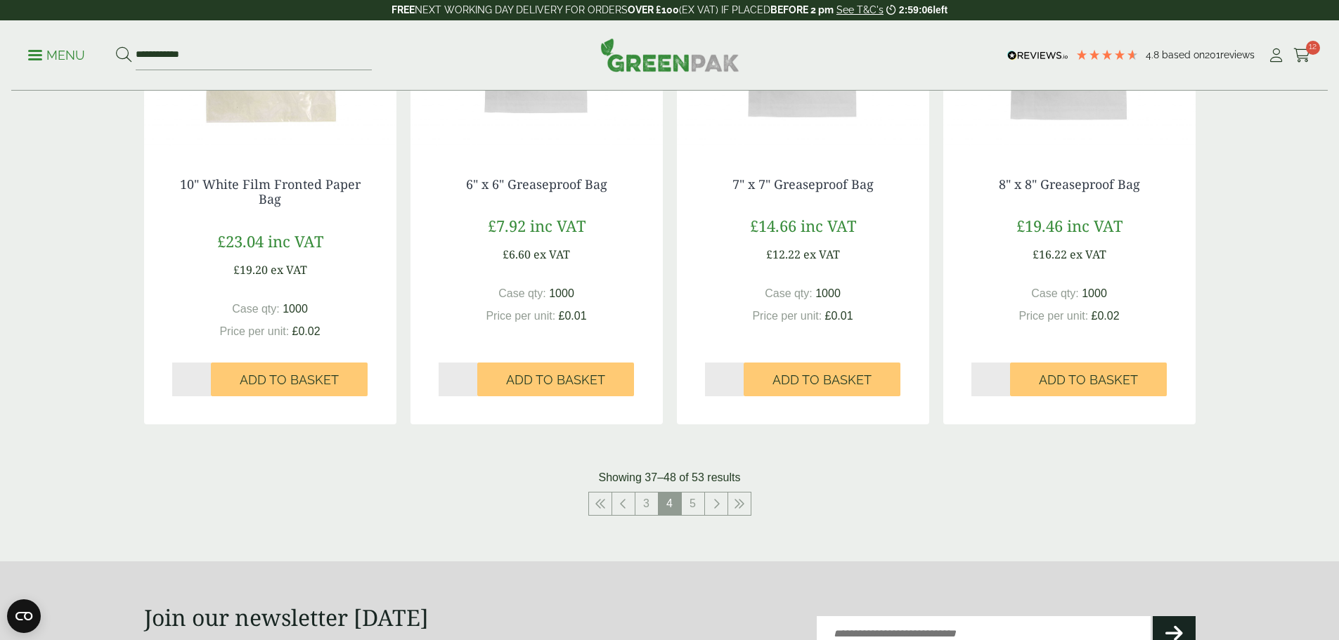
scroll to position [1743, 0]
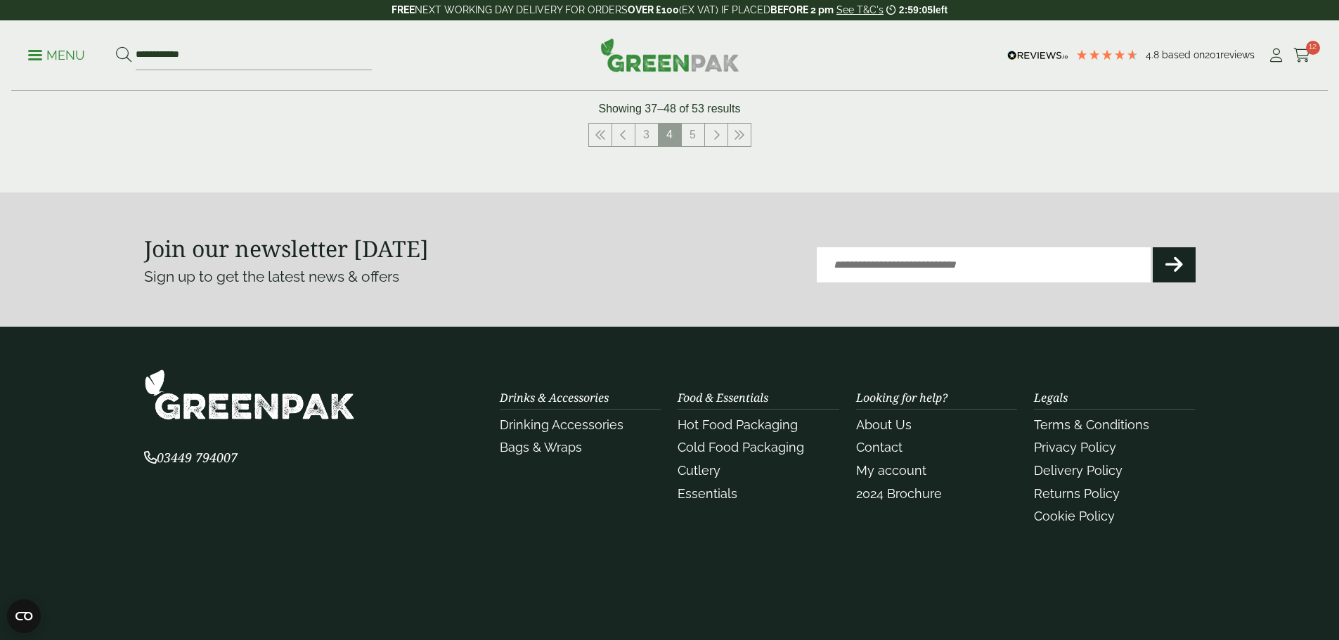
scroll to position [1476, 0]
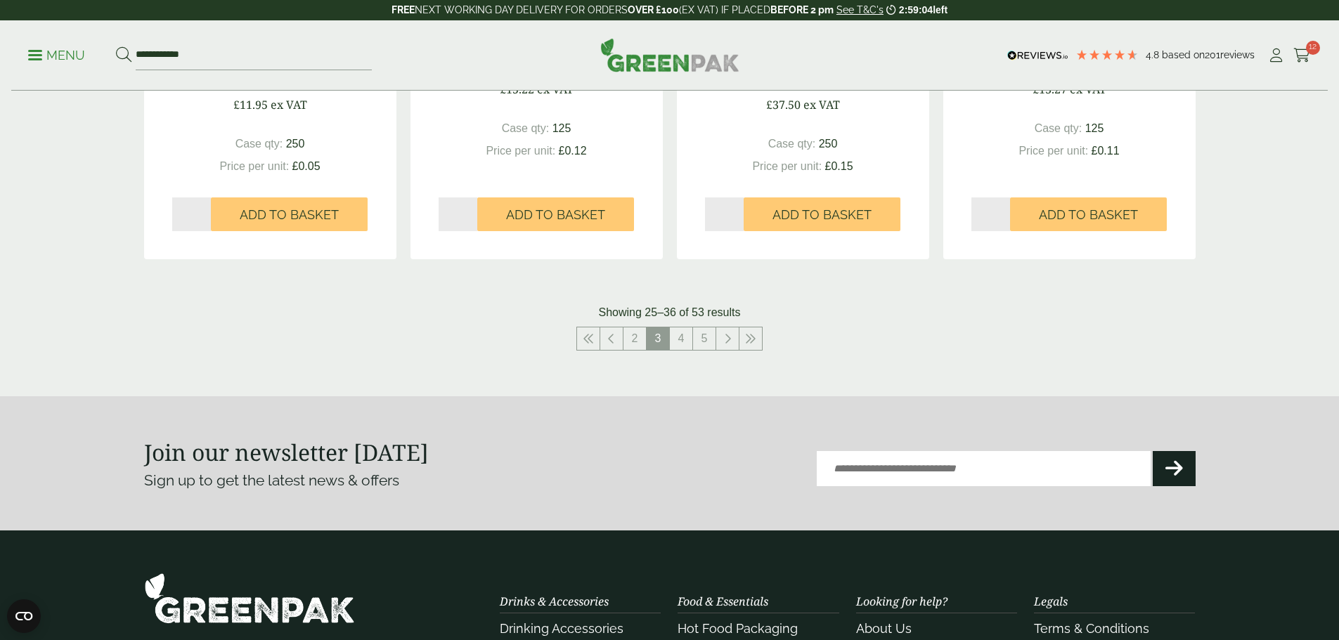
scroll to position [1405, 0]
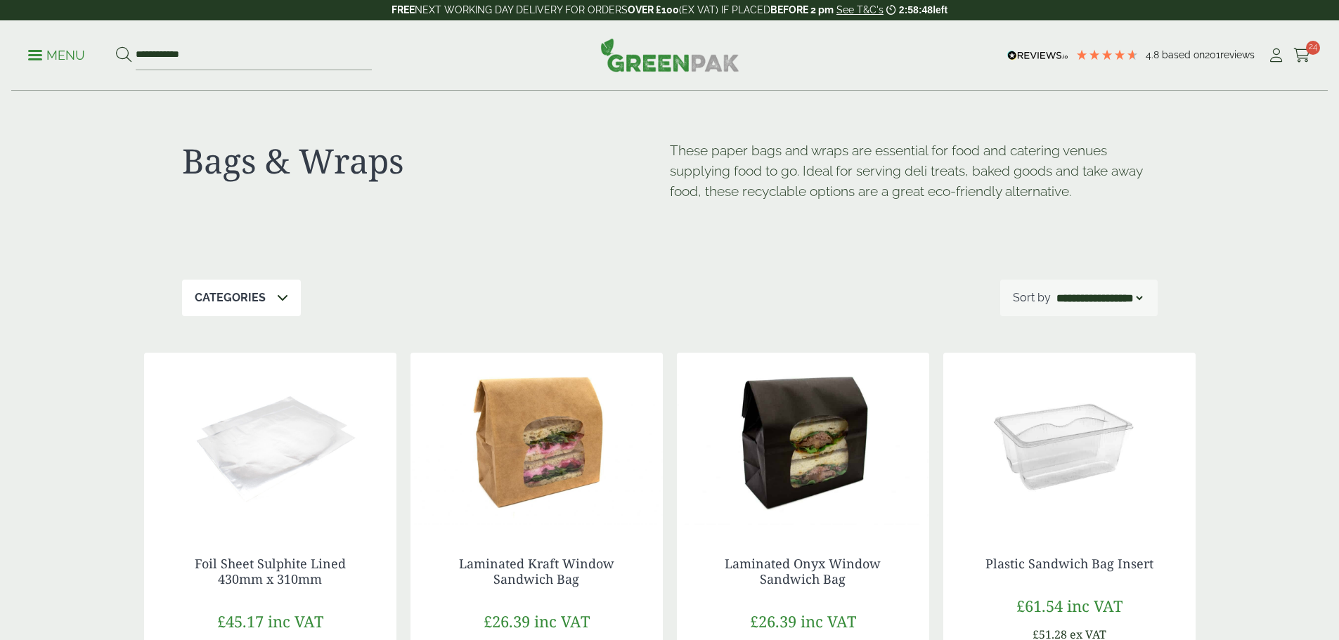
select select "*********"
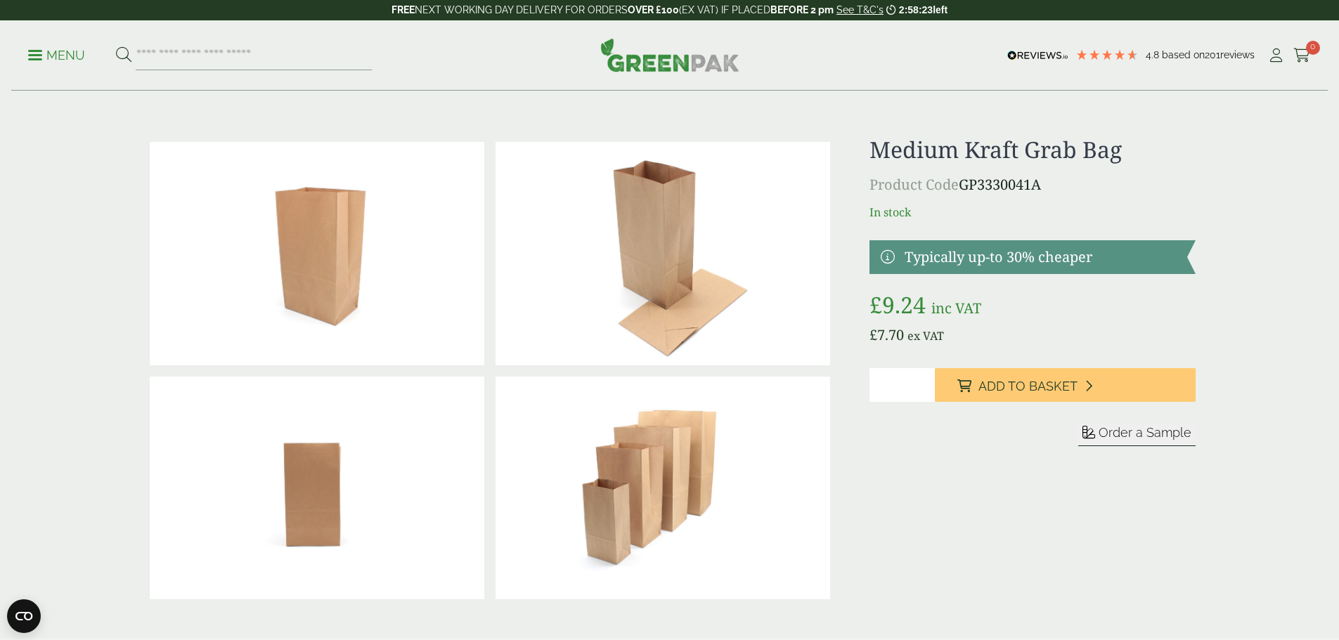
click at [67, 56] on p "Menu" at bounding box center [56, 55] width 57 height 17
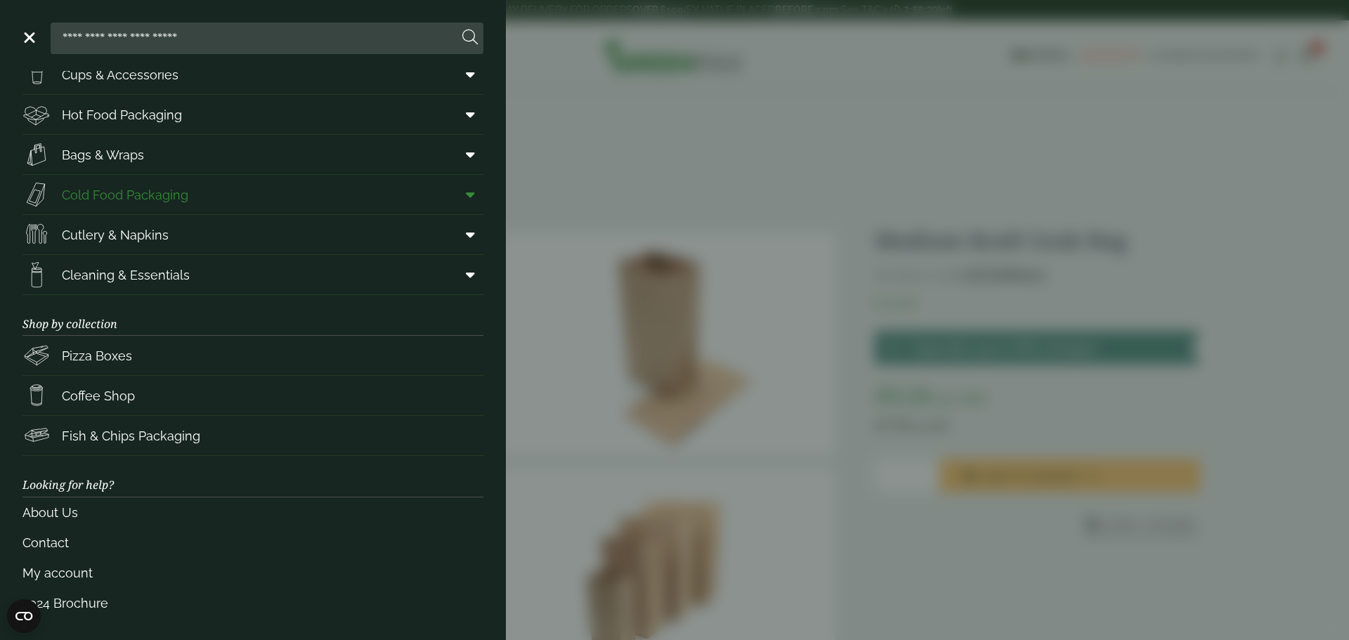
scroll to position [58, 0]
click at [34, 36] on link "Menu" at bounding box center [28, 37] width 14 height 14
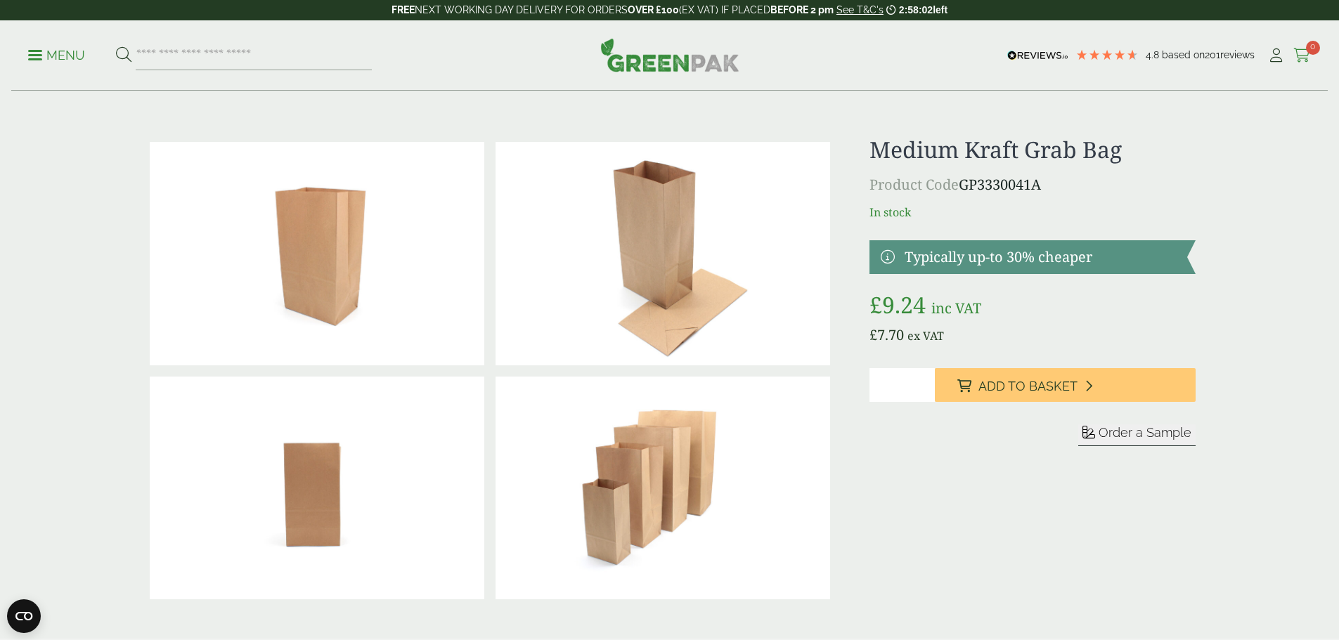
click at [1301, 53] on icon at bounding box center [1302, 55] width 18 height 14
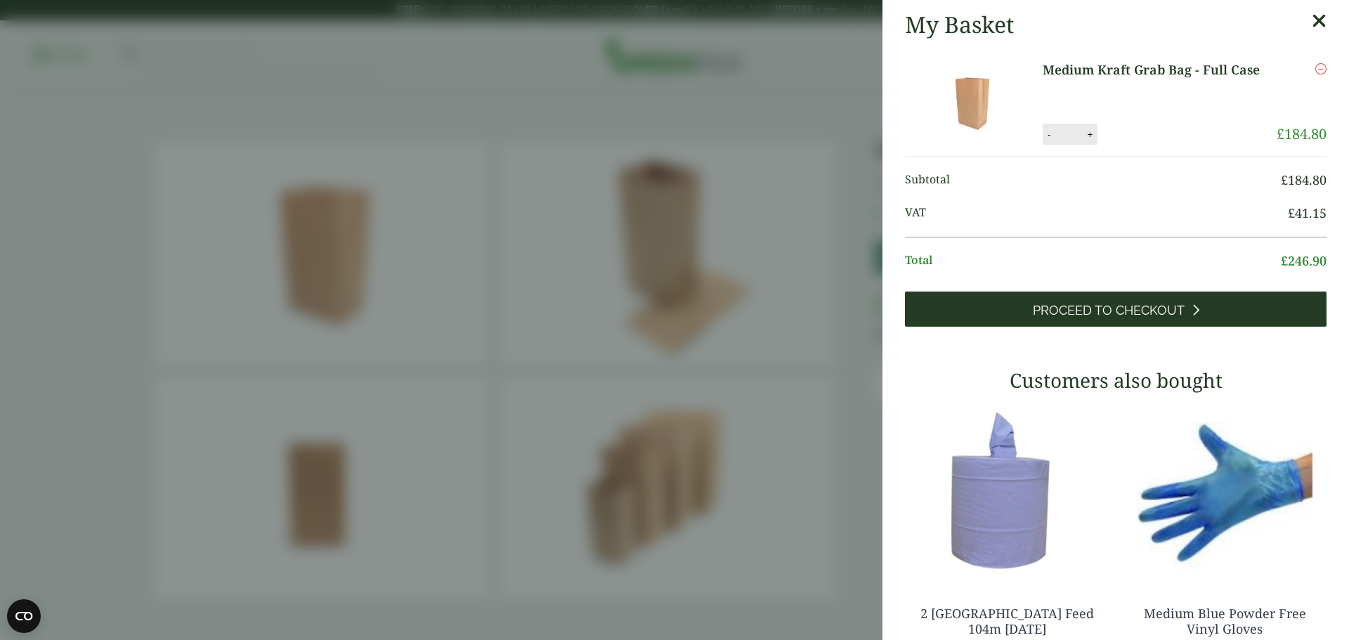
click at [1129, 311] on span "Proceed to Checkout" at bounding box center [1109, 310] width 152 height 15
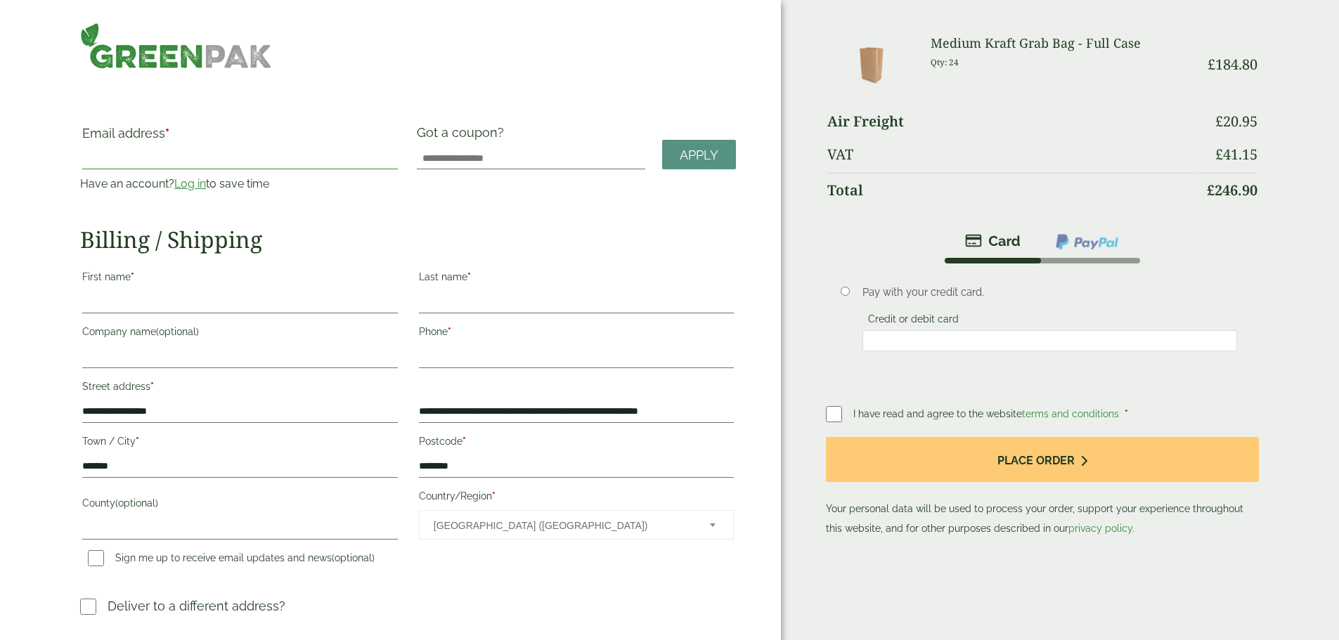
click at [300, 154] on input "Email address *" at bounding box center [239, 158] width 315 height 22
type input "*"
type input "**********"
click at [238, 297] on input "First name *" at bounding box center [239, 302] width 315 height 22
type input "****"
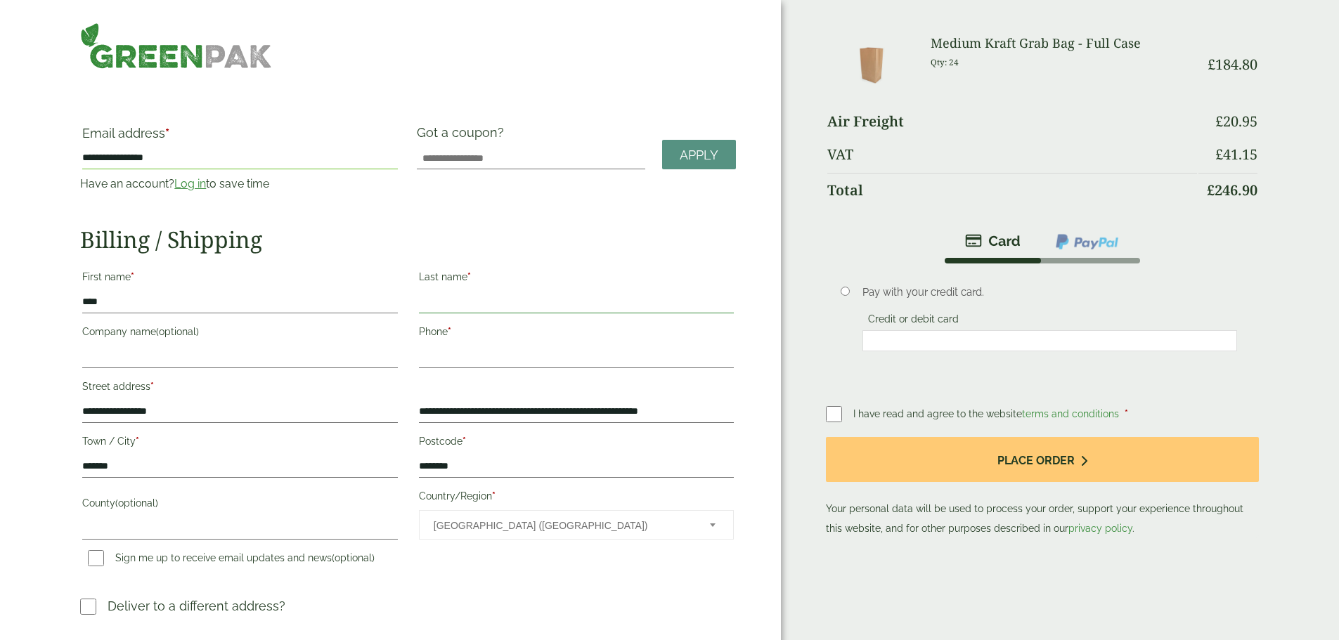
click at [541, 292] on input "Last name *" at bounding box center [576, 302] width 315 height 22
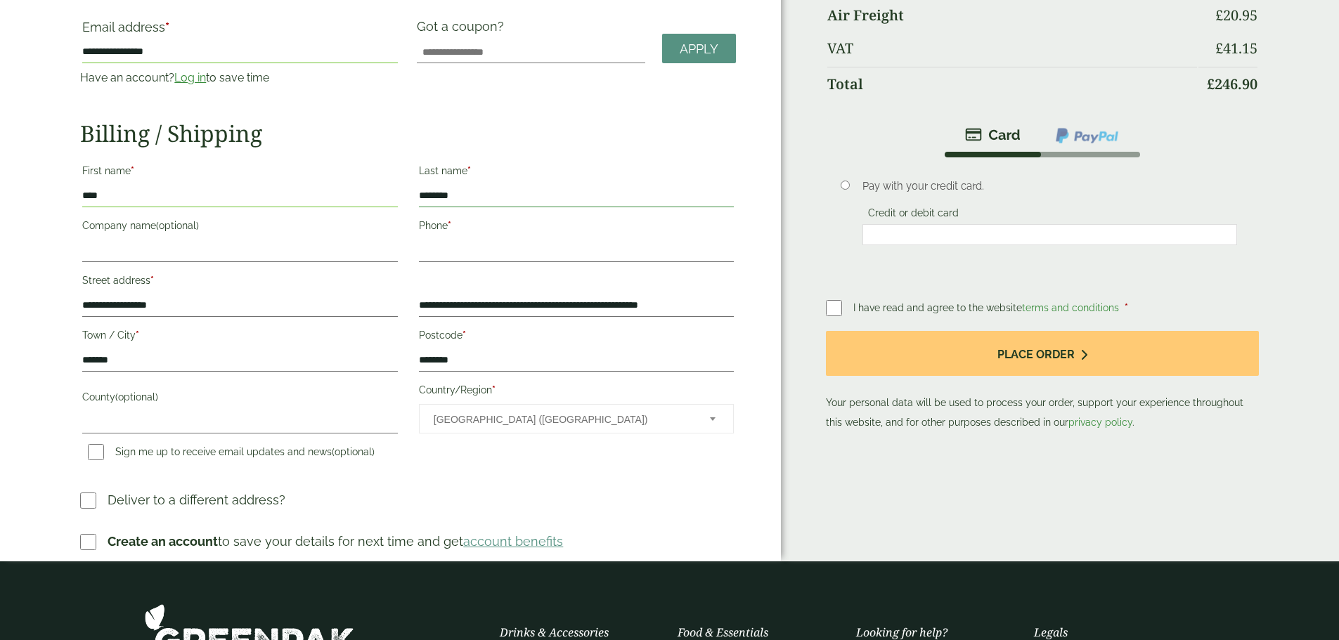
scroll to position [141, 0]
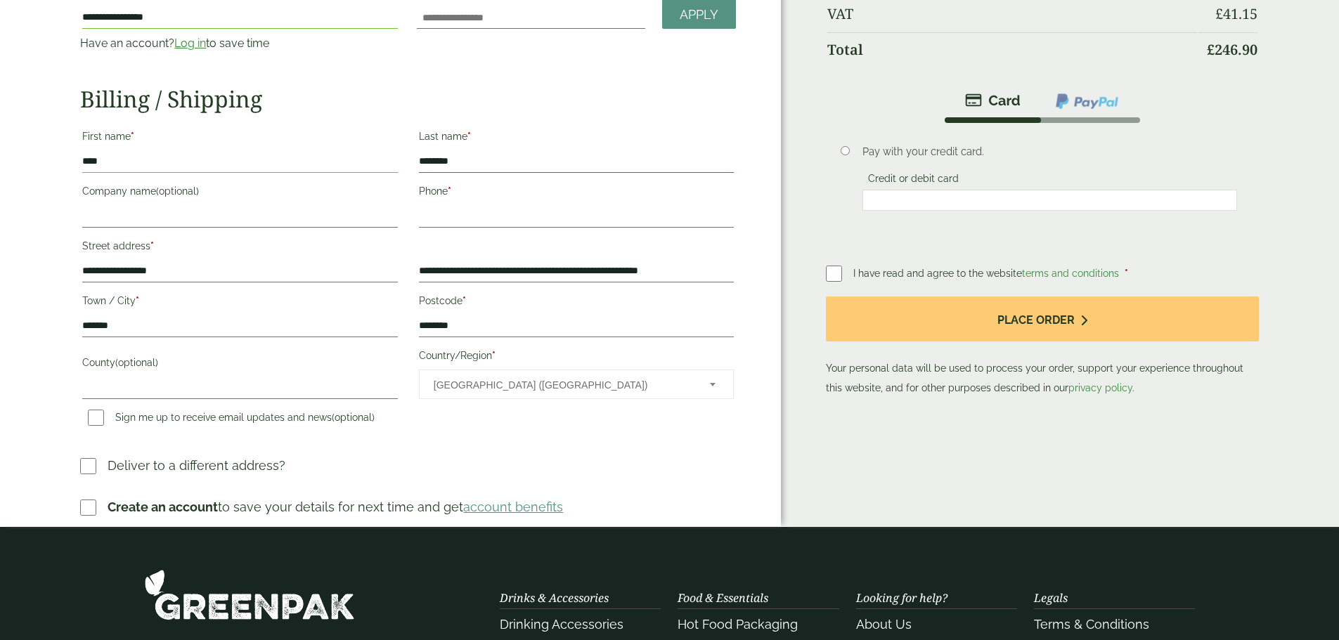
type input "********"
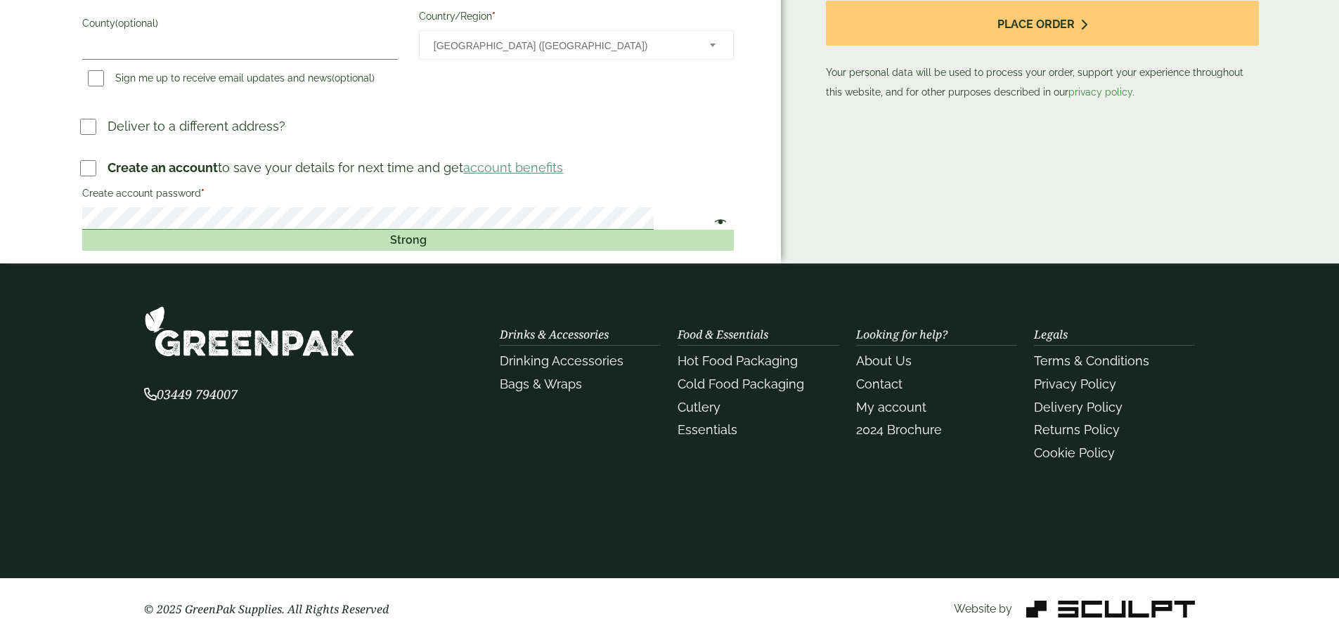
scroll to position [143, 0]
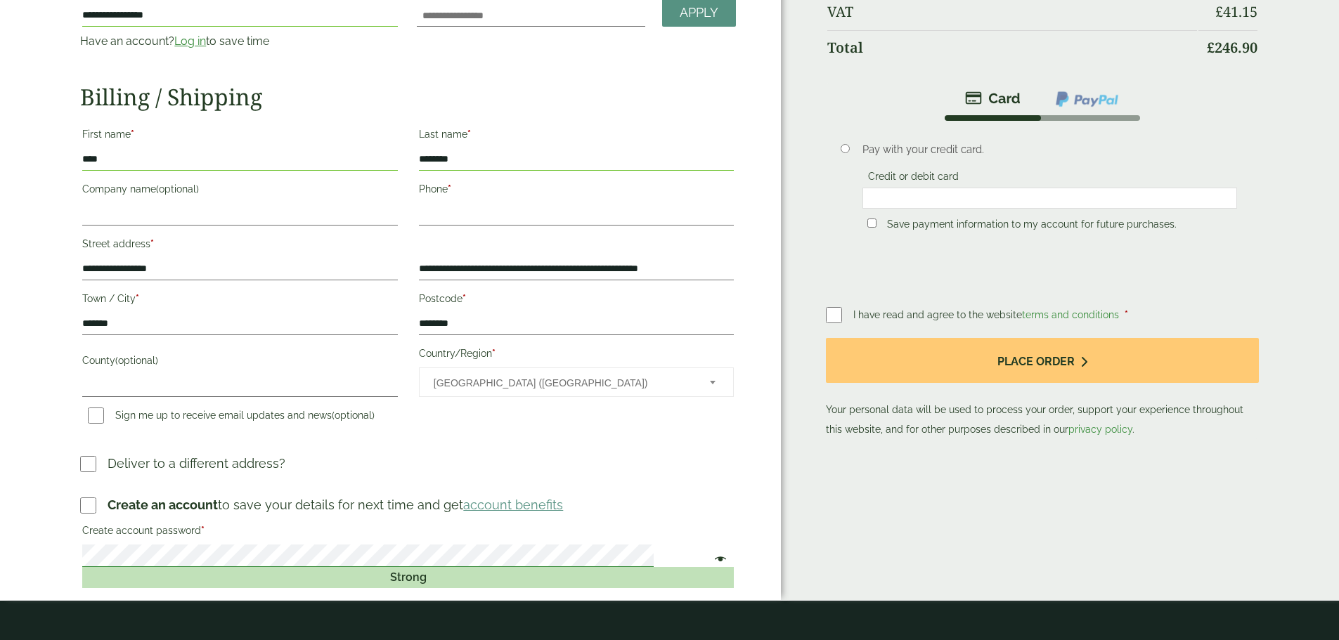
click at [826, 338] on button "Place order" at bounding box center [1042, 361] width 432 height 46
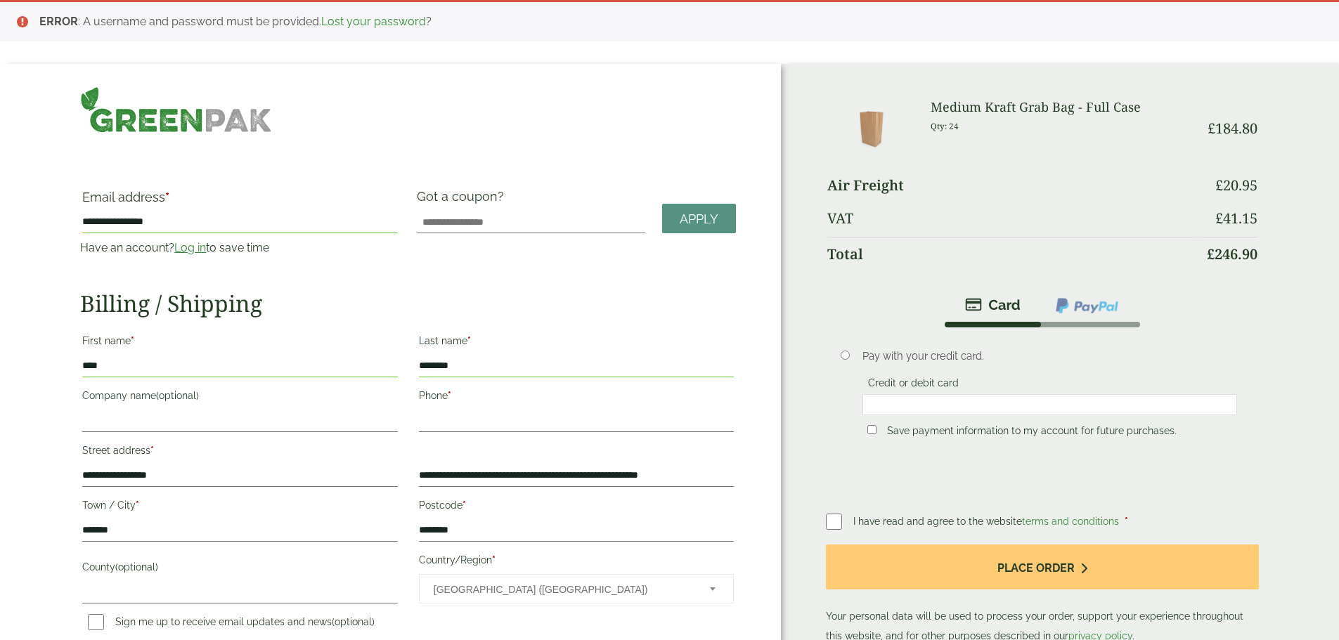
click at [880, 377] on label "Credit or debit card" at bounding box center [913, 384] width 102 height 15
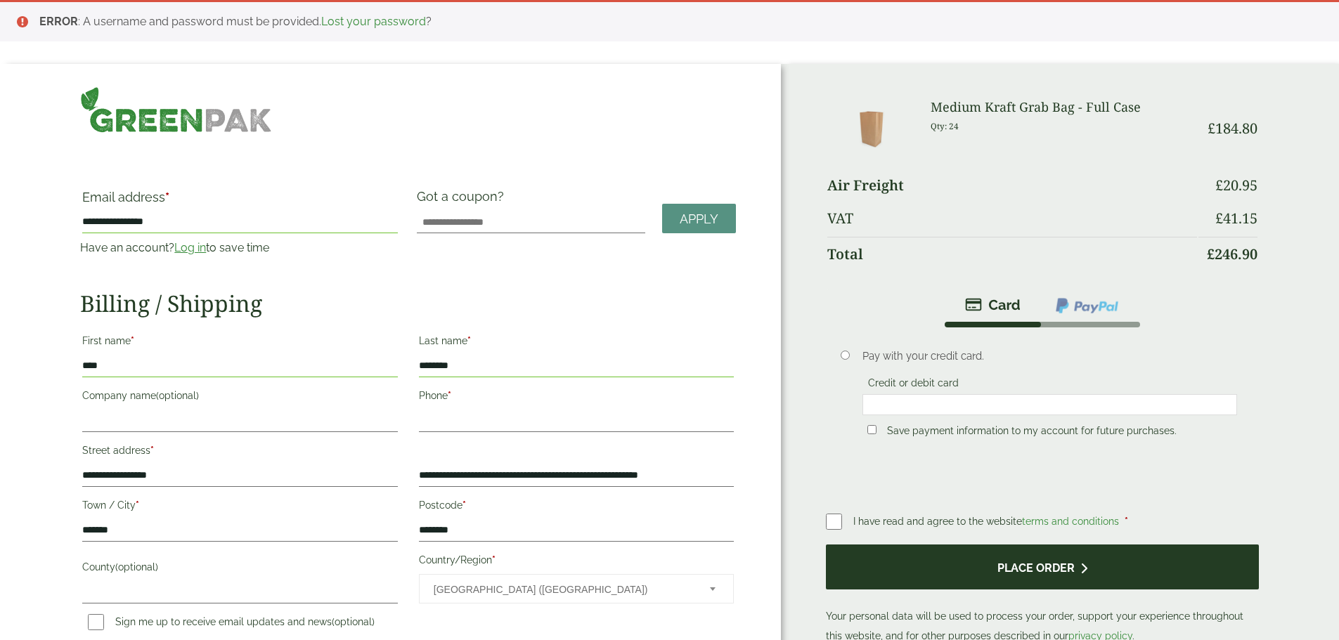
click at [977, 566] on button "Place order" at bounding box center [1042, 568] width 432 height 46
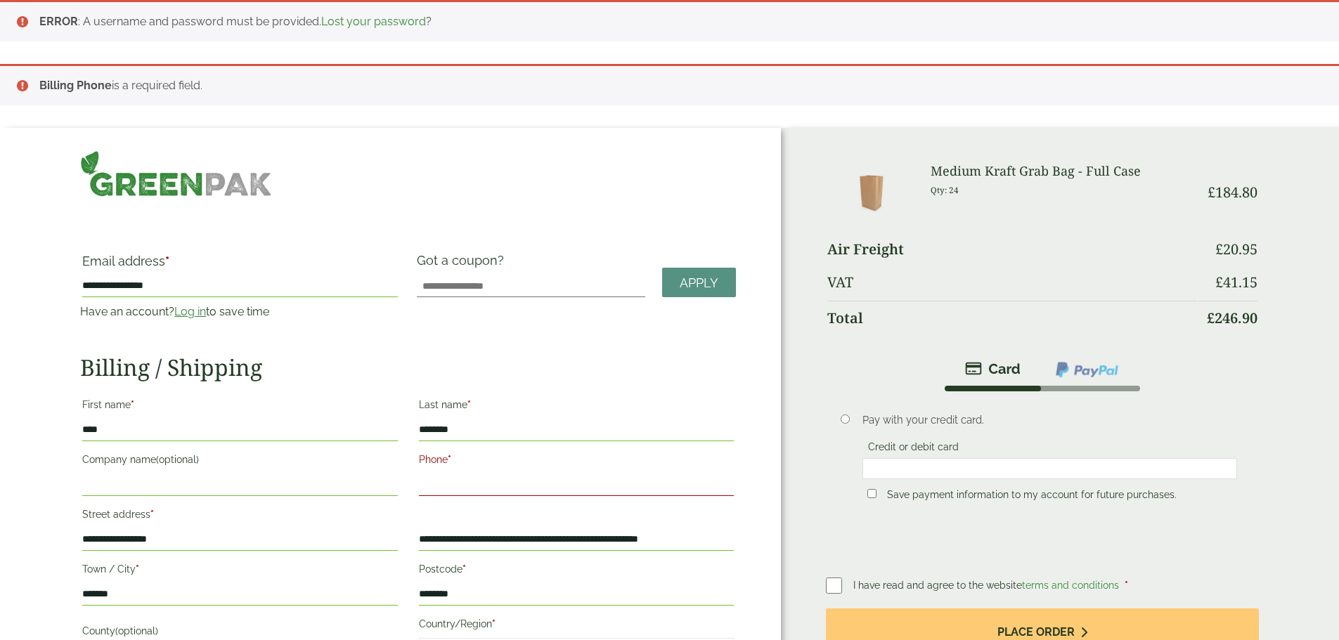
click at [538, 474] on input "Phone *" at bounding box center [576, 485] width 315 height 22
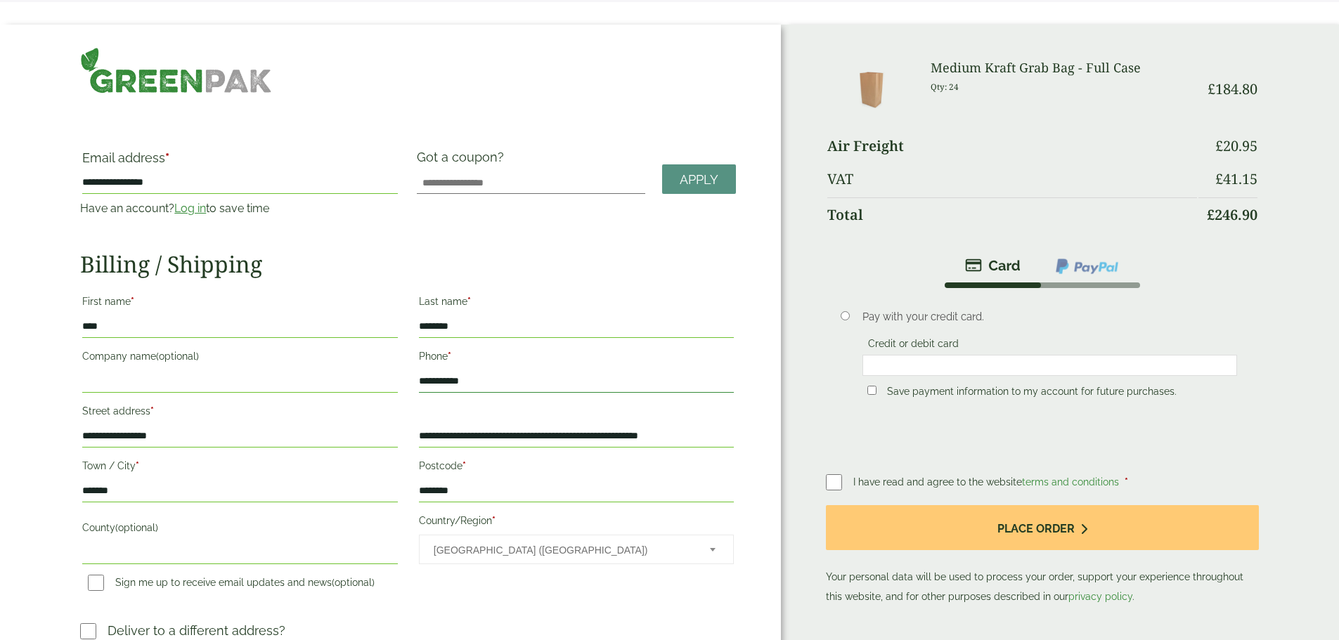
scroll to position [141, 0]
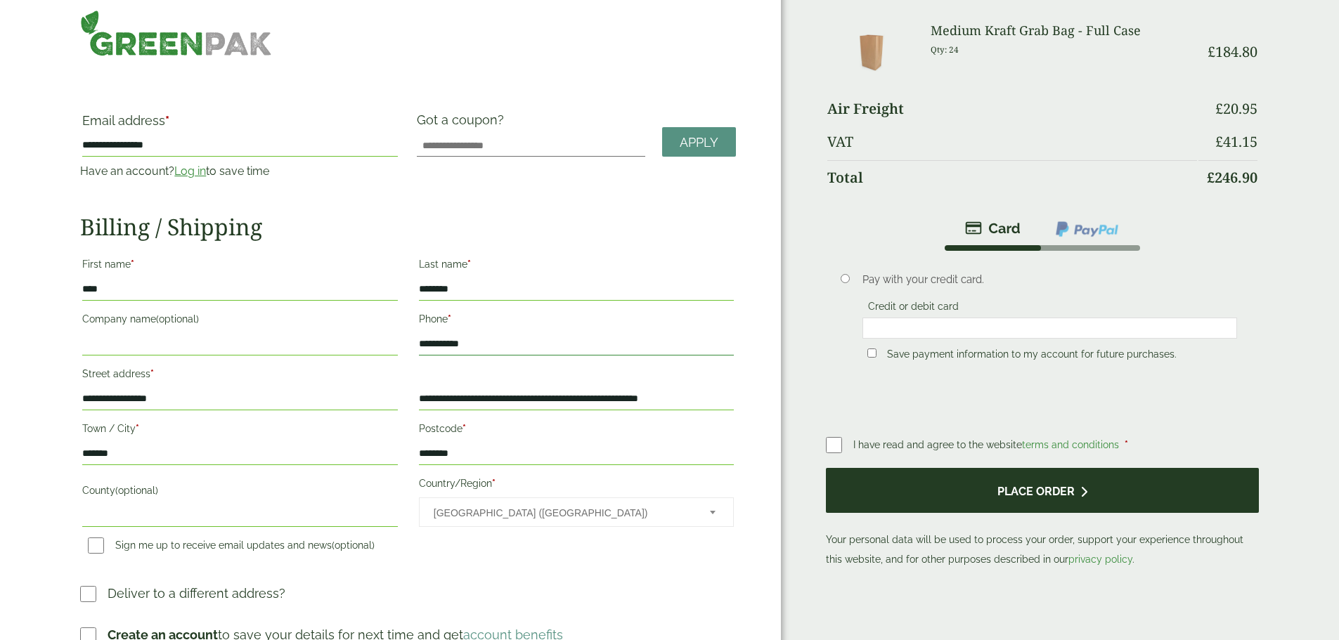
type input "**********"
click at [996, 490] on button "Place order" at bounding box center [1042, 491] width 432 height 46
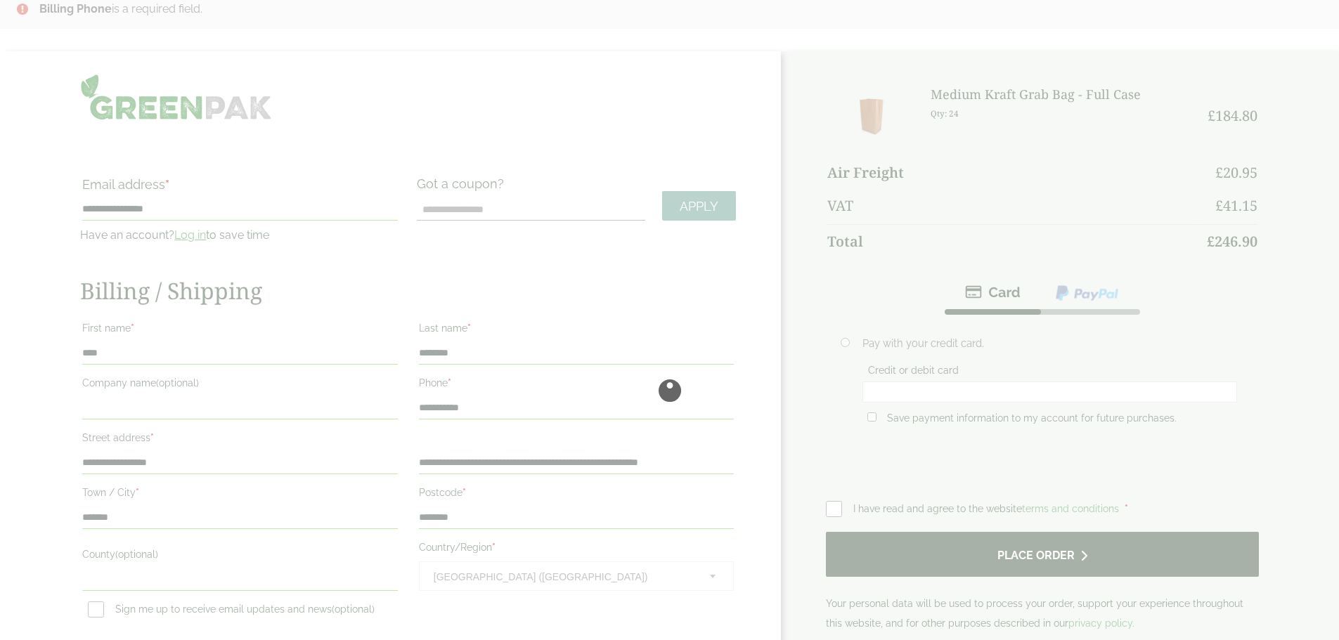
scroll to position [0, 0]
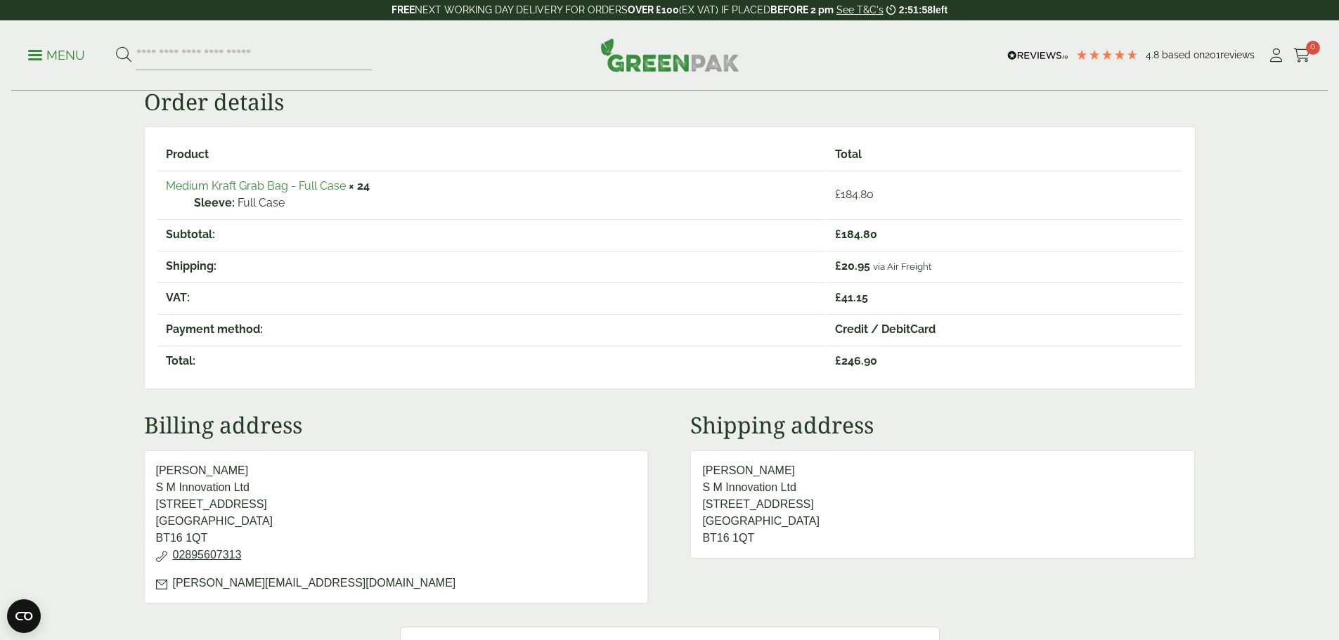
scroll to position [422, 0]
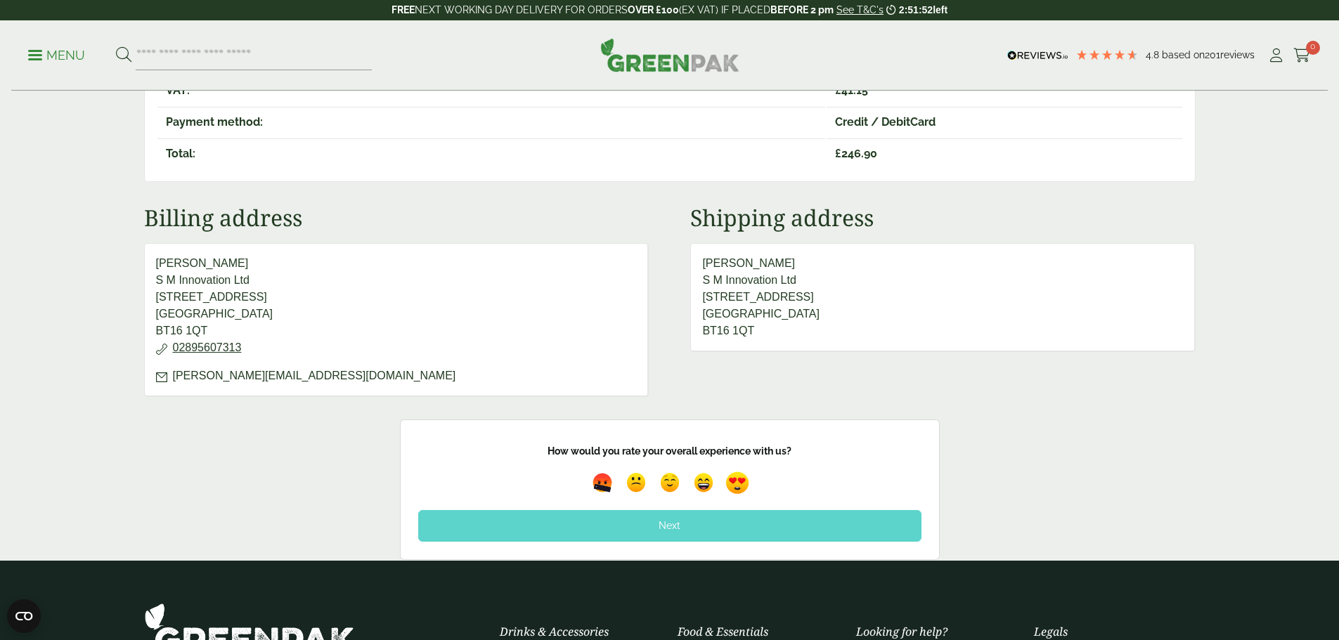
click at [738, 482] on img at bounding box center [737, 483] width 32 height 32
click at [666, 530] on div "Next" at bounding box center [669, 525] width 503 height 31
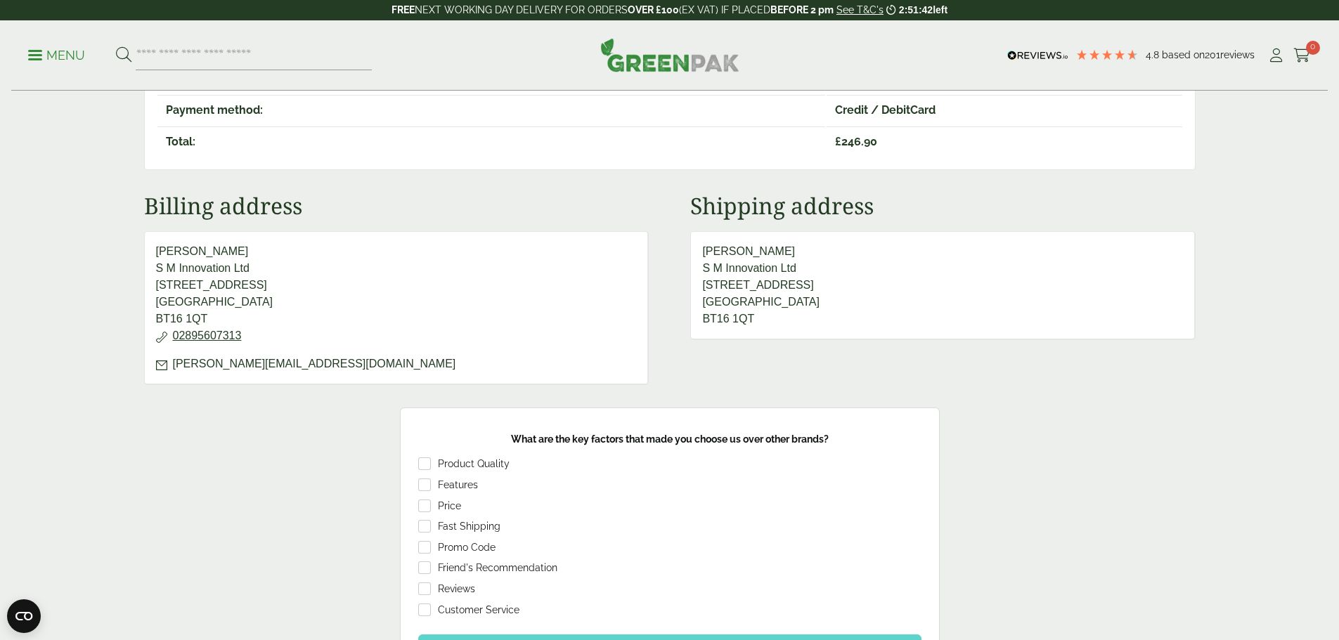
scroll to position [492, 0]
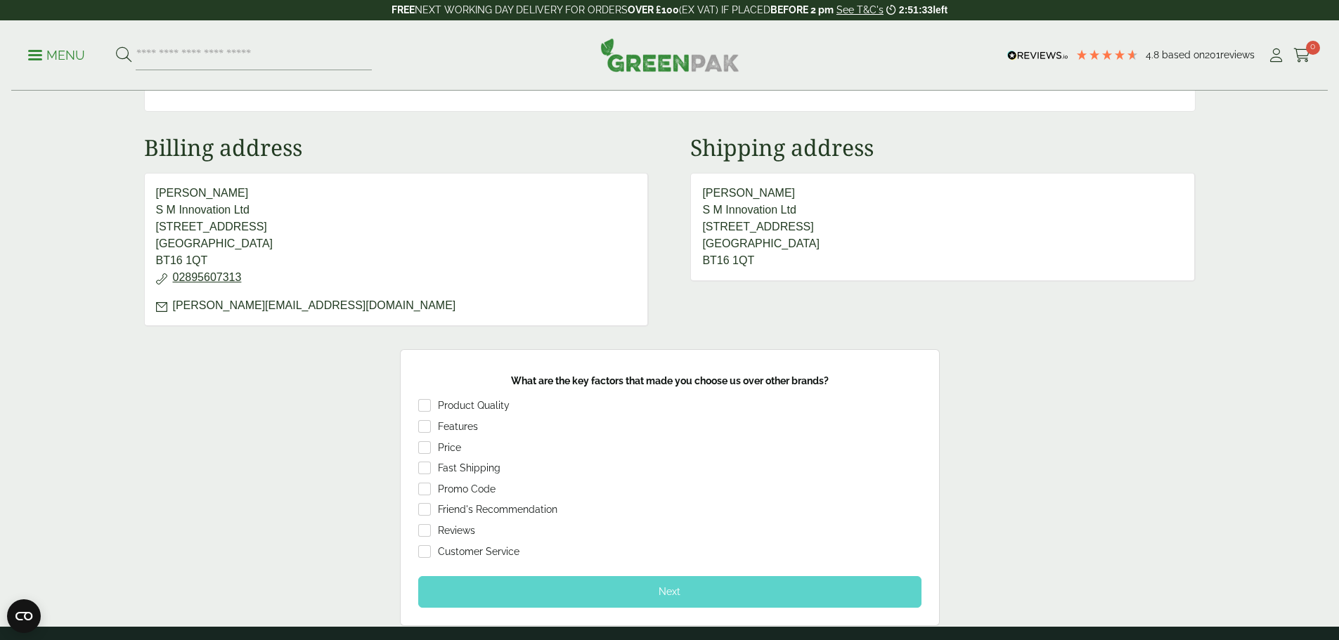
click at [655, 599] on div "Next" at bounding box center [669, 591] width 503 height 31
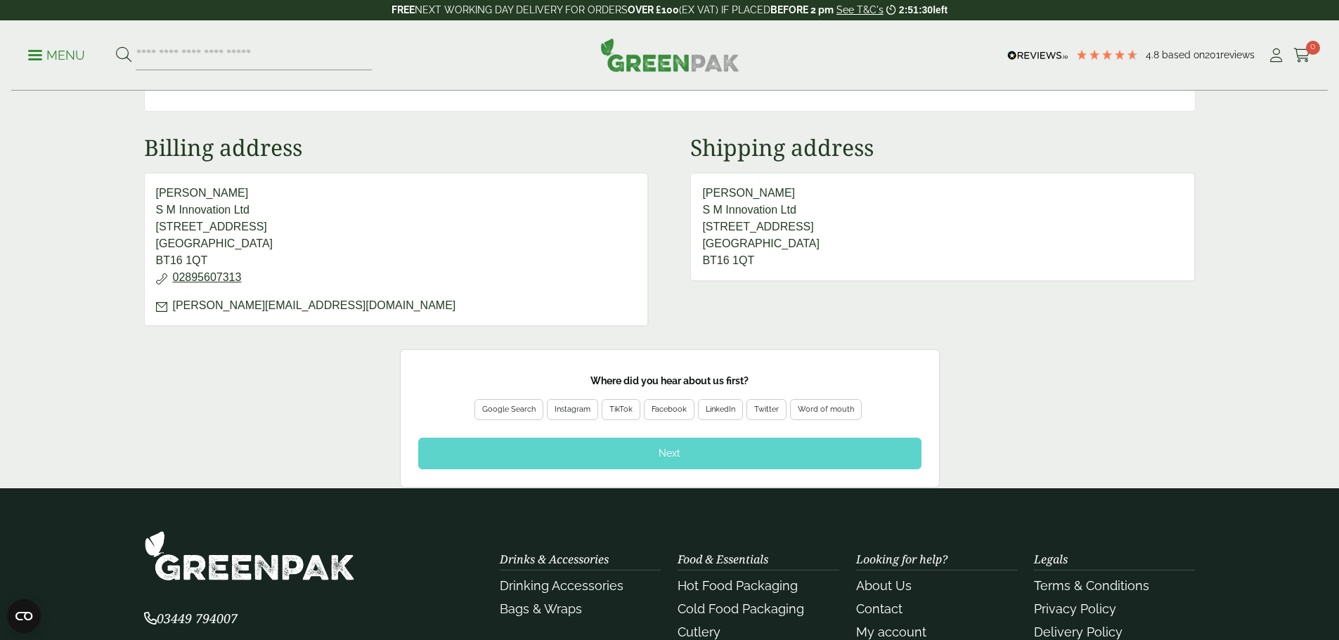
click at [499, 410] on div "Google Search" at bounding box center [508, 409] width 53 height 13
click at [676, 446] on div "Next" at bounding box center [669, 453] width 503 height 31
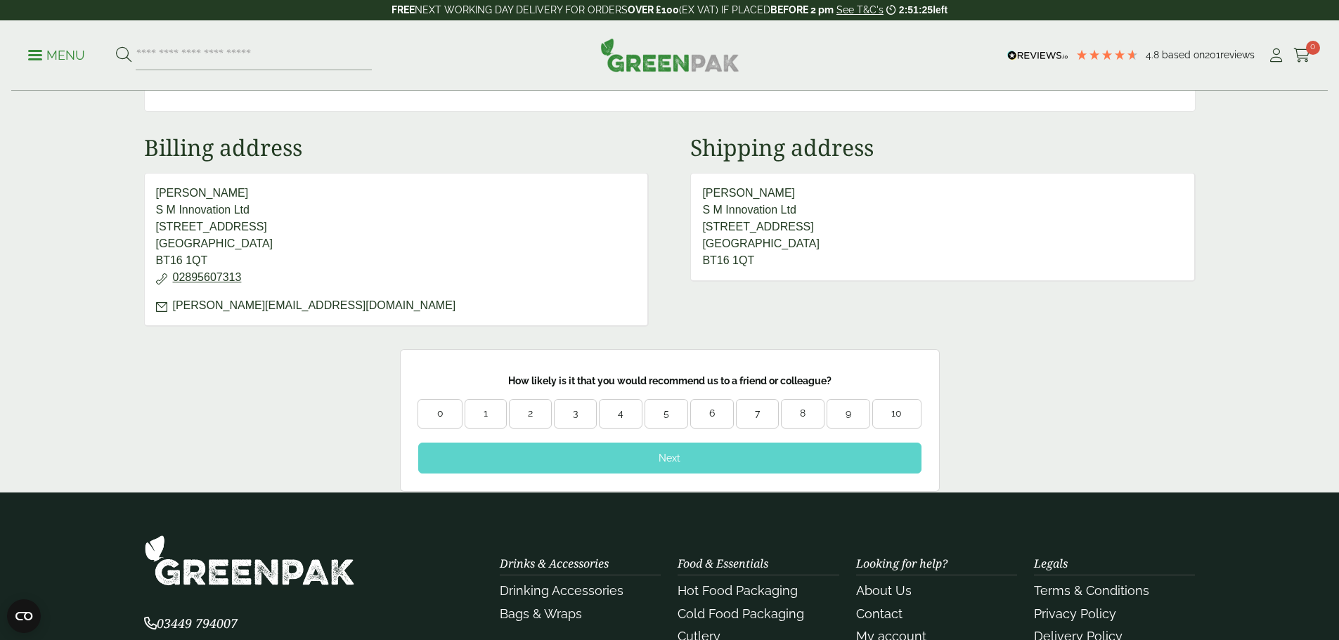
click at [701, 411] on div "6" at bounding box center [712, 414] width 42 height 14
click at [640, 462] on div "Next" at bounding box center [669, 458] width 503 height 31
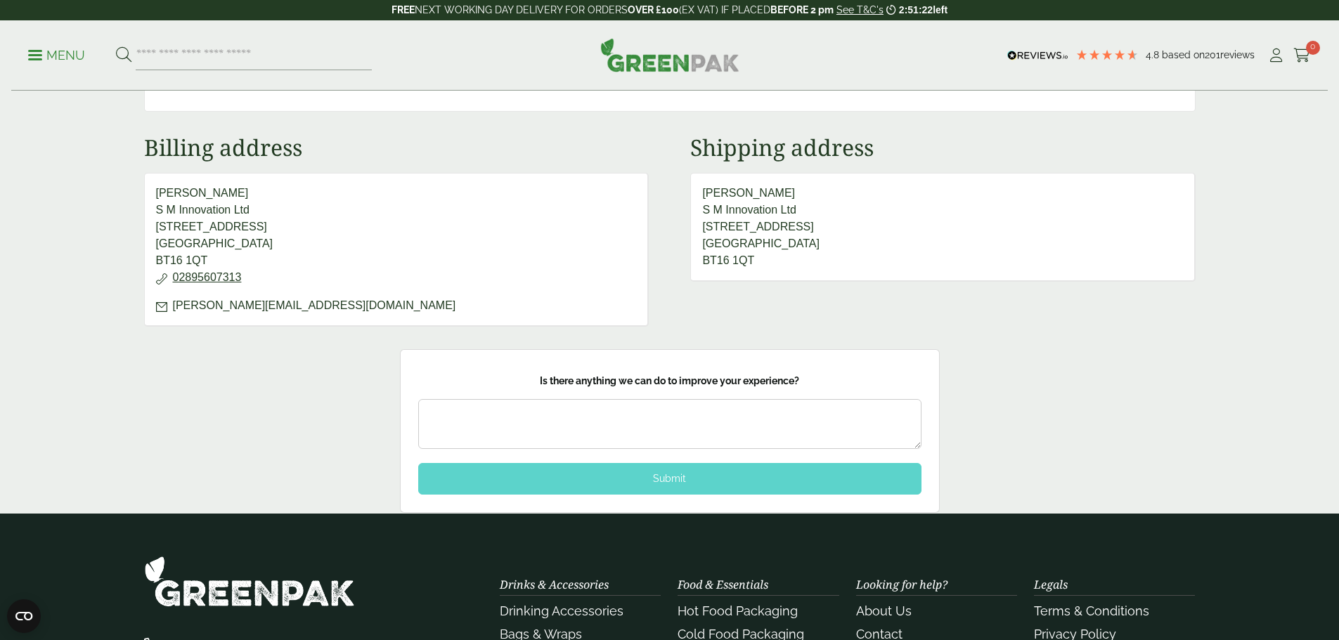
click at [659, 484] on div "Submit" at bounding box center [669, 478] width 503 height 31
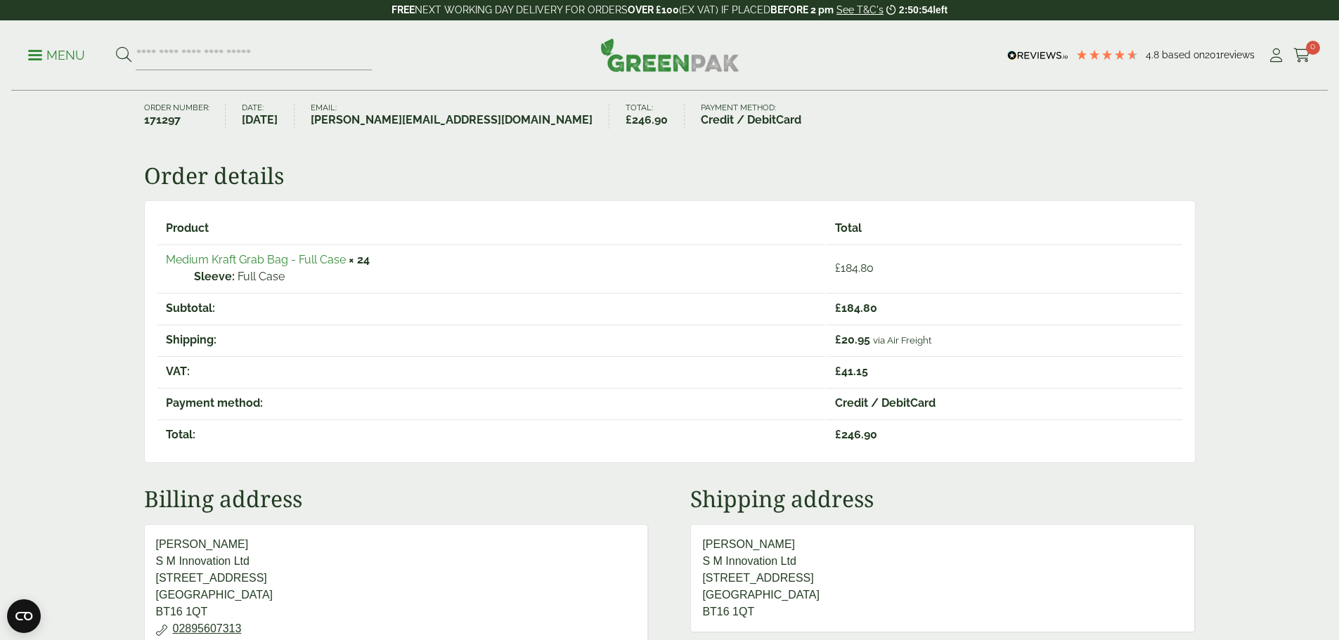
scroll to position [0, 0]
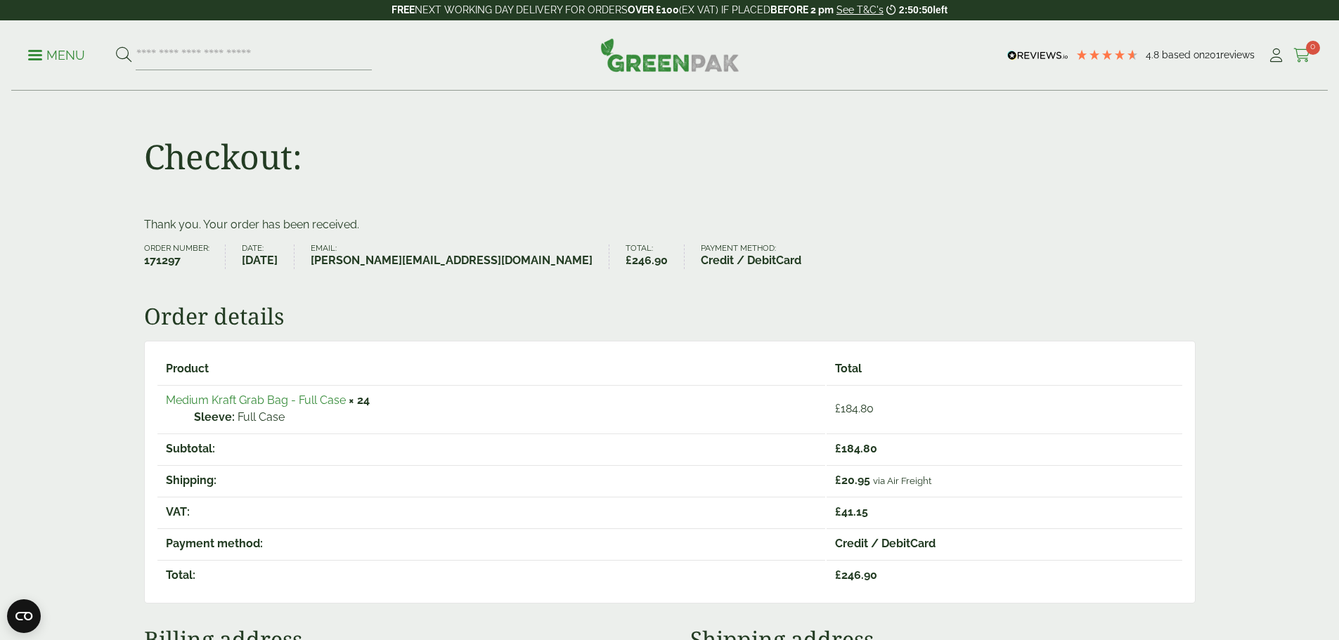
click at [1293, 58] on icon at bounding box center [1302, 55] width 18 height 14
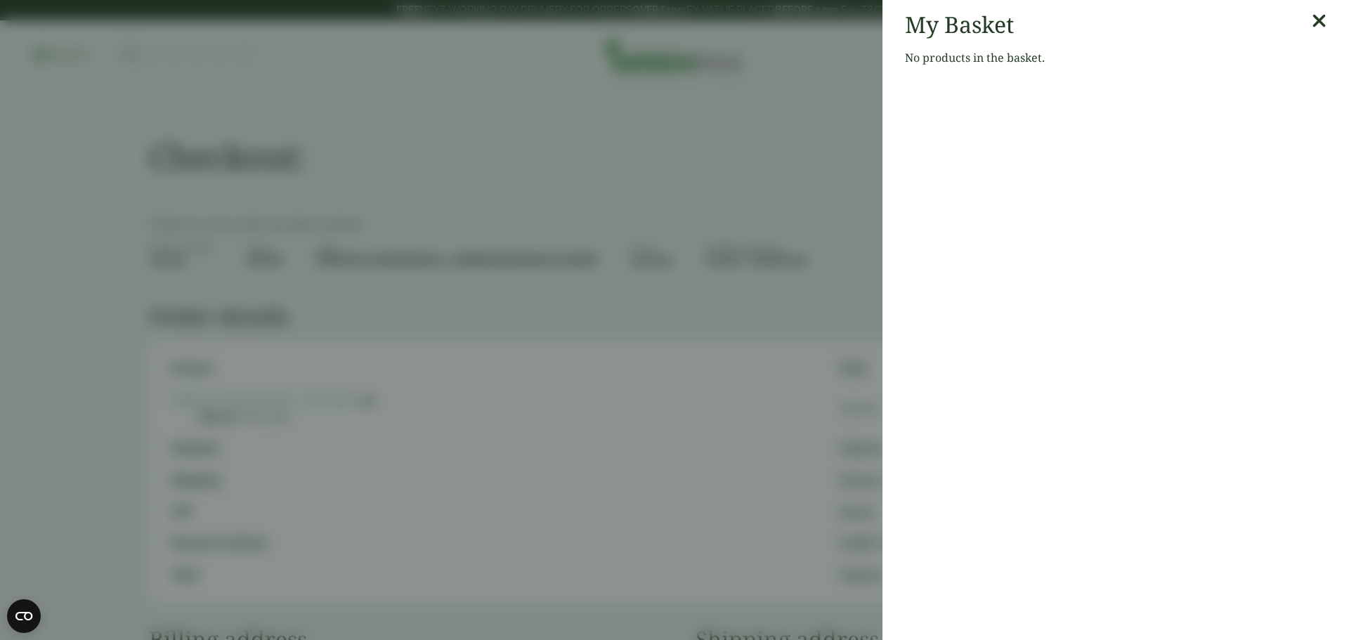
click at [1315, 20] on icon at bounding box center [1319, 21] width 15 height 20
